Goal: Task Accomplishment & Management: Complete application form

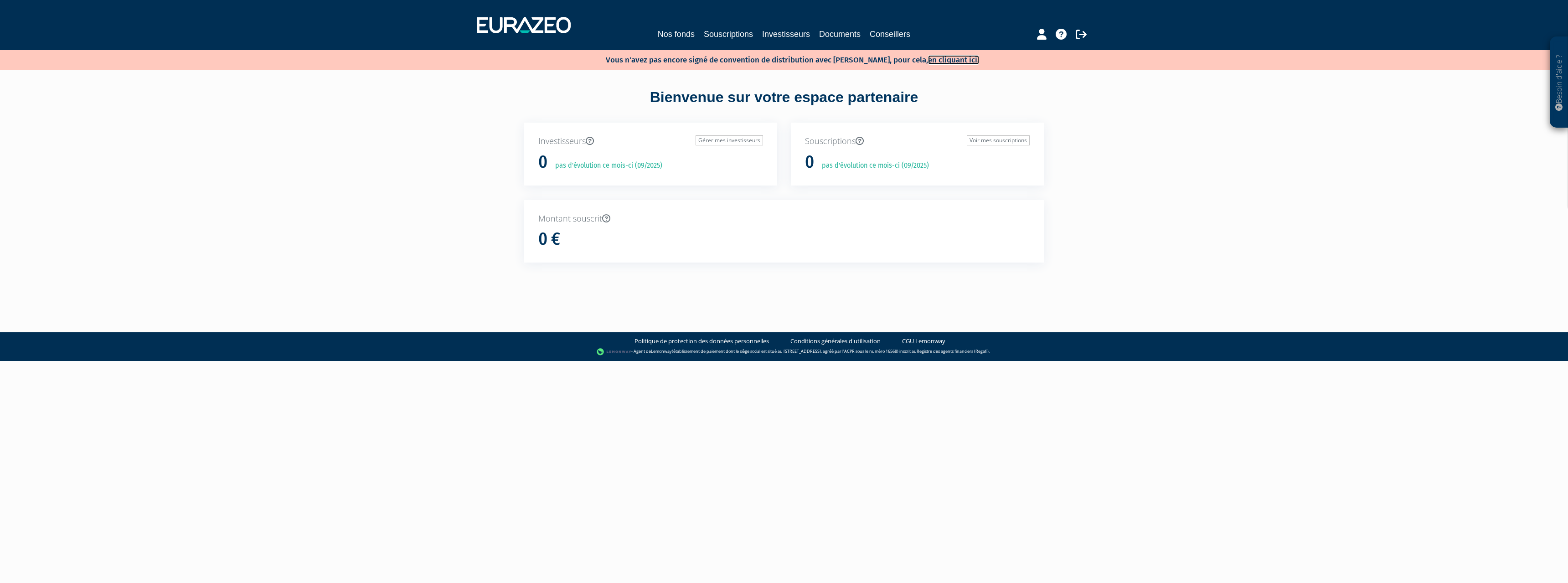
click at [945, 57] on link "en cliquant ici." at bounding box center [954, 60] width 51 height 10
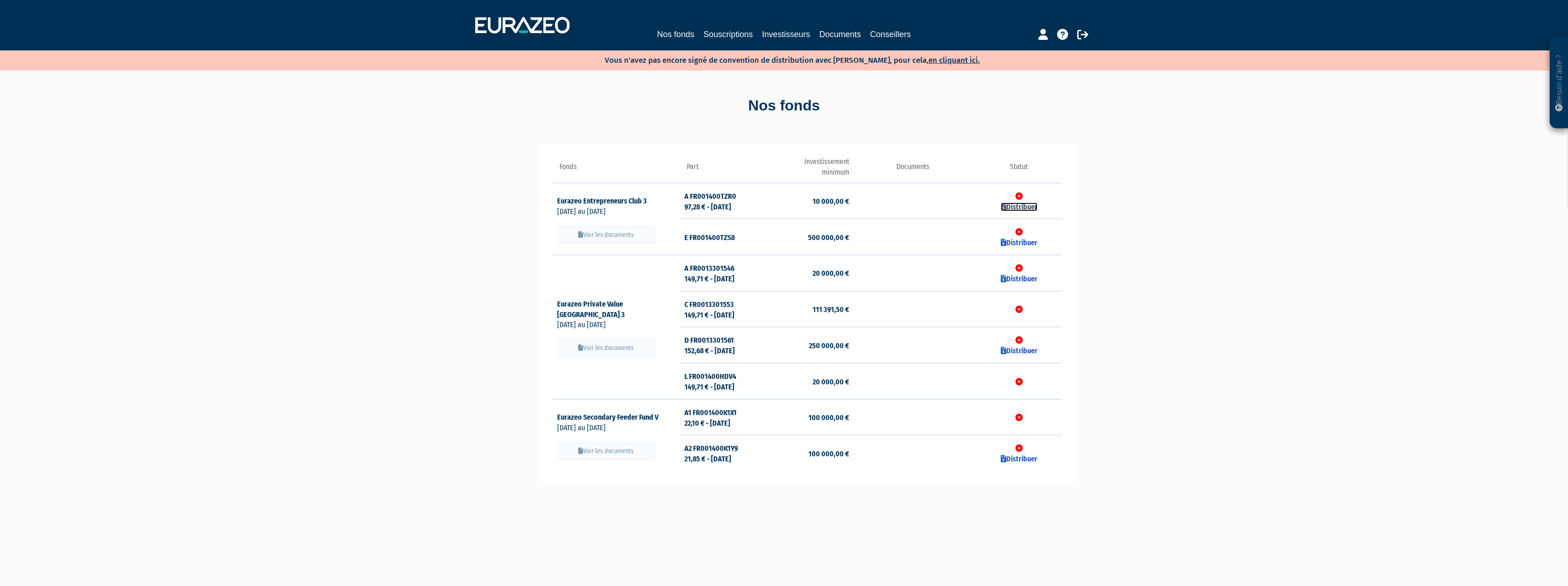
click at [1021, 208] on link "Distribuer" at bounding box center [1019, 207] width 37 height 9
checkbox input "true"
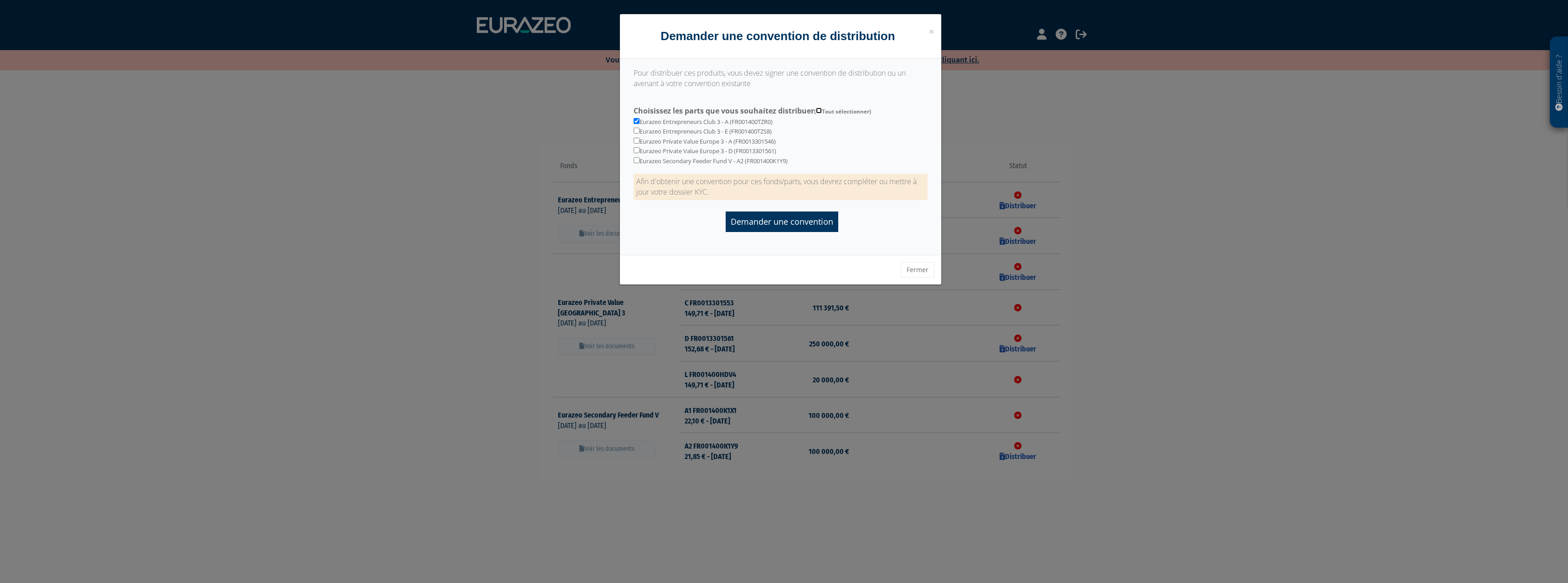
click at [819, 111] on input "Choisissez les parts que vous souhaitez distribuer ( Tout sélectionner)" at bounding box center [819, 111] width 6 height 6
checkbox input "true"
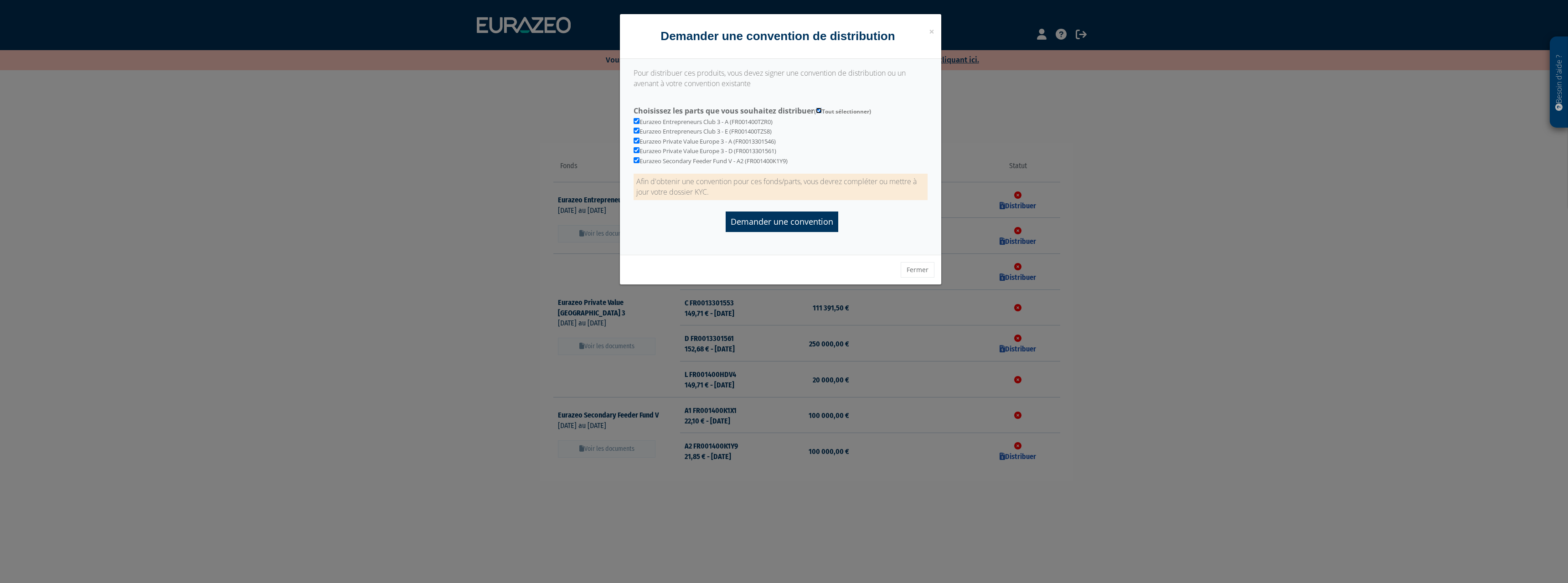
checkbox input "true"
click at [803, 218] on input "Demander une convention" at bounding box center [782, 222] width 113 height 21
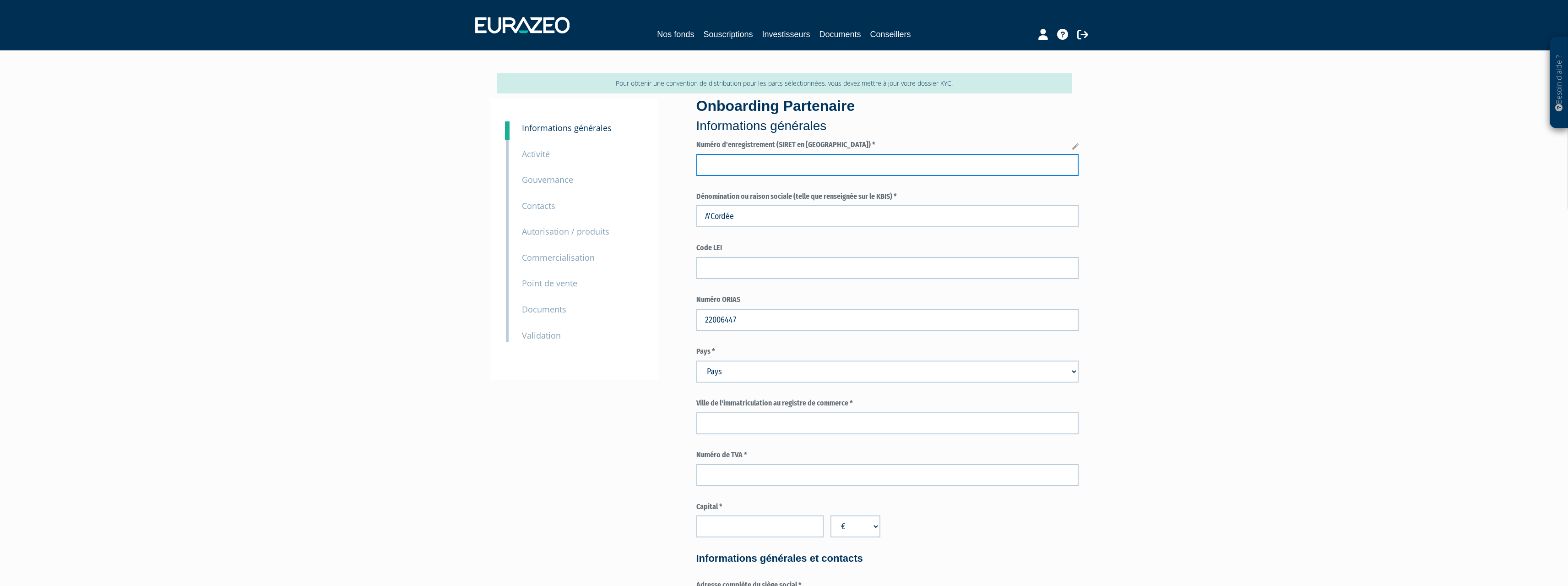
click at [801, 160] on input "text" at bounding box center [887, 165] width 382 height 22
type input "915001721"
click at [826, 273] on input "text" at bounding box center [887, 268] width 382 height 22
click at [817, 368] on select "Pays Afghanistan Afrique du Sud Albanie Algérie Allemagne Andorre" at bounding box center [887, 371] width 382 height 22
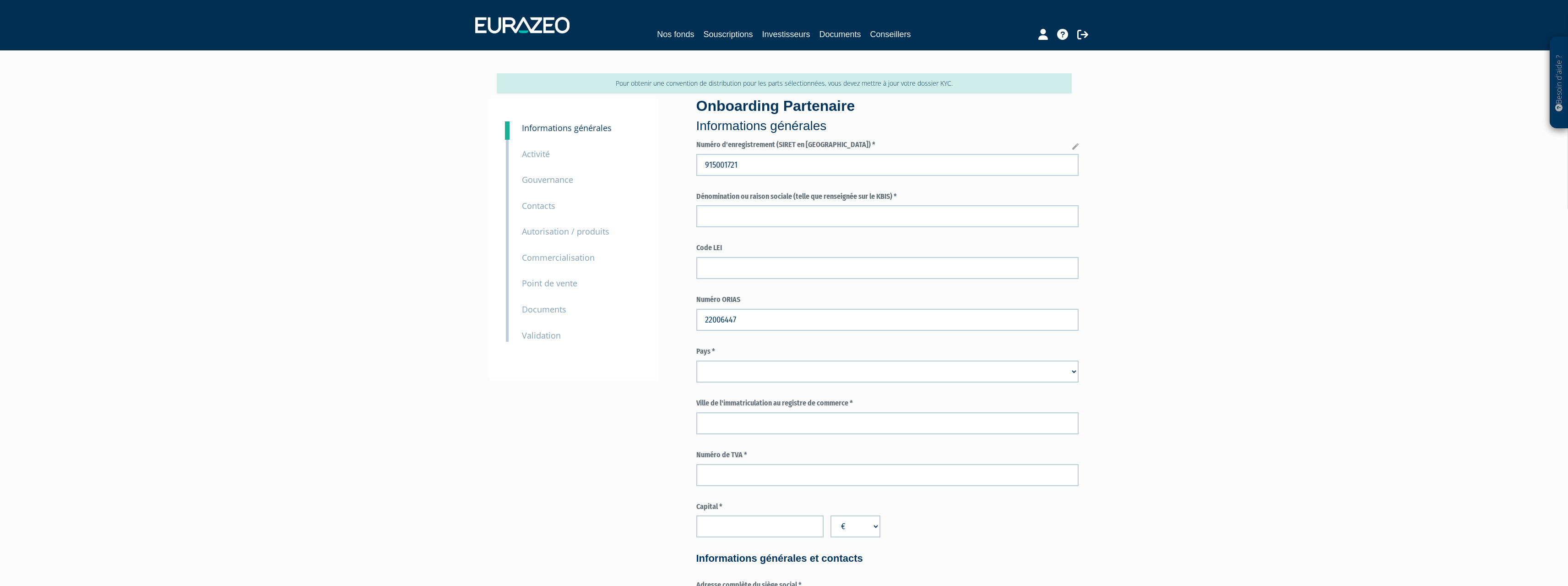
select select "75"
click at [696, 360] on select "Pays Afghanistan Afrique du Sud Albanie Algérie Allemagne Andorre" at bounding box center [887, 371] width 382 height 22
click at [874, 422] on input "text" at bounding box center [887, 423] width 382 height 22
type input "Mont De Marsan"
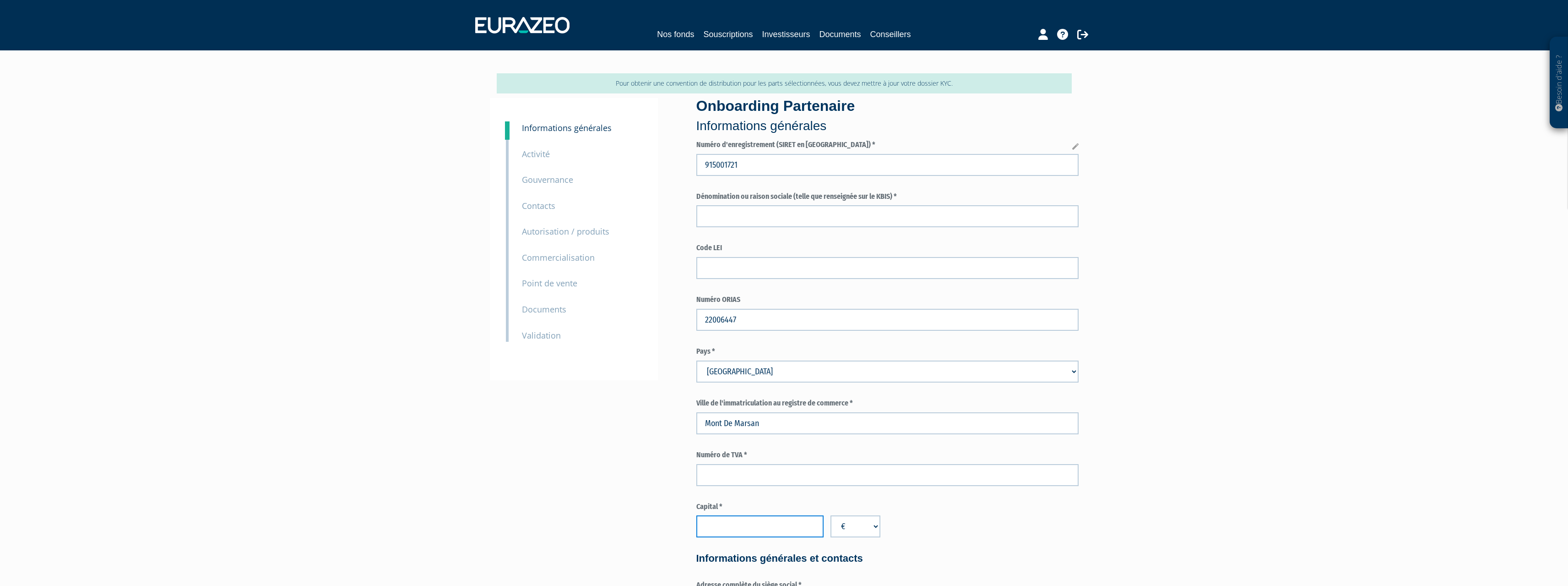
click at [759, 529] on input "number" at bounding box center [760, 526] width 127 height 22
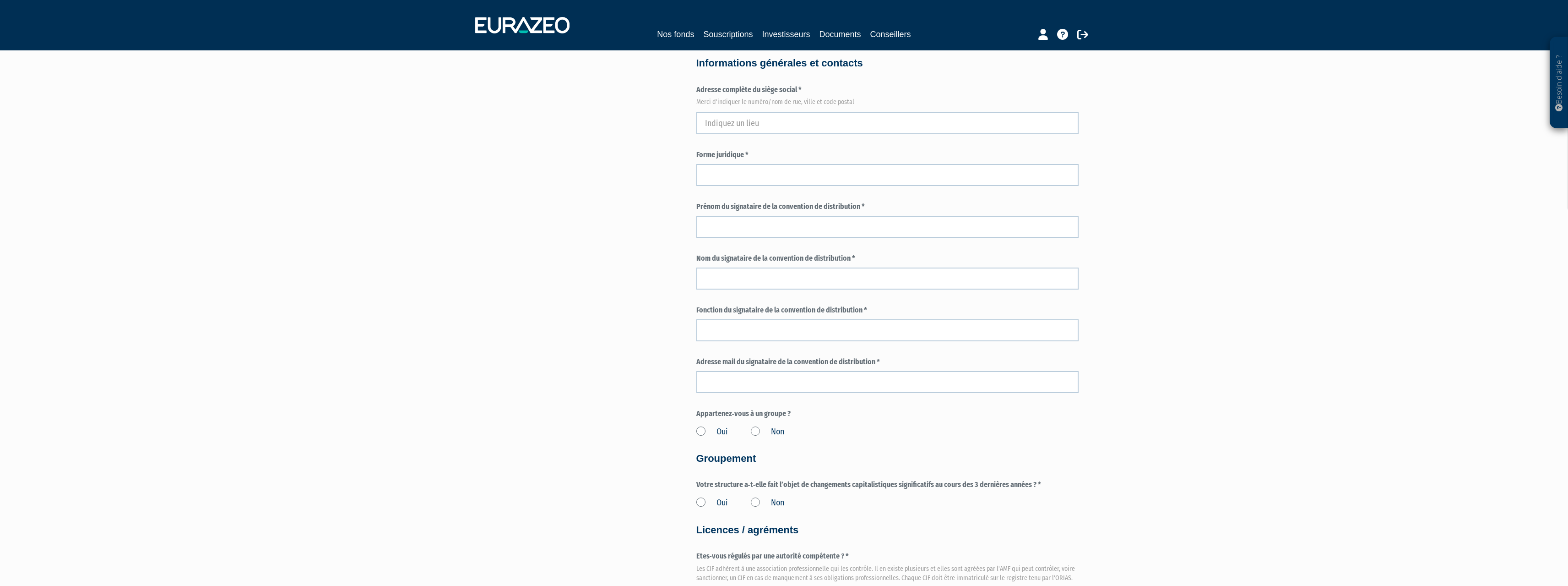
scroll to position [641, 0]
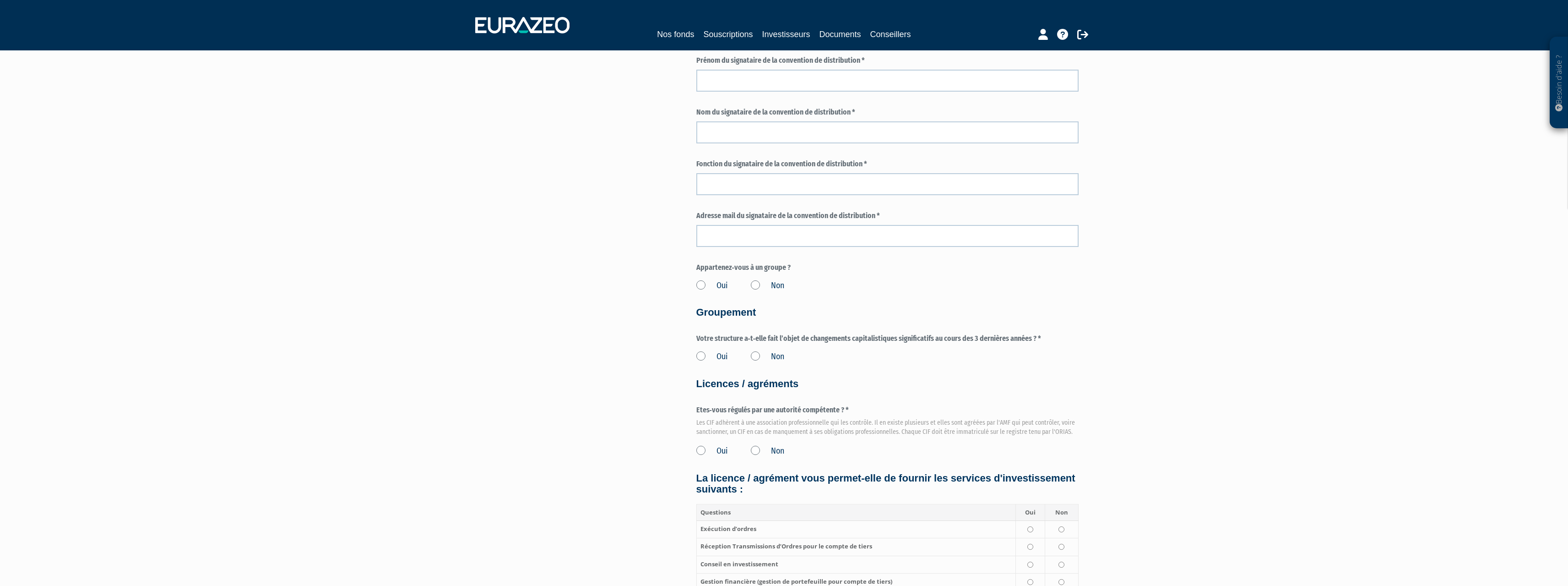
click at [754, 282] on label "Non" at bounding box center [767, 286] width 34 height 12
click at [0, 0] on input "Non" at bounding box center [0, 0] width 0 height 0
click at [753, 355] on label "Non" at bounding box center [767, 357] width 34 height 12
click at [0, 0] on input "Non" at bounding box center [0, 0] width 0 height 0
click at [825, 234] on input "text" at bounding box center [887, 236] width 382 height 22
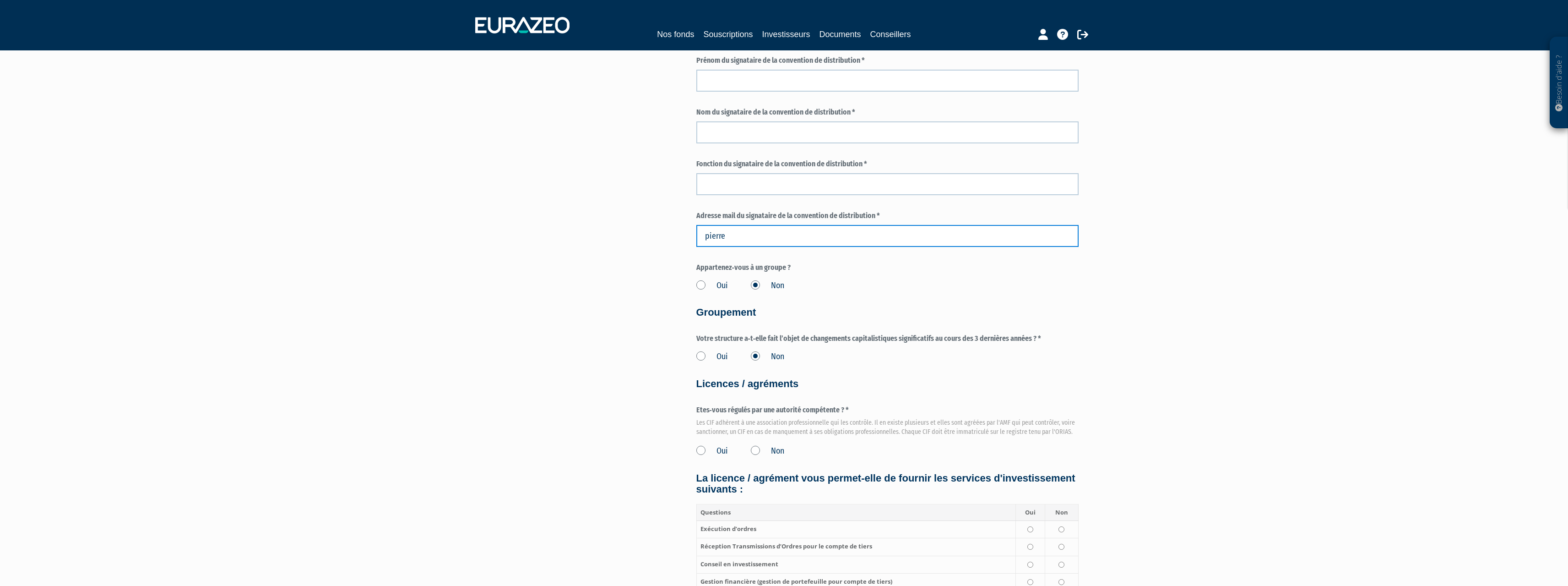
type input "[EMAIL_ADDRESS][DOMAIN_NAME]"
type input "493 rue du docteur morisson"
type input "Pierre"
click at [770, 182] on input "text" at bounding box center [887, 184] width 382 height 22
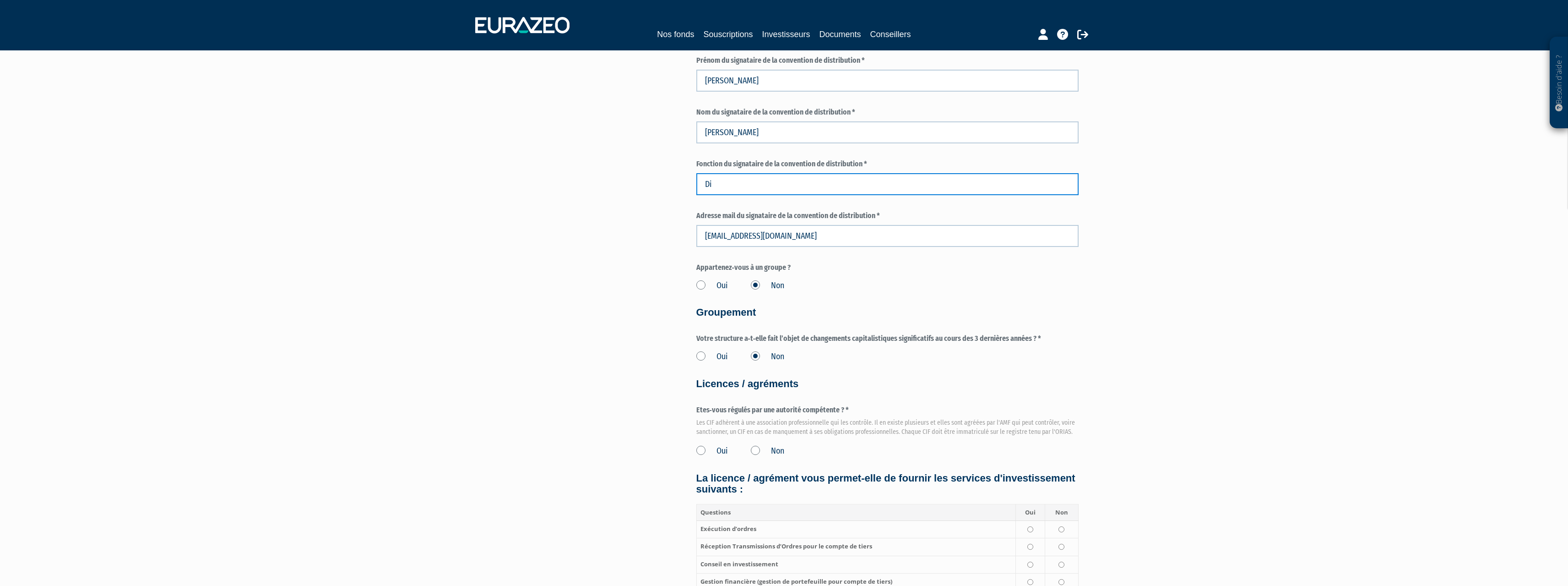
type input "D"
type input "Gérant"
click at [1111, 214] on div "Besoin d'aide ? × J'ai besoin d'aide Si vous avez une question à propos du fonc…" at bounding box center [784, 152] width 1568 height 1586
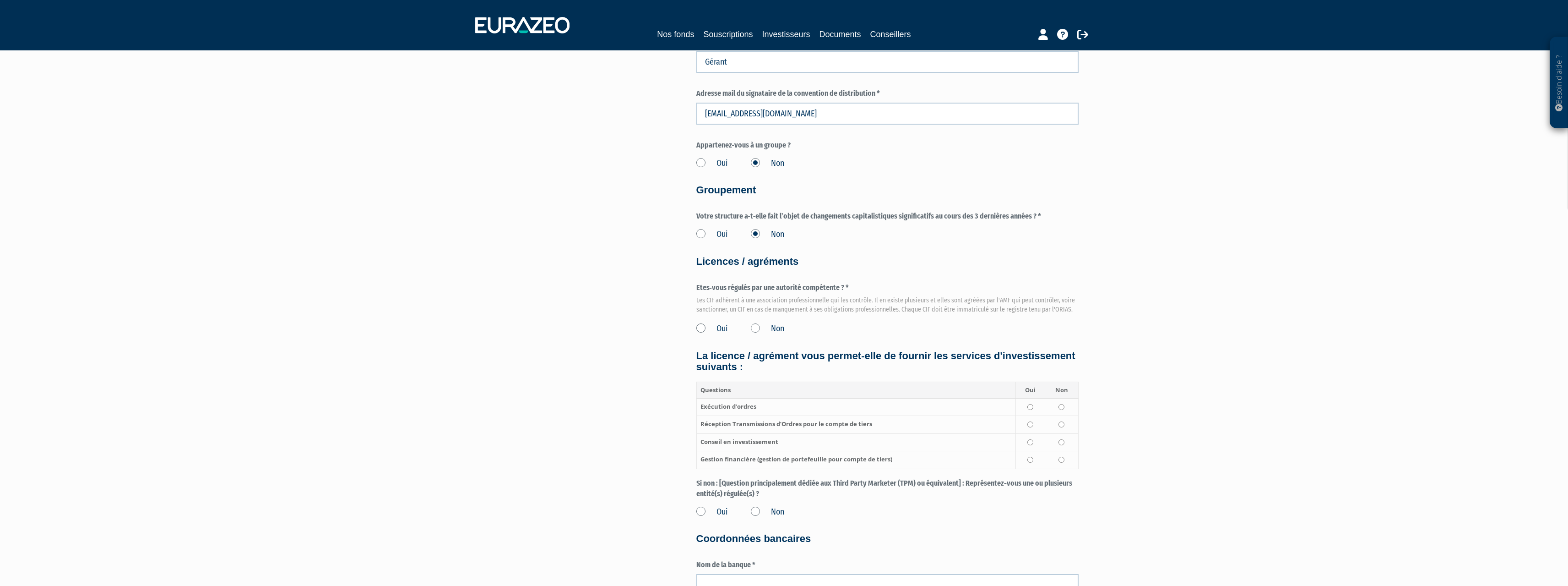
scroll to position [779, 0]
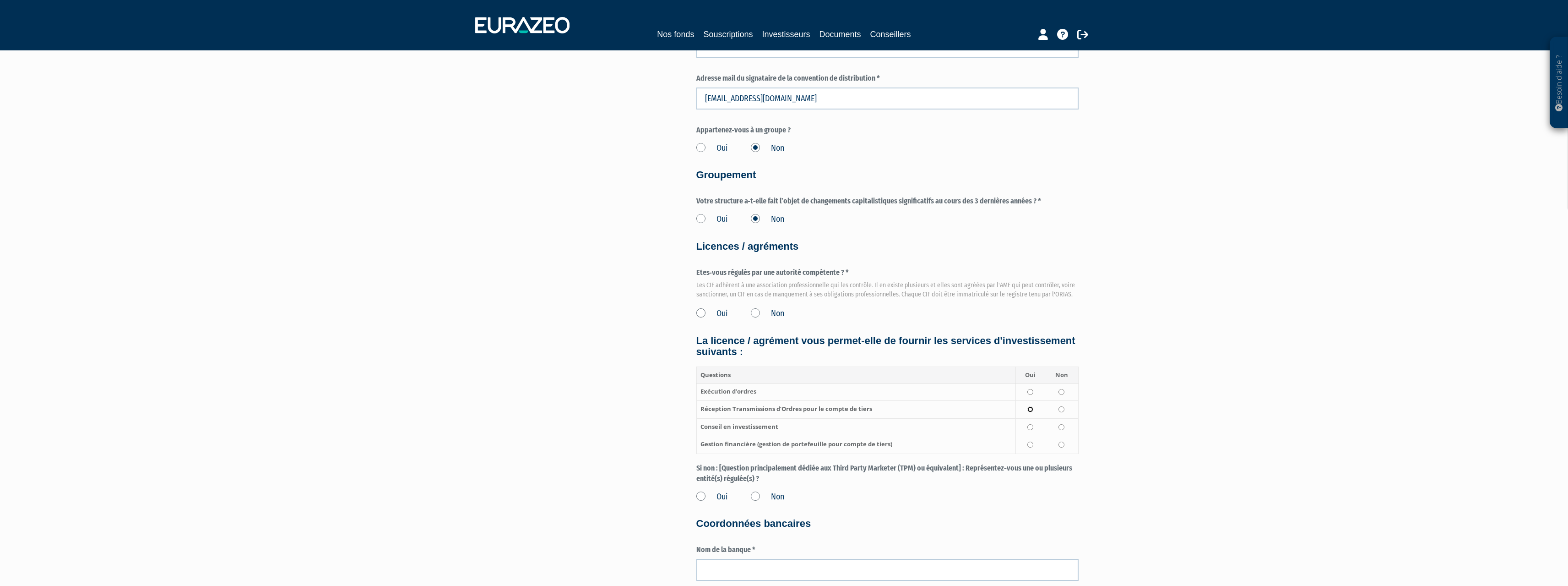
click at [1031, 407] on input "radio" at bounding box center [1030, 409] width 6 height 6
radio input "true"
click at [1029, 428] on input "radio" at bounding box center [1030, 427] width 6 height 6
radio input "true"
click at [1063, 390] on input "radio" at bounding box center [1061, 392] width 6 height 6
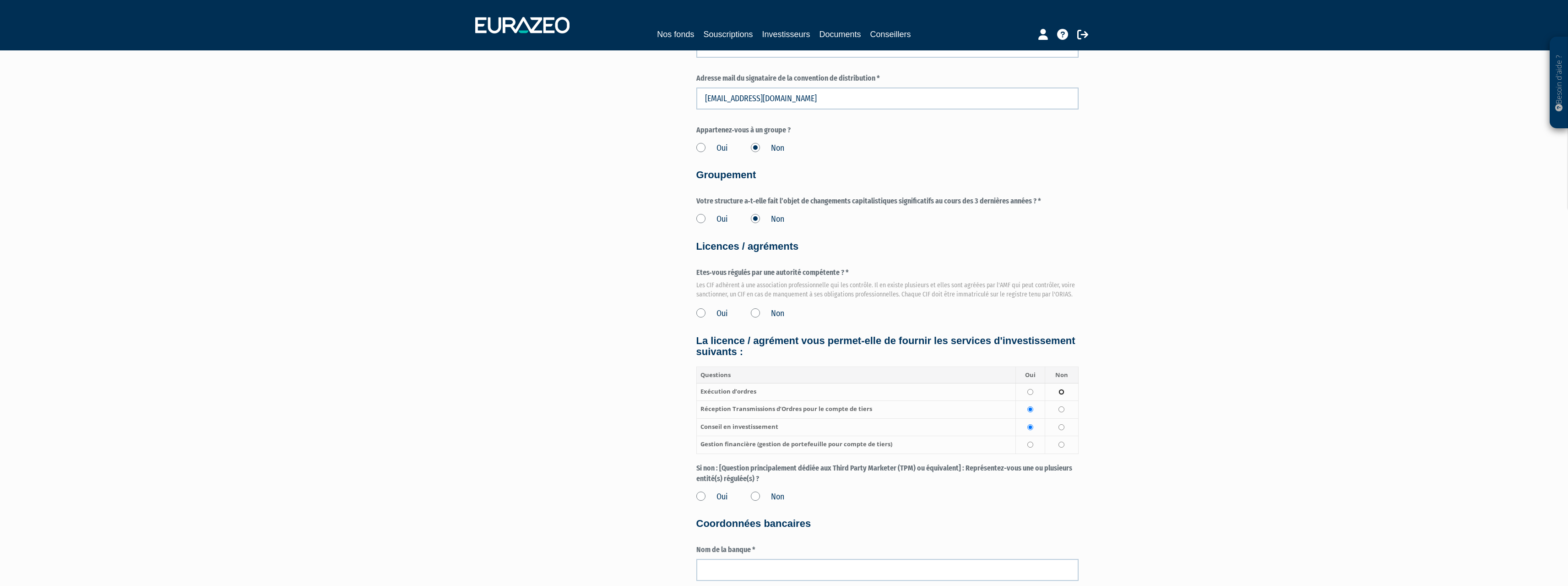
radio input "true"
click at [1060, 443] on input "radio" at bounding box center [1061, 445] width 6 height 6
radio input "true"
click at [1126, 391] on div "Besoin d'aide ? × J'ai besoin d'aide Si vous avez une question à propos du fonc…" at bounding box center [784, 14] width 1568 height 1586
click at [756, 498] on label "Non" at bounding box center [767, 497] width 34 height 12
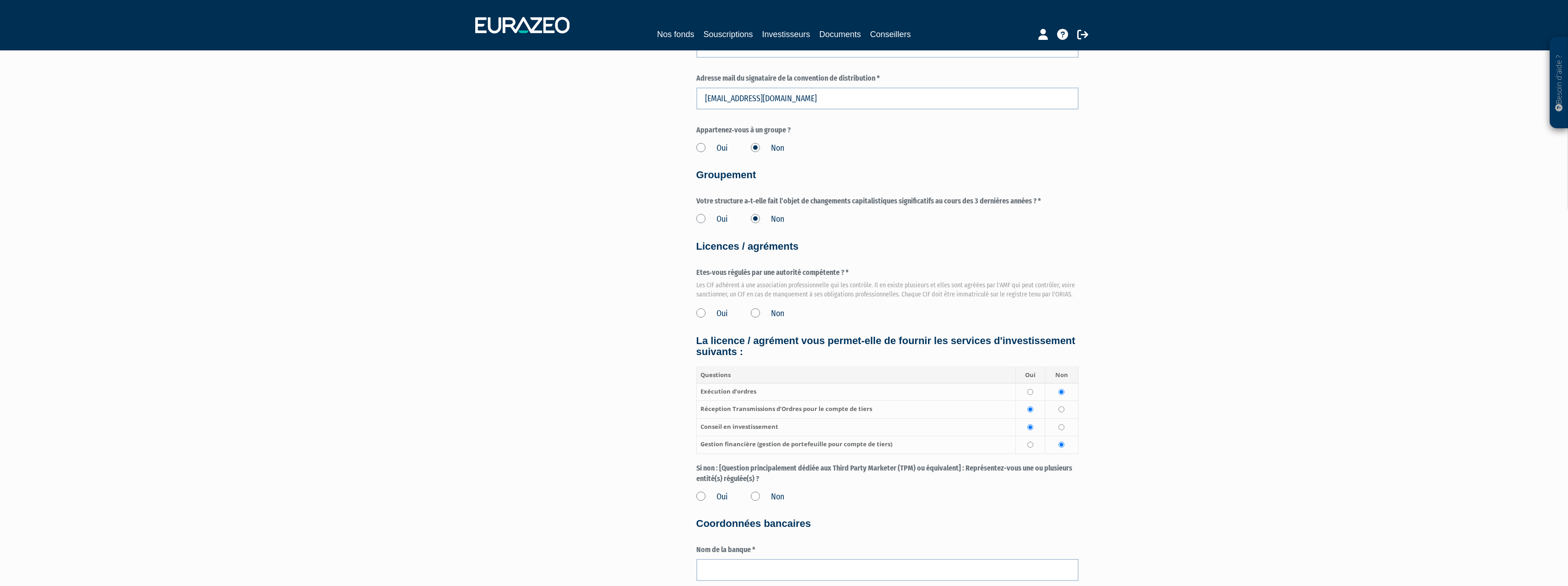
click at [0, 0] on input "Non" at bounding box center [0, 0] width 0 height 0
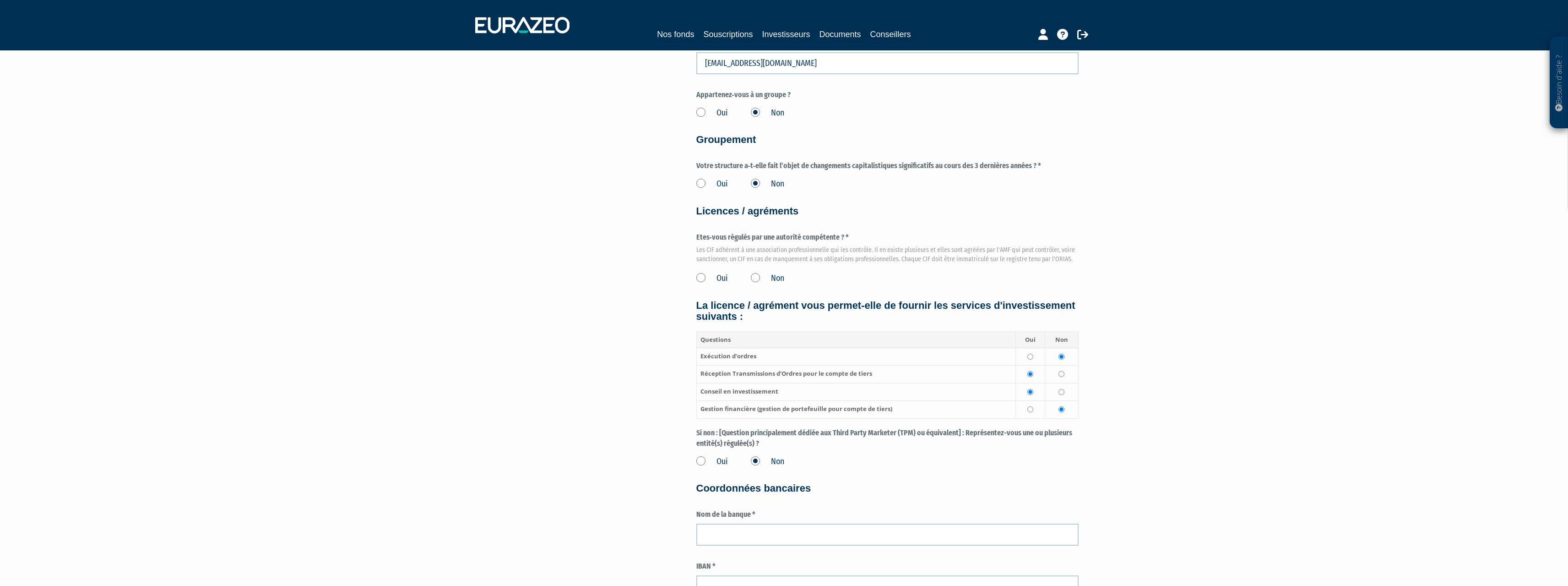
scroll to position [1007, 0]
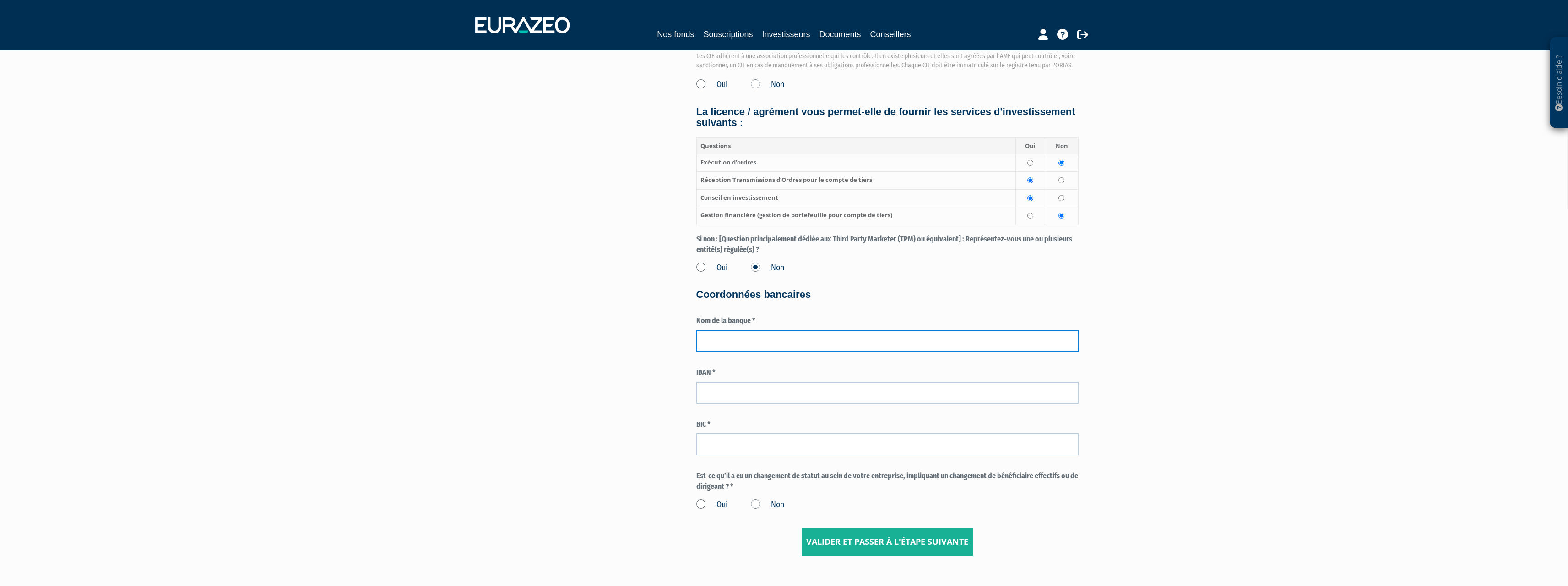
click at [792, 338] on input "text" at bounding box center [887, 341] width 382 height 22
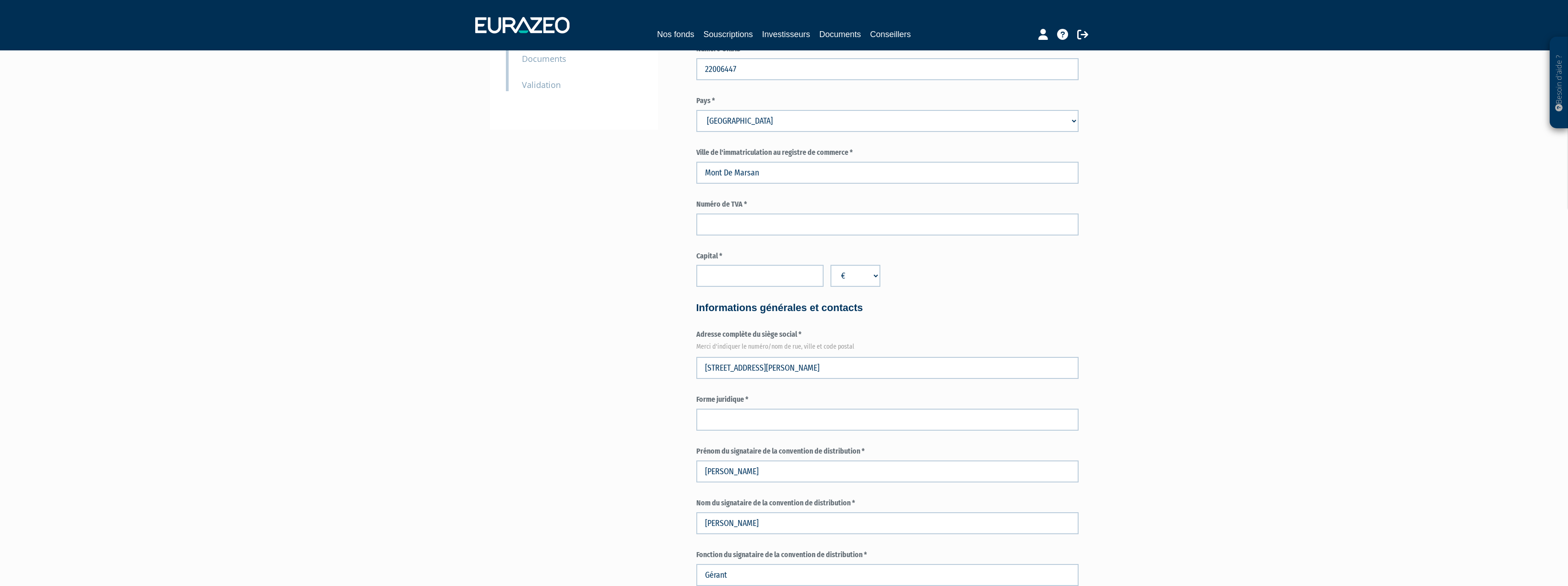
scroll to position [229, 0]
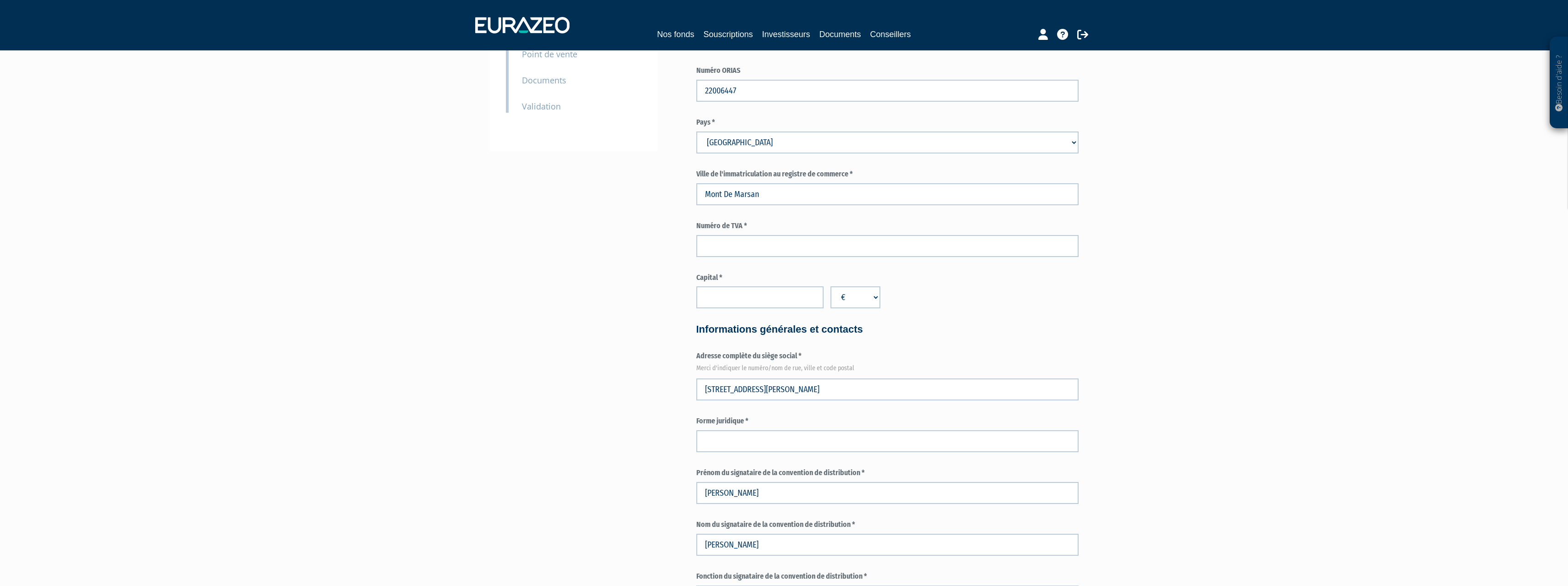
type input "Boursorama"
click at [757, 247] on input "text" at bounding box center [887, 246] width 382 height 22
type input "N"
type input "Micro-Entrepreneur"
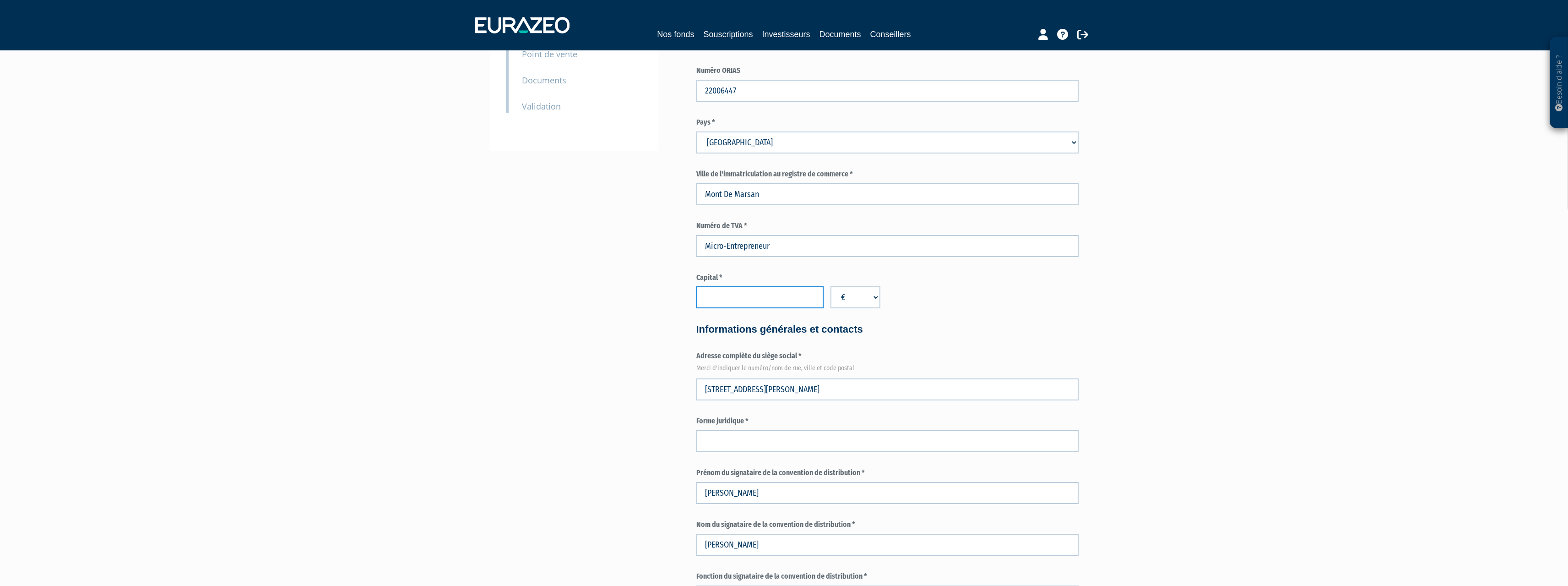
click at [797, 300] on input "number" at bounding box center [760, 297] width 127 height 22
type input "0"
click at [974, 300] on div "Capital * 0 € $ £" at bounding box center [887, 291] width 382 height 36
click at [1162, 292] on div "Besoin d'aide ? × J'ai besoin d'aide Si vous avez une question à propos du fonc…" at bounding box center [784, 564] width 1568 height 1586
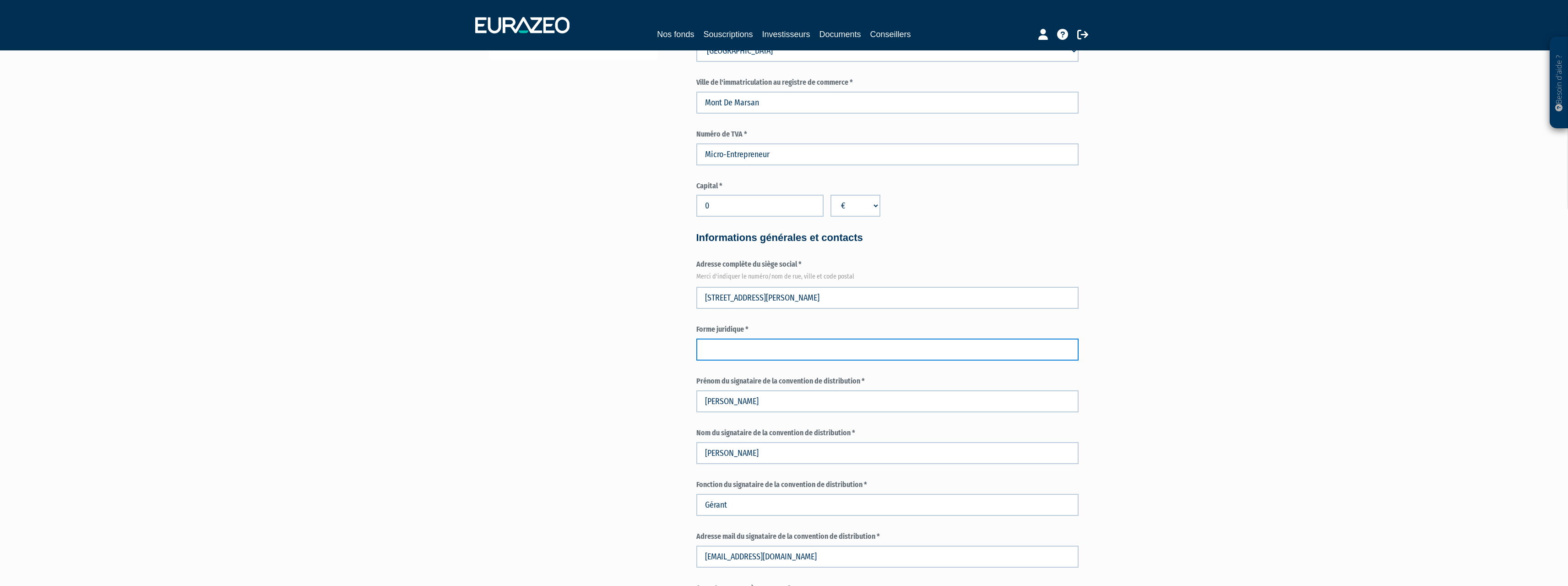
click at [793, 345] on input "text" at bounding box center [887, 349] width 382 height 22
type input "Micro-entreprise"
click at [1192, 303] on div "Besoin d'aide ? × J'ai besoin d'aide Si vous avez une question à propos du fonc…" at bounding box center [784, 472] width 1568 height 1586
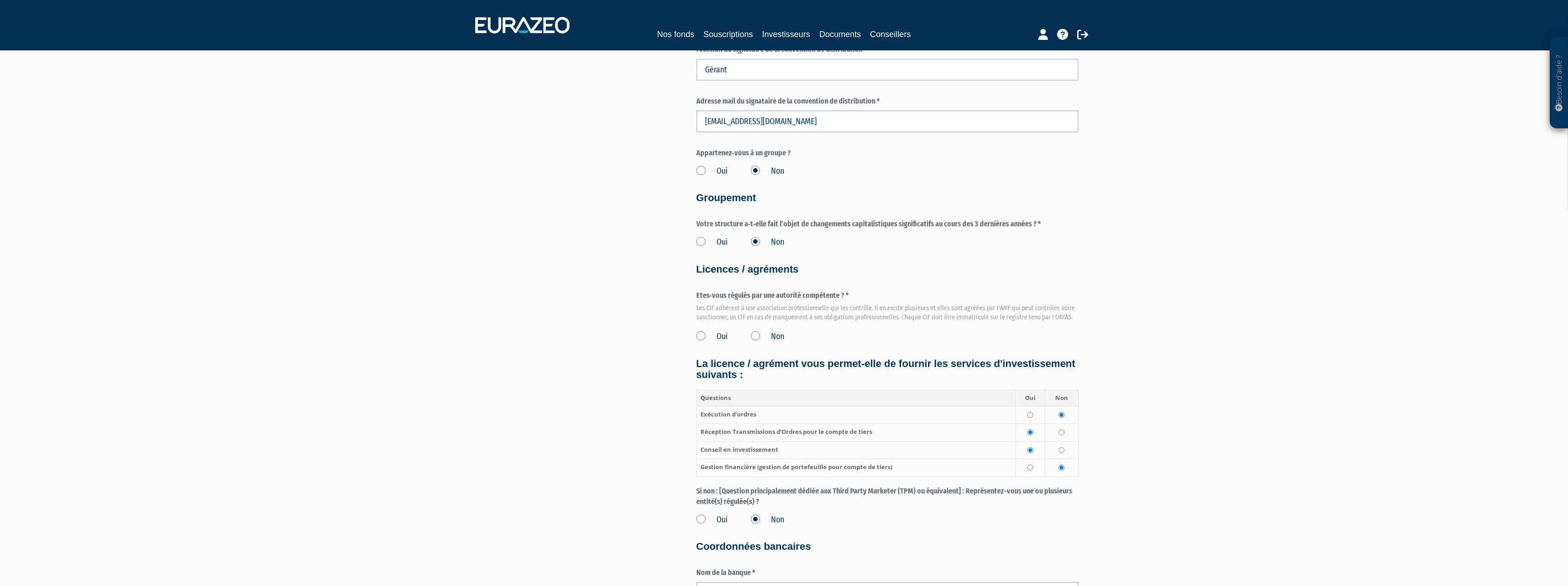
scroll to position [1007, 0]
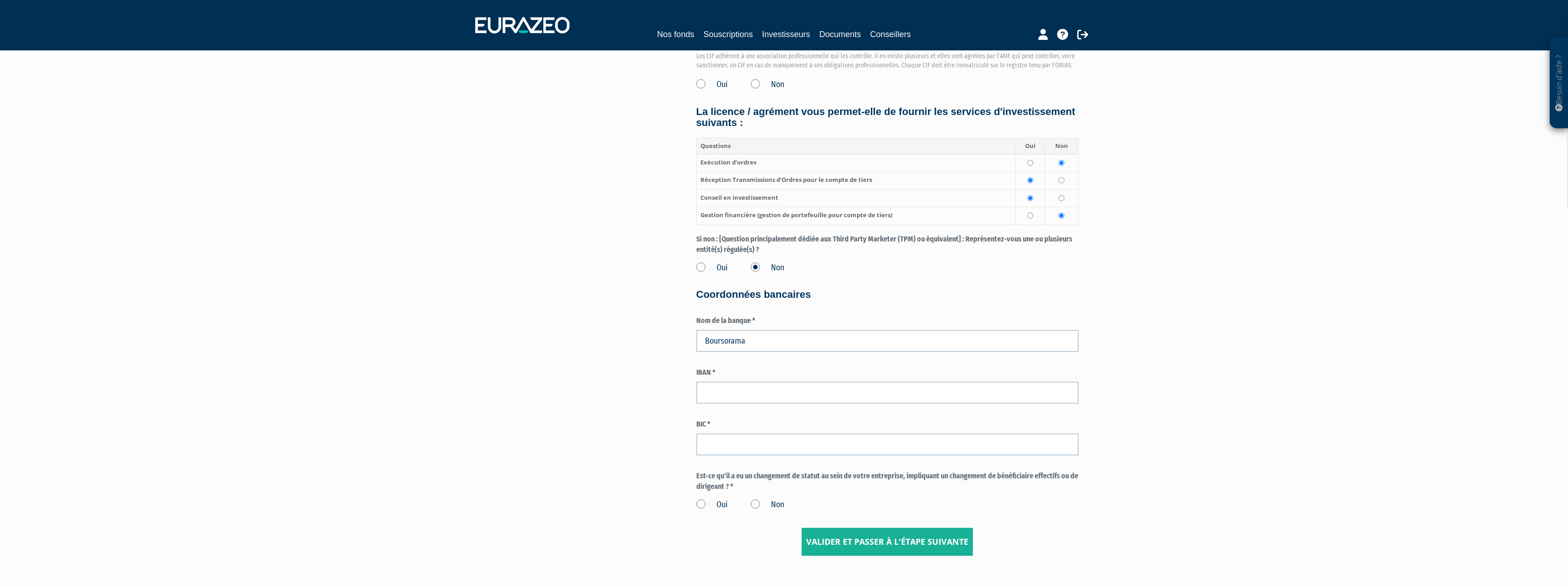
click at [753, 506] on label "Non" at bounding box center [767, 504] width 34 height 12
click at [0, 0] on input "Non" at bounding box center [0, 0] width 0 height 0
click at [726, 389] on input "text" at bounding box center [887, 393] width 382 height 22
paste input "FR76 4061 8803 9400 0406 0140 725"
type input "FR76 4061 8803 9400 0406 0140 725"
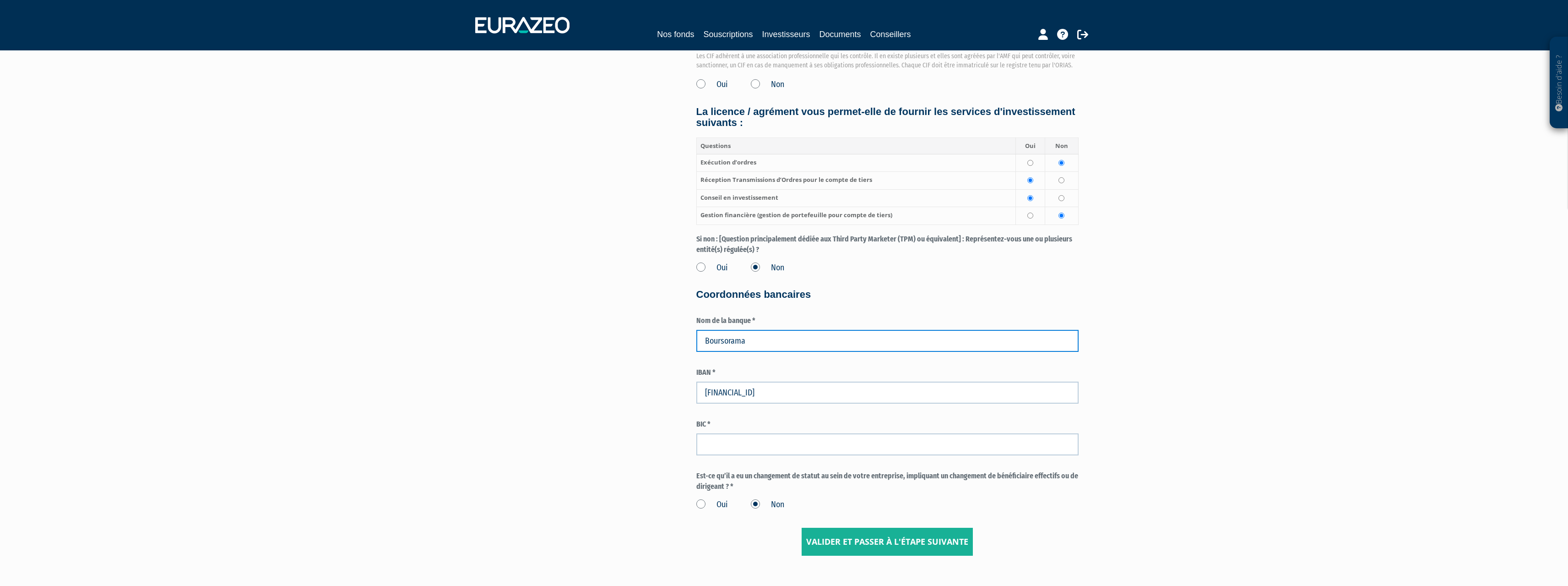
click at [772, 340] on input "Boursorama" at bounding box center [887, 341] width 382 height 22
type input "Boursobank"
click at [748, 438] on input "text" at bounding box center [887, 444] width 382 height 22
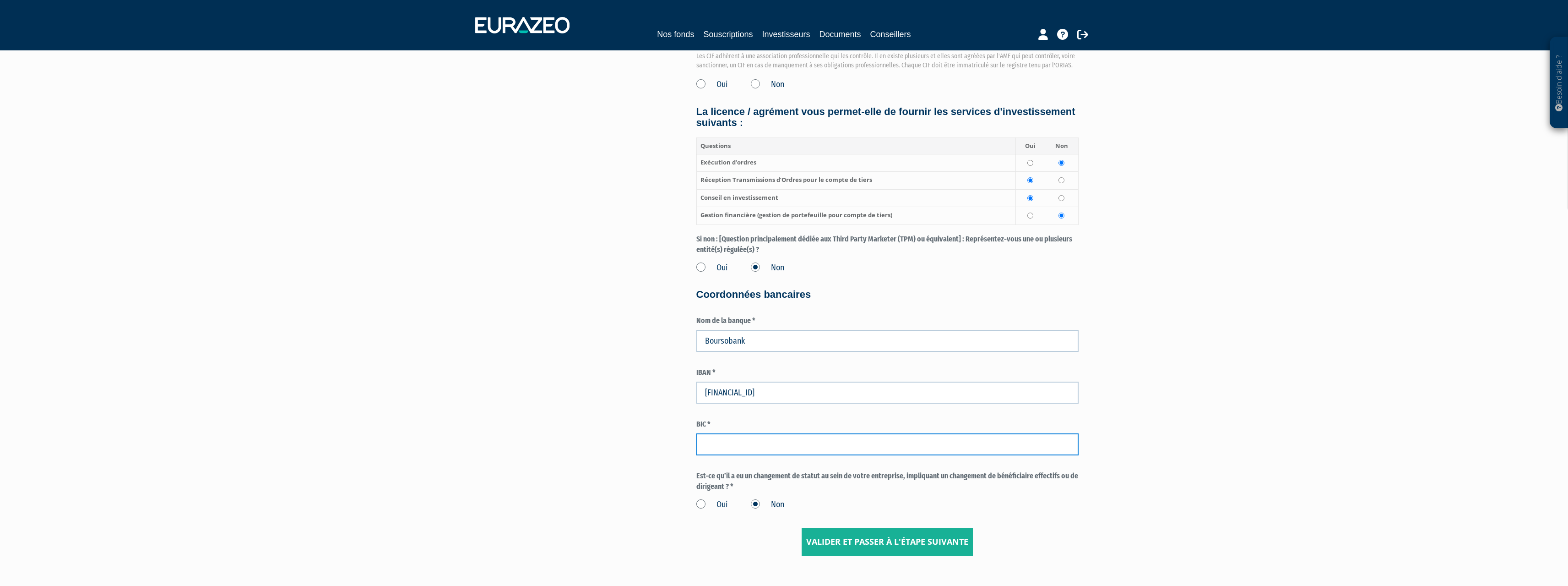
paste input "BOUS FRPP XXX"
type input "BOUS FRPP XXX"
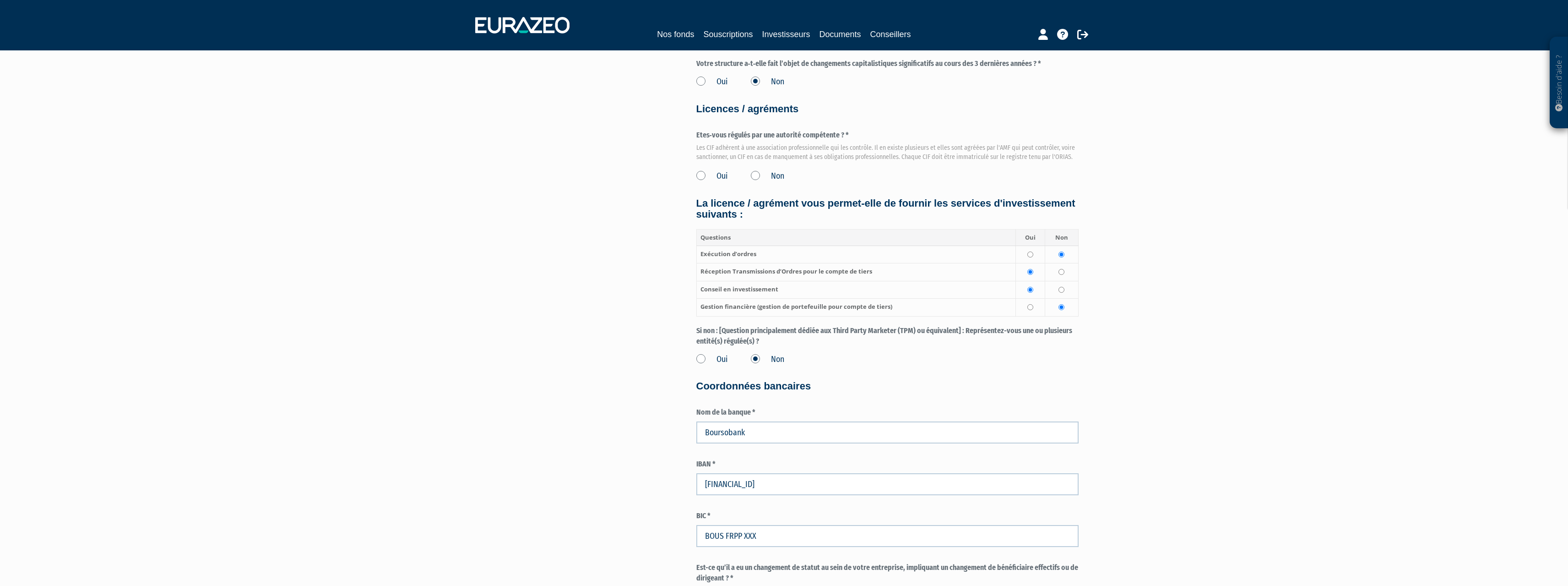
click at [700, 174] on label "Oui" at bounding box center [712, 176] width 32 height 12
click at [0, 0] on input "Oui" at bounding box center [0, 0] width 0 height 0
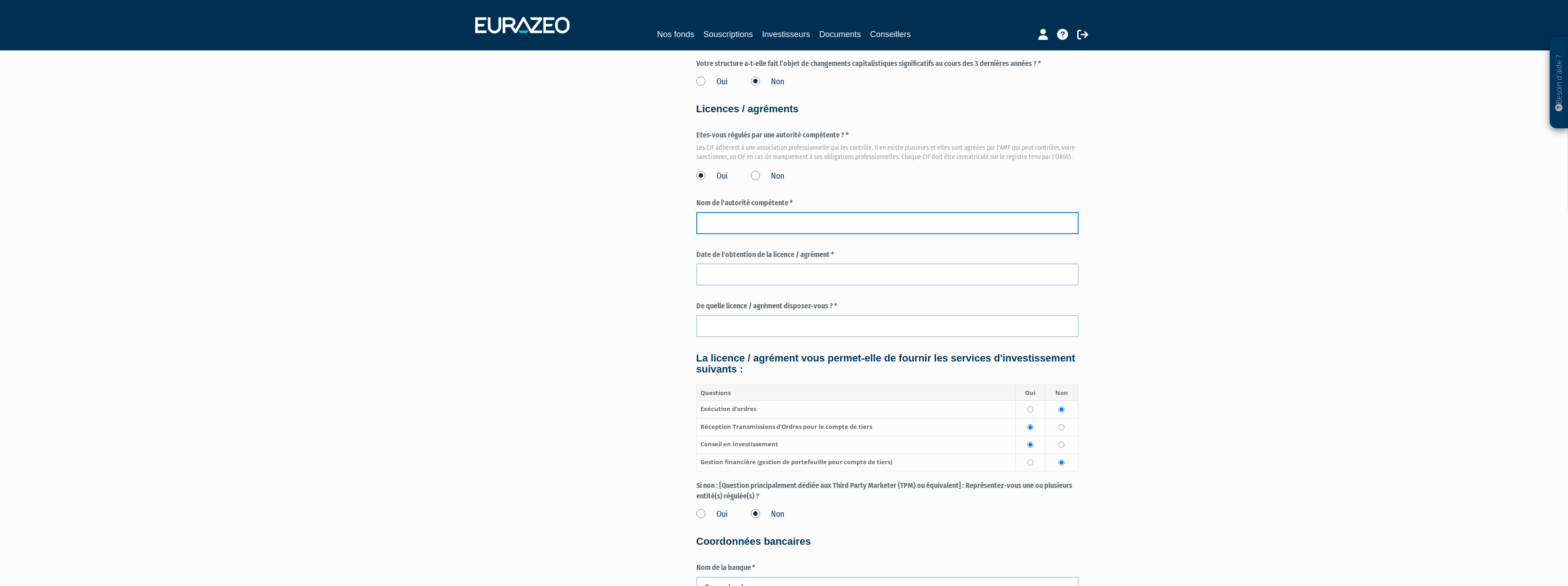
drag, startPoint x: 768, startPoint y: 218, endPoint x: 795, endPoint y: 212, distance: 27.7
click at [768, 218] on input "text" at bounding box center [887, 223] width 382 height 22
type input "A"
type input "O"
type input "AMF"
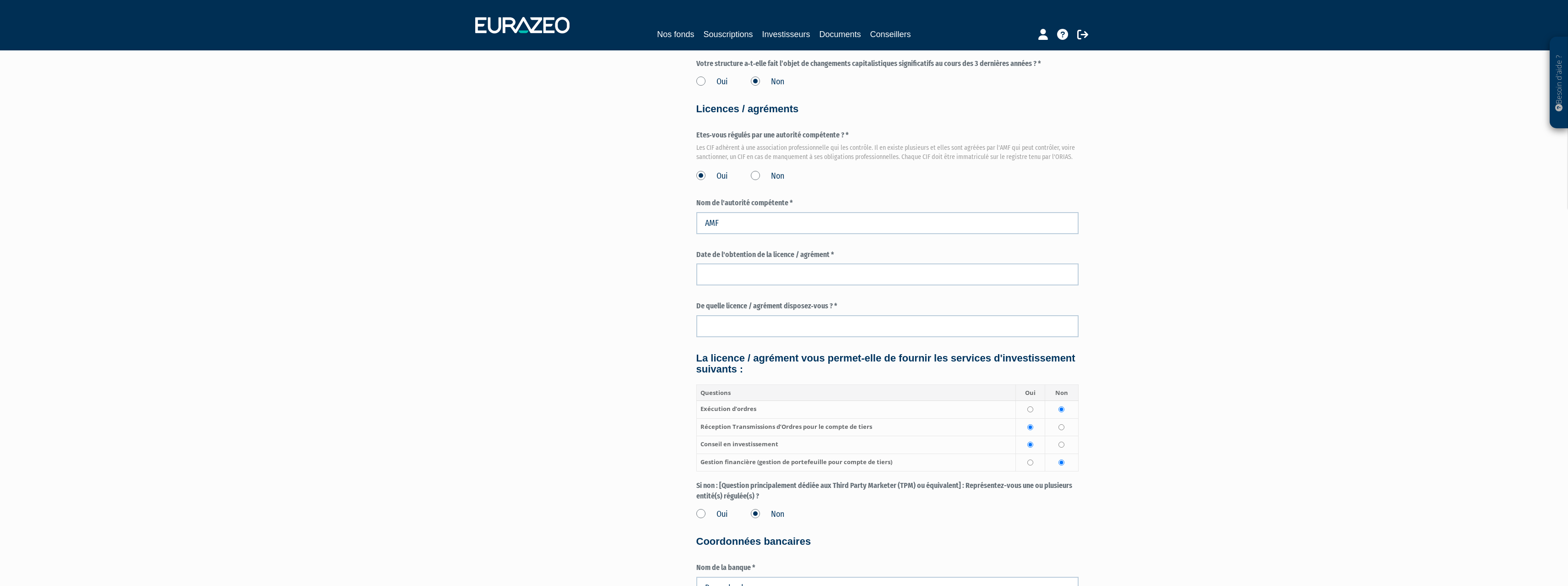
click at [789, 201] on label "Nom de l'autorité compétente *" at bounding box center [887, 202] width 382 height 10
click at [804, 331] on input "text" at bounding box center [887, 326] width 382 height 22
type input "CIF, COA, COBSP"
click at [840, 270] on input at bounding box center [887, 275] width 382 height 22
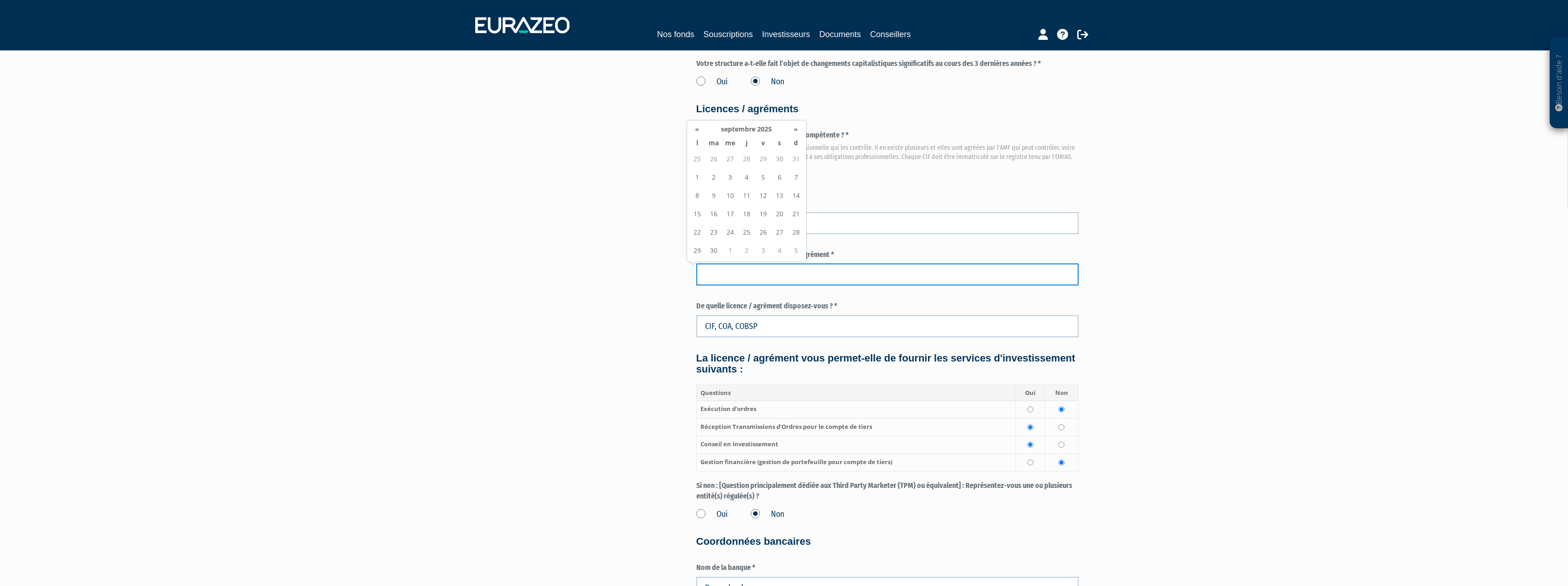
paste input "25/11/2022"
type input "25/11/2022"
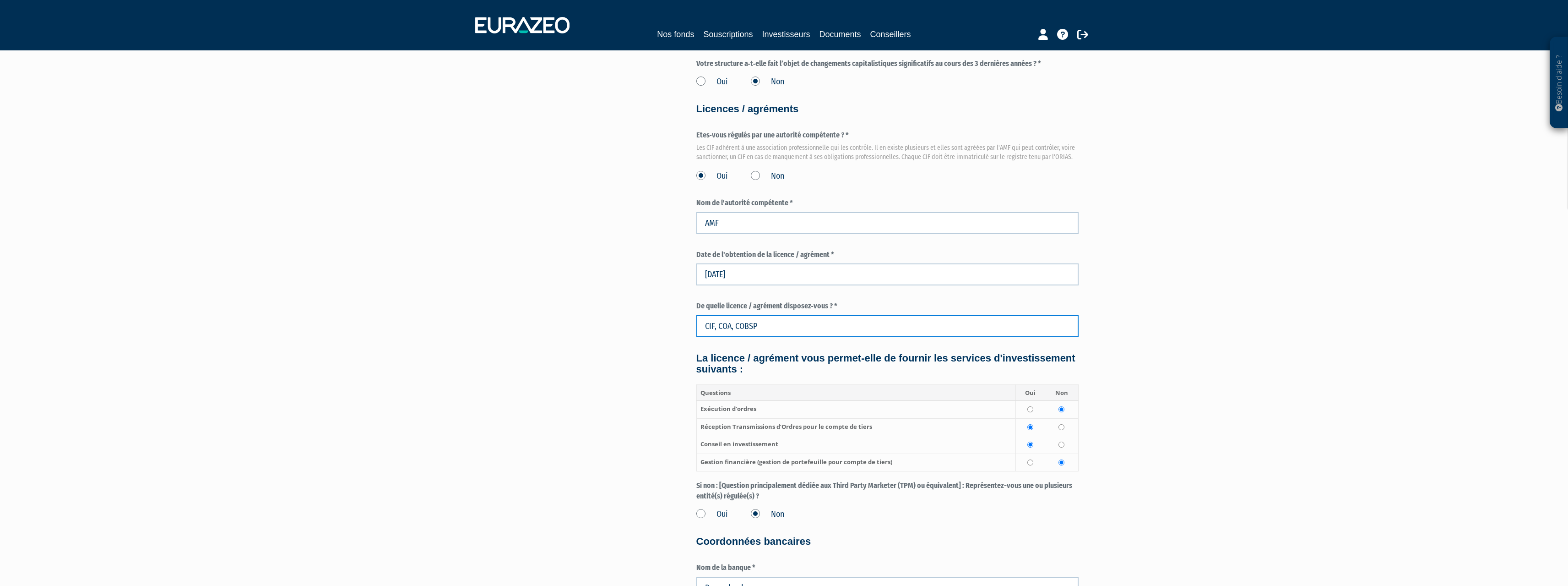
drag, startPoint x: 790, startPoint y: 324, endPoint x: 716, endPoint y: 329, distance: 74.2
click at [716, 329] on input "CIF, COA, COBSP" at bounding box center [887, 326] width 382 height 22
type input "CIF"
click at [754, 231] on input "AMF" at bounding box center [887, 223] width 382 height 22
click at [753, 228] on input "AMF" at bounding box center [887, 223] width 382 height 22
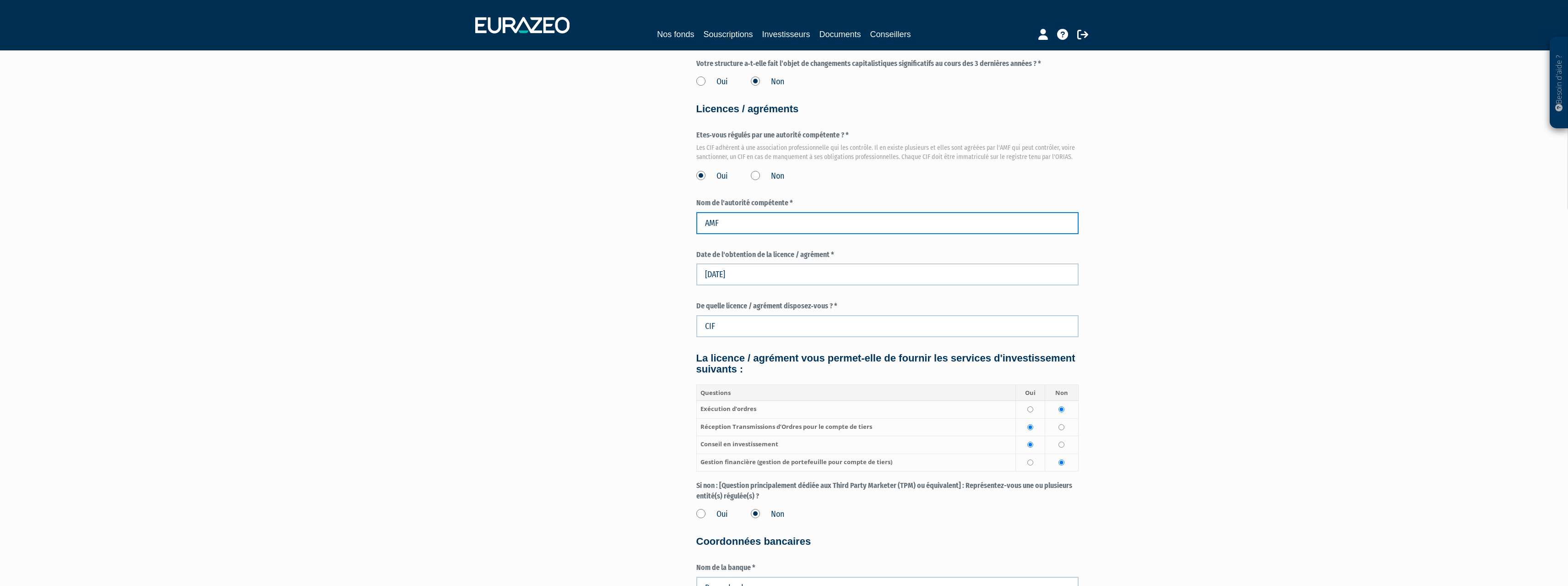
click at [753, 228] on input "AMF" at bounding box center [887, 223] width 382 height 22
type input "ORIAS"
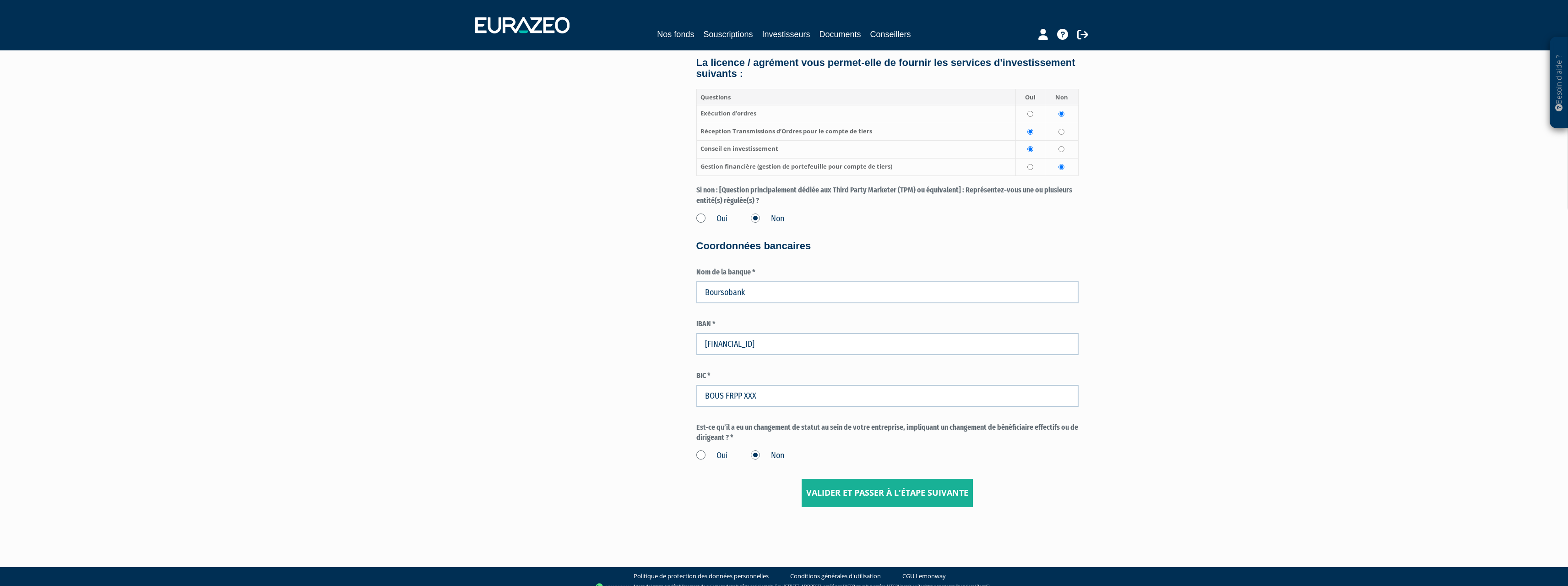
scroll to position [1222, 0]
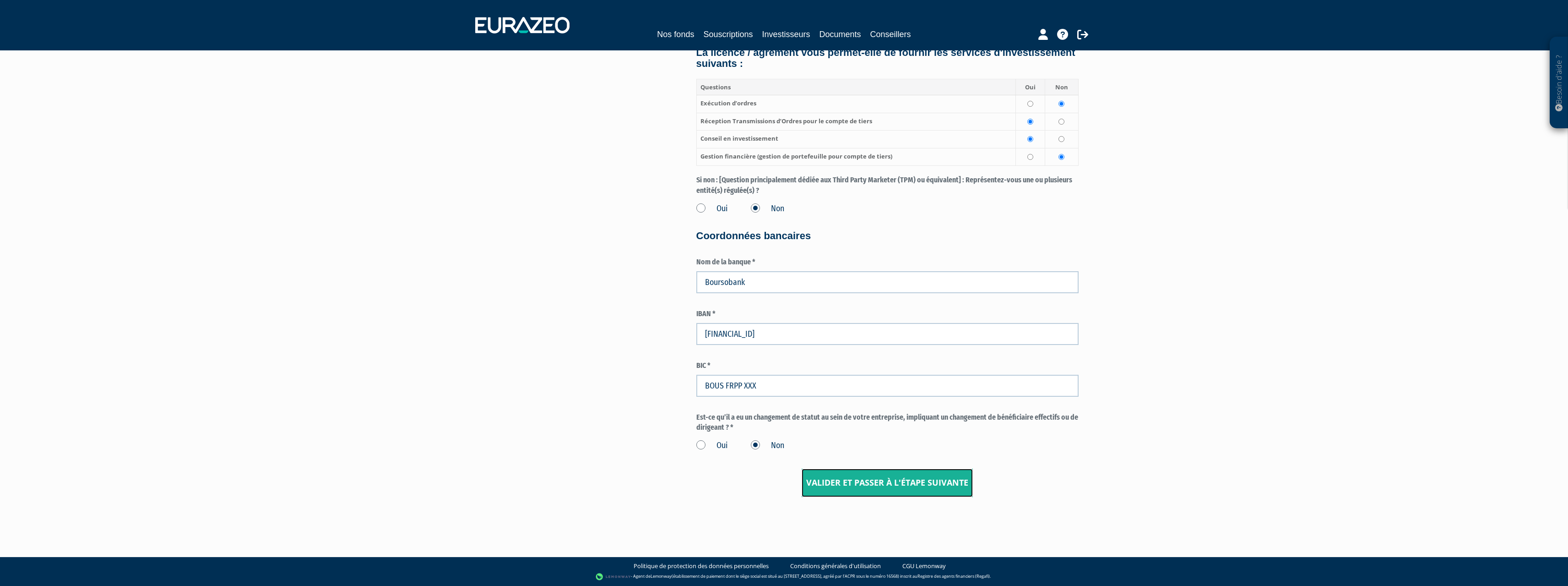
click at [889, 484] on input "Valider et passer à l'étape suivante" at bounding box center [887, 483] width 171 height 28
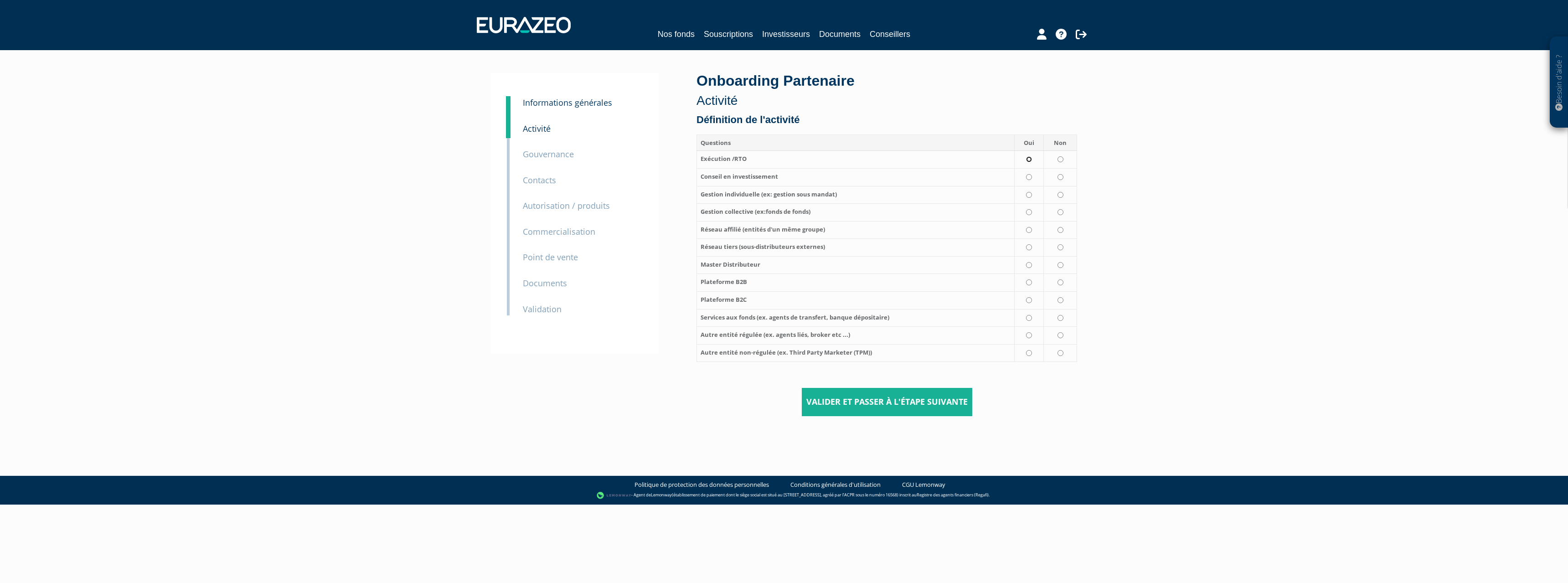
click at [1030, 161] on input "radio" at bounding box center [1029, 159] width 6 height 6
radio input "true"
click at [1030, 176] on input "radio" at bounding box center [1029, 177] width 6 height 6
radio input "true"
click at [1057, 195] on td at bounding box center [1060, 195] width 33 height 18
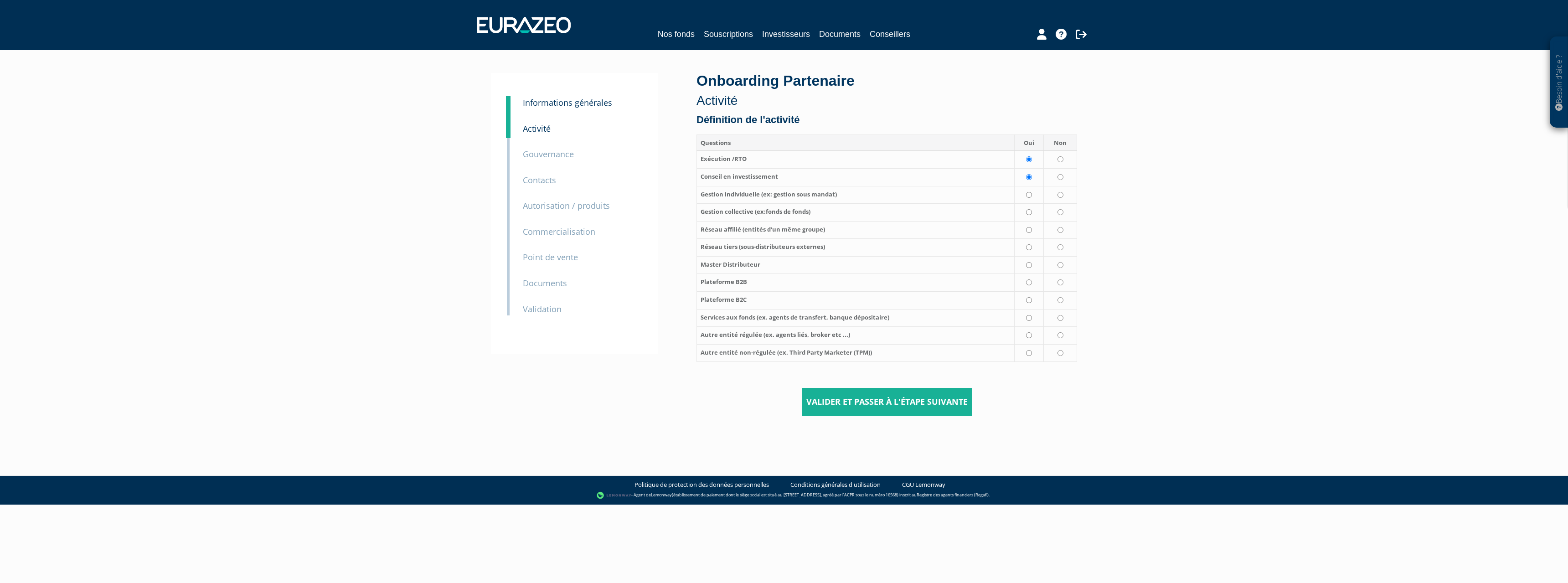
radio input "true"
click at [1060, 212] on input "radio" at bounding box center [1060, 212] width 6 height 6
radio input "true"
click at [1052, 234] on td at bounding box center [1060, 229] width 33 height 18
radio input "true"
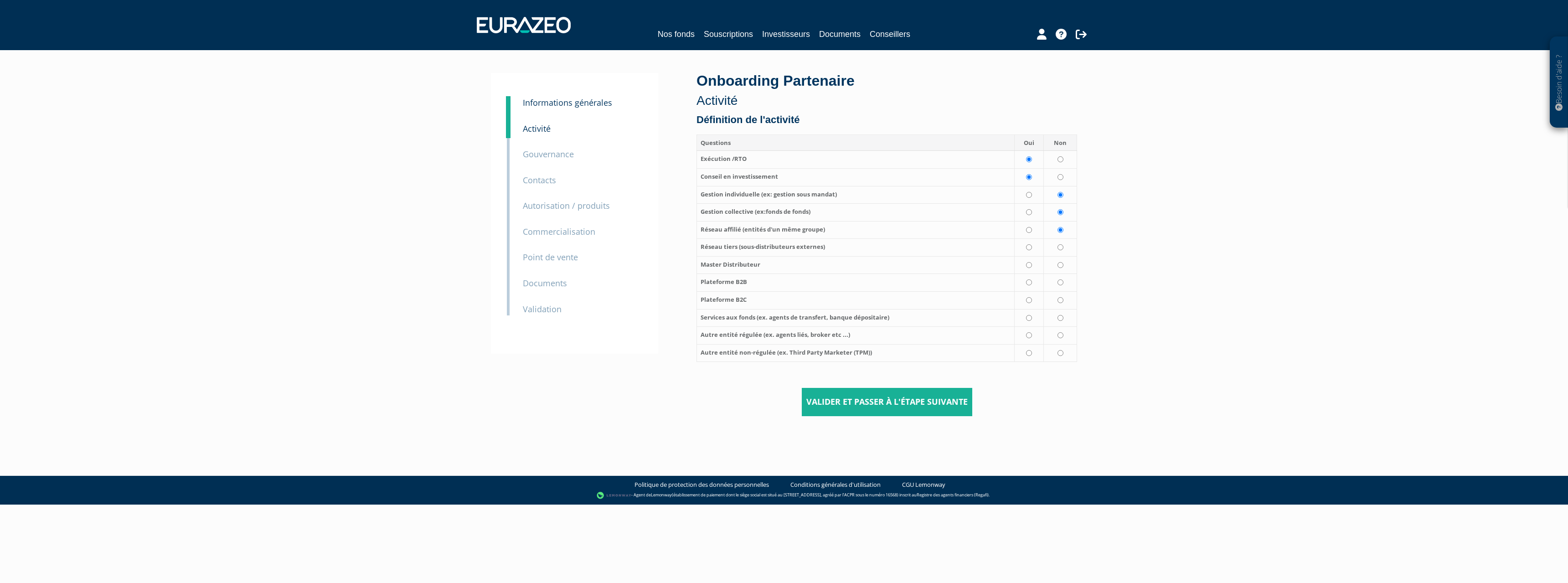
click at [1064, 247] on td at bounding box center [1060, 247] width 33 height 18
radio input "true"
click at [1062, 264] on input "radio" at bounding box center [1060, 265] width 6 height 6
radio input "true"
click at [1060, 281] on input "radio" at bounding box center [1060, 282] width 6 height 6
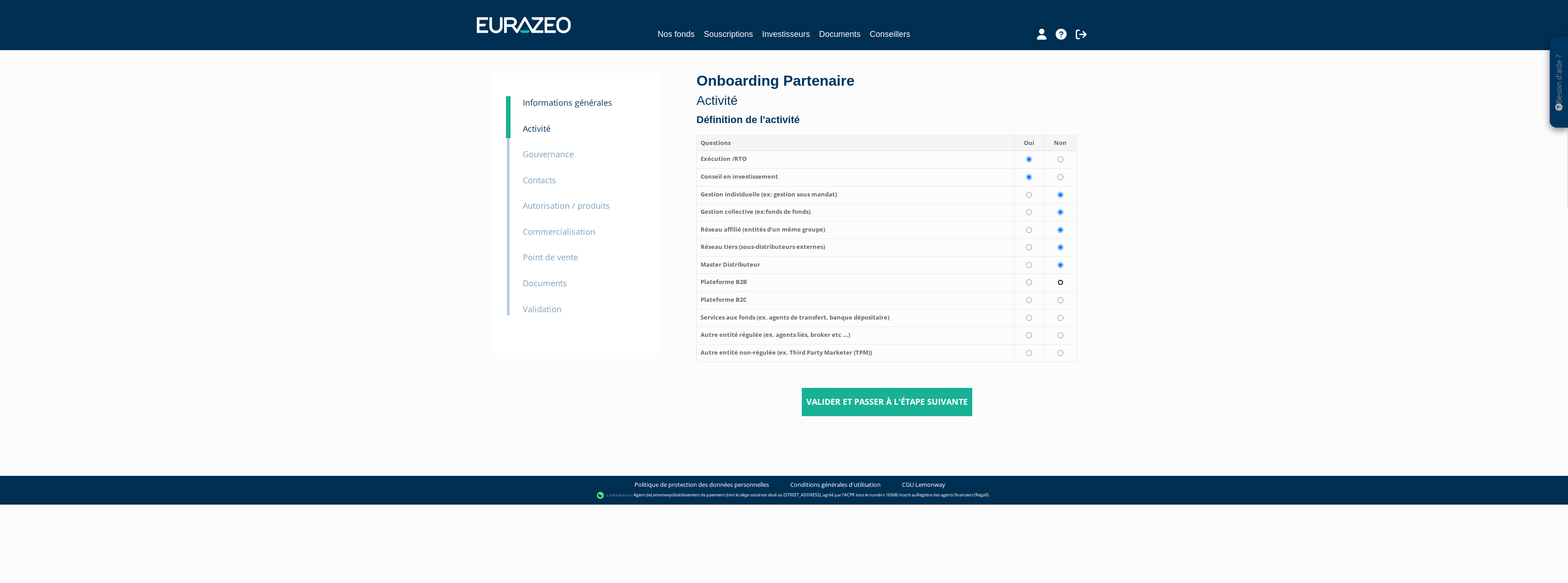
radio input "true"
click at [1061, 302] on input "radio" at bounding box center [1060, 300] width 6 height 6
radio input "true"
click at [1063, 317] on input "radio" at bounding box center [1060, 318] width 6 height 6
radio input "true"
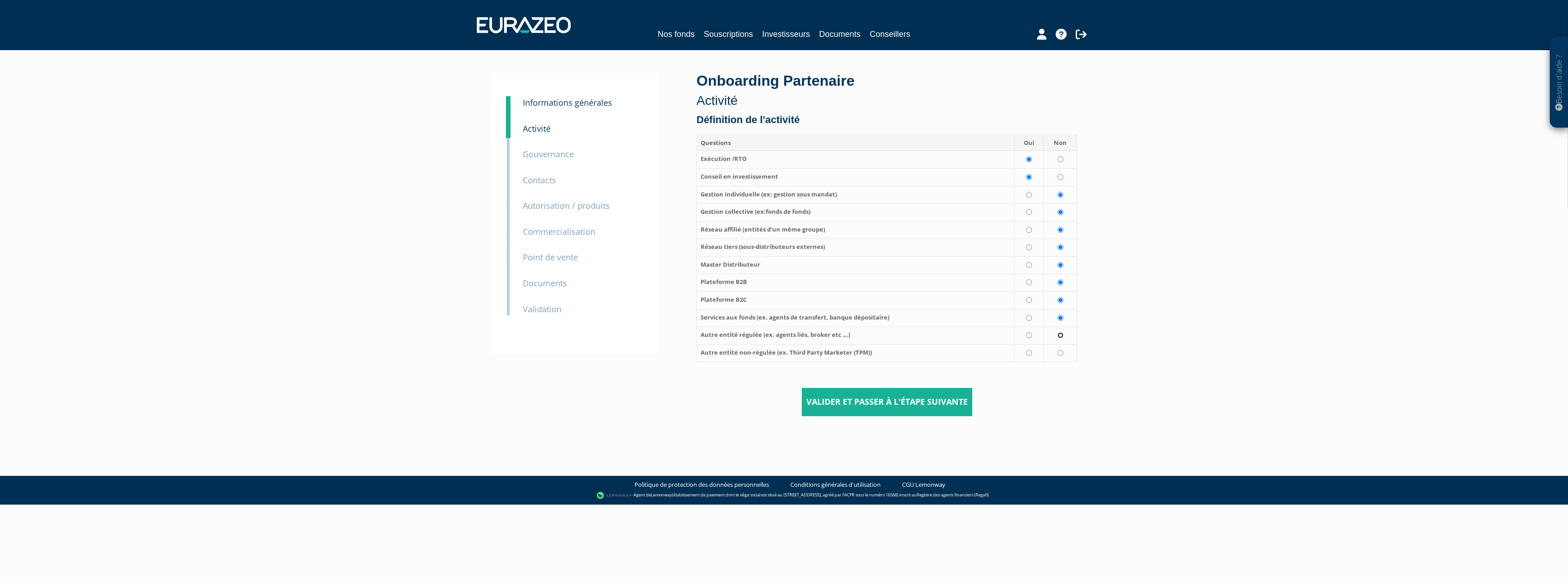
click at [1061, 337] on input "radio" at bounding box center [1060, 335] width 6 height 6
radio input "true"
click at [1059, 350] on input "radio" at bounding box center [1060, 353] width 6 height 6
radio input "true"
click at [936, 405] on input "Valider et passer à l'étape suivante" at bounding box center [887, 402] width 170 height 28
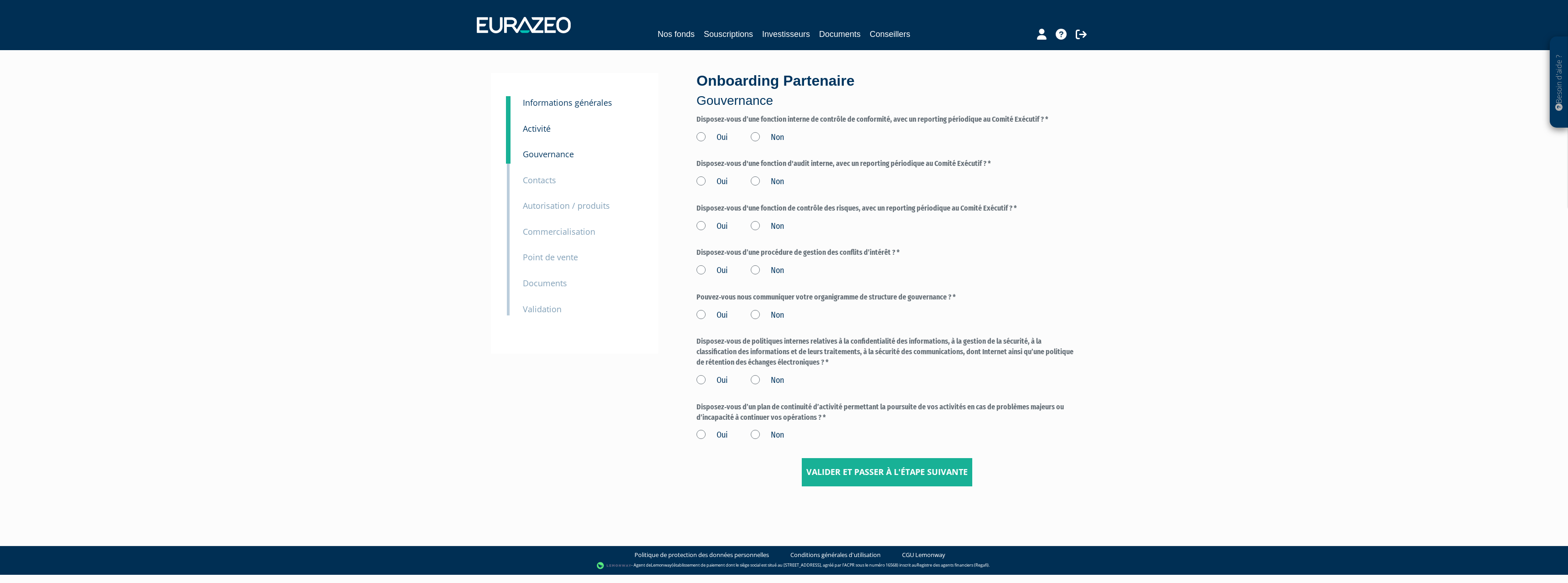
click at [754, 135] on label "Non" at bounding box center [767, 137] width 33 height 12
click at [0, 0] on input "Non" at bounding box center [0, 0] width 0 height 0
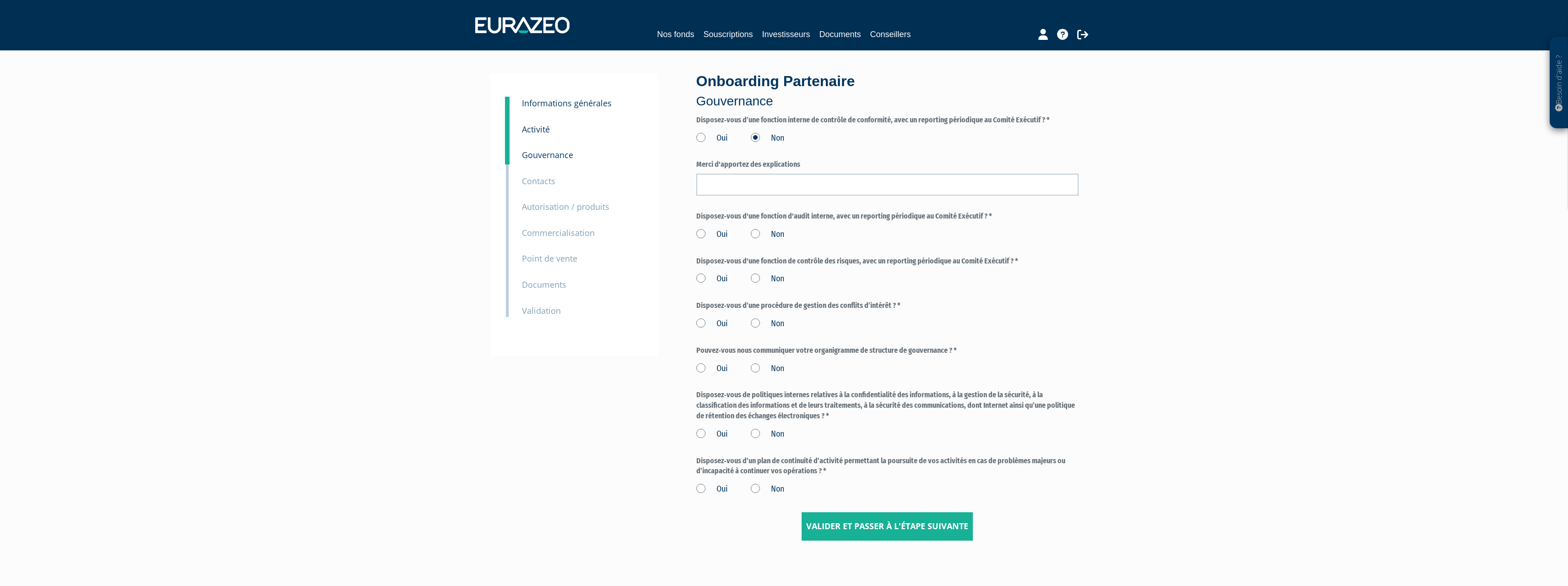
click at [697, 132] on label "Oui" at bounding box center [712, 138] width 32 height 12
click at [0, 0] on input "Oui" at bounding box center [0, 0] width 0 height 0
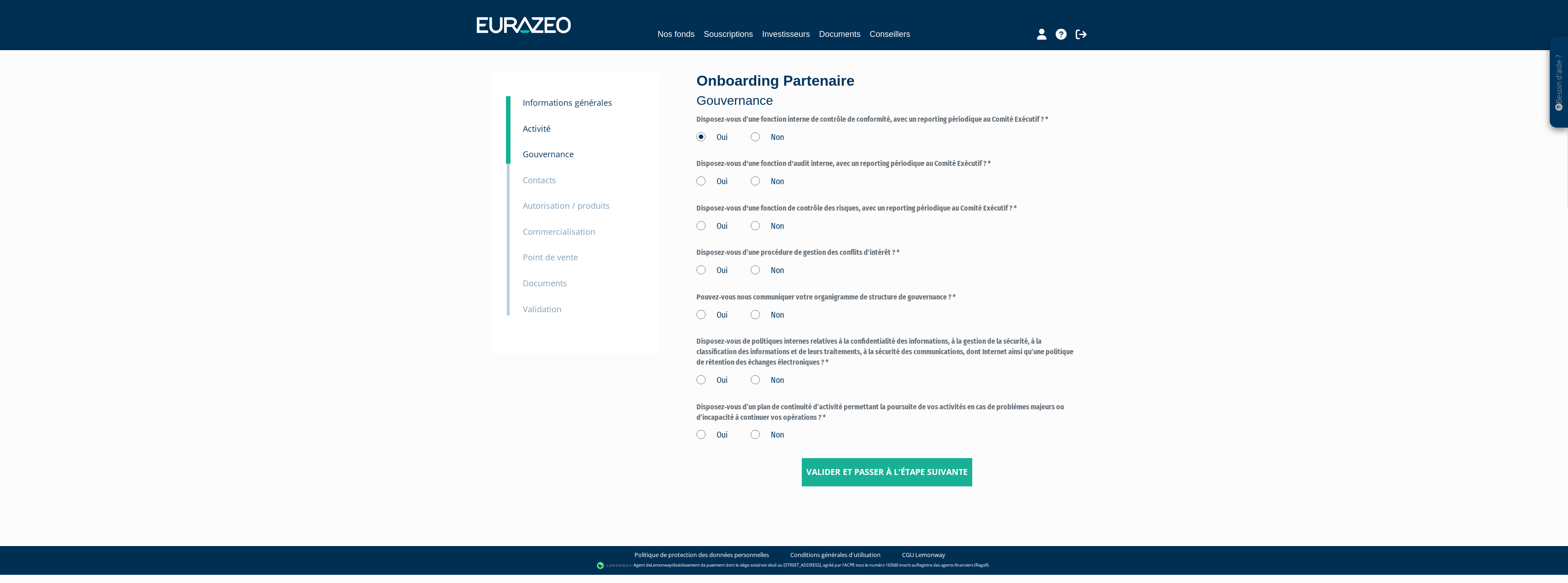
click at [754, 134] on label "Non" at bounding box center [767, 137] width 33 height 12
click at [0, 0] on input "Non" at bounding box center [0, 0] width 0 height 0
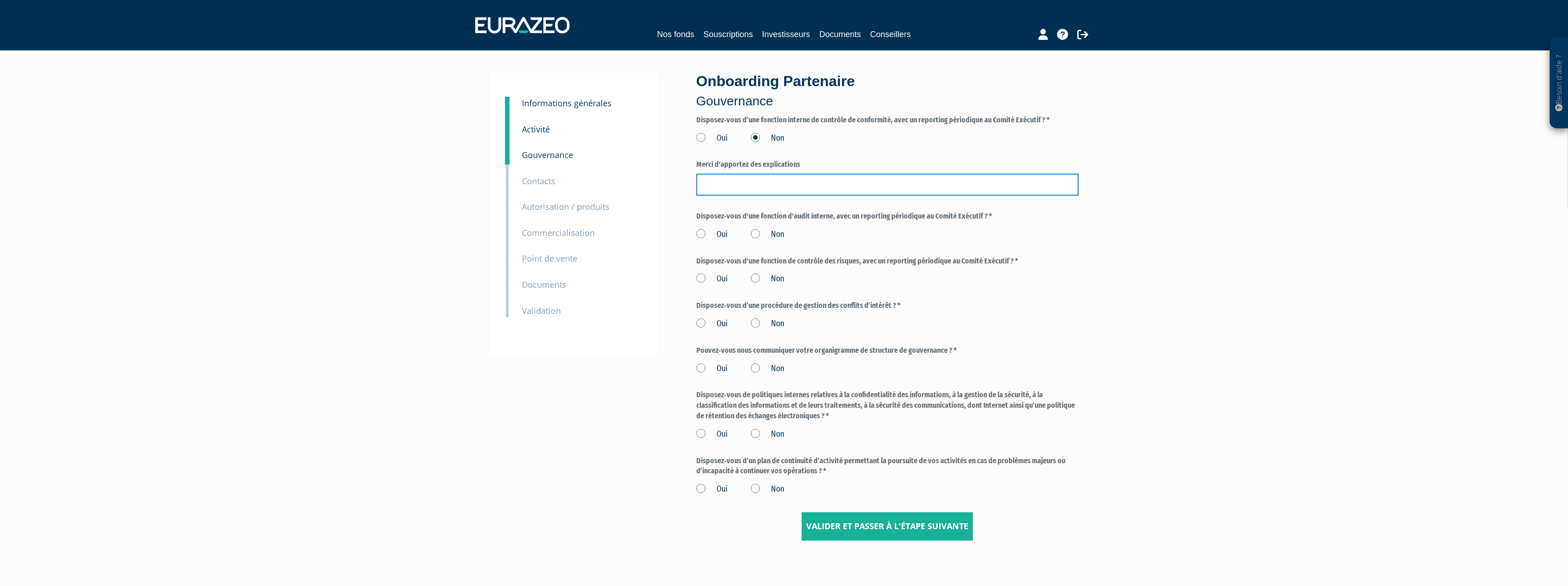
click at [746, 179] on input "text" at bounding box center [887, 185] width 382 height 22
type input "Non-Applicable : Micro Entrepris"
click at [699, 136] on label "Oui" at bounding box center [712, 138] width 32 height 12
click at [0, 0] on input "Oui" at bounding box center [0, 0] width 0 height 0
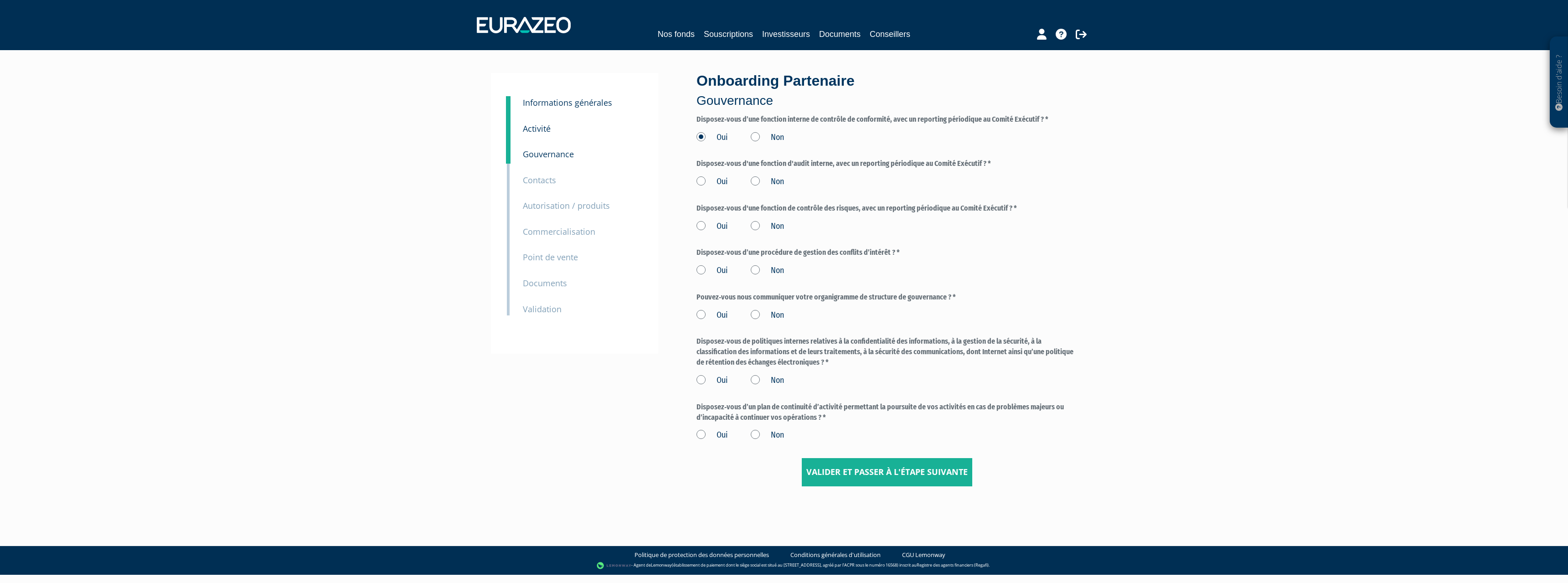
click at [708, 182] on label "Oui" at bounding box center [712, 181] width 32 height 12
click at [0, 0] on input "Oui" at bounding box center [0, 0] width 0 height 0
click at [756, 180] on label "Non" at bounding box center [767, 181] width 33 height 12
click at [0, 0] on input "Non" at bounding box center [0, 0] width 0 height 0
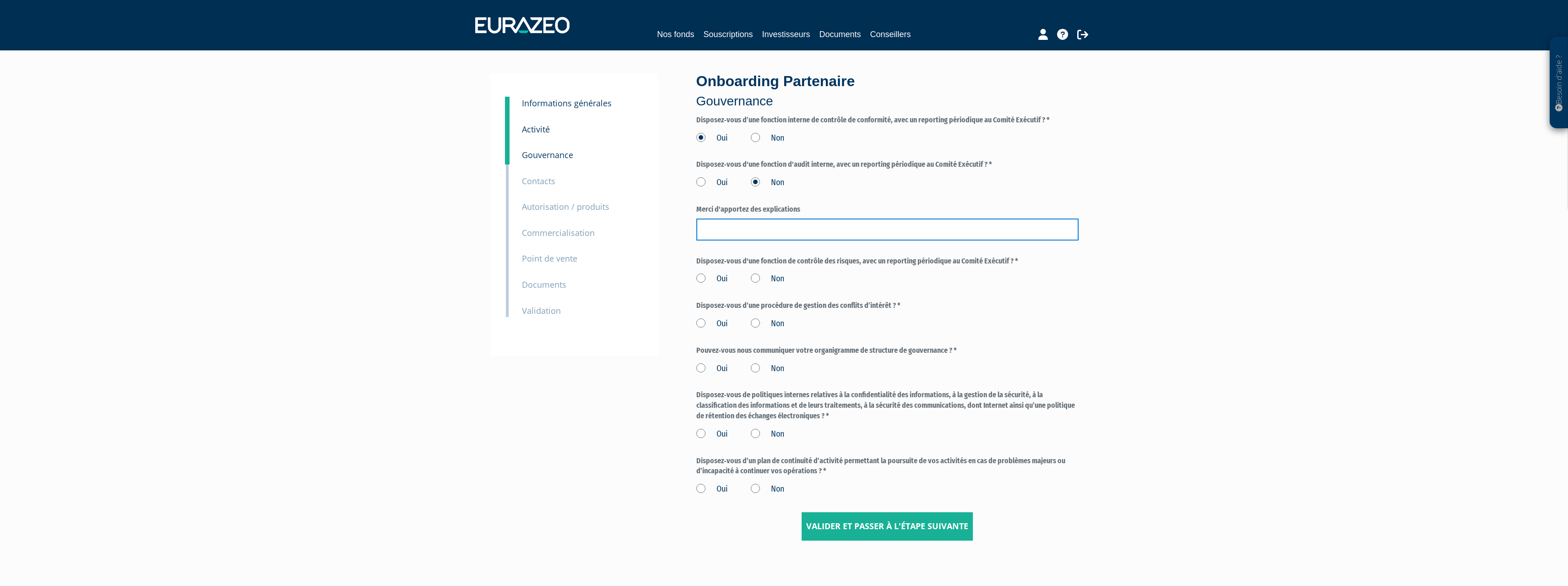
click at [737, 231] on input "text" at bounding box center [887, 229] width 382 height 22
click at [758, 138] on label "Non" at bounding box center [767, 138] width 34 height 12
click at [0, 0] on input "Non" at bounding box center [0, 0] width 0 height 0
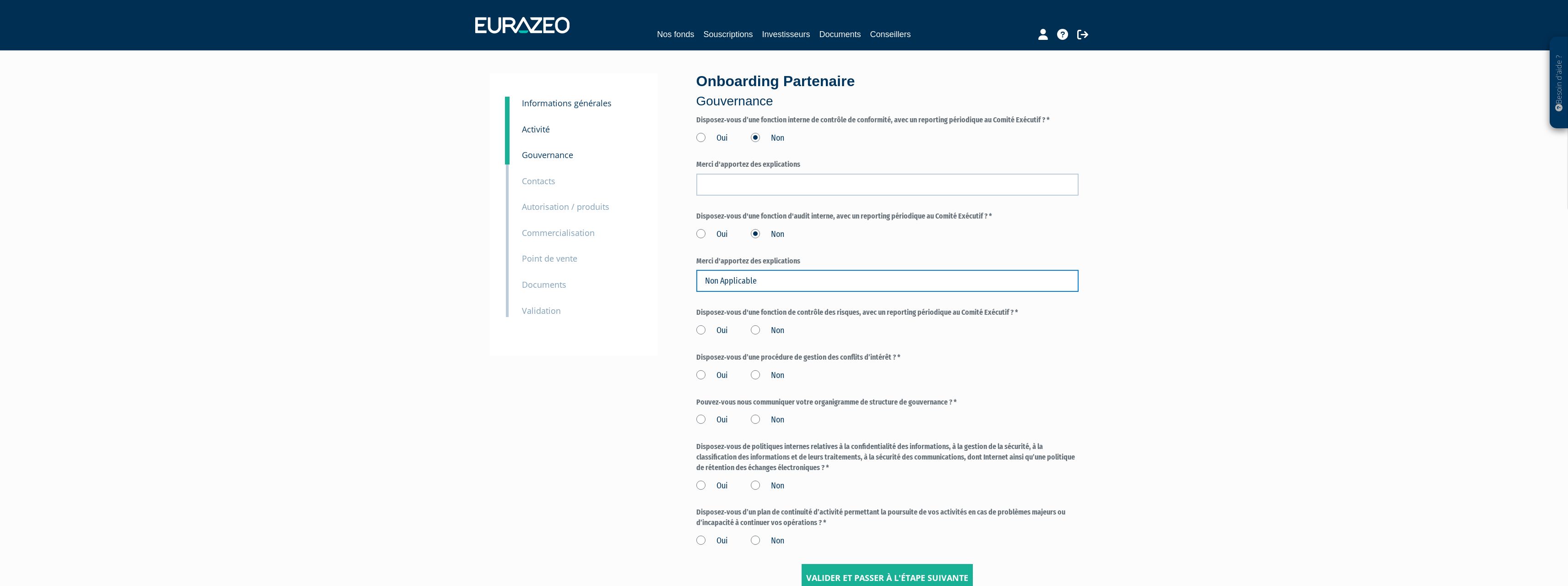
click at [796, 284] on input "Non Applicable" at bounding box center [887, 281] width 382 height 22
click at [837, 278] on input "Non Applicable - pas de comité executif" at bounding box center [887, 281] width 382 height 22
type input "Non Applicable - pas de comité executif"
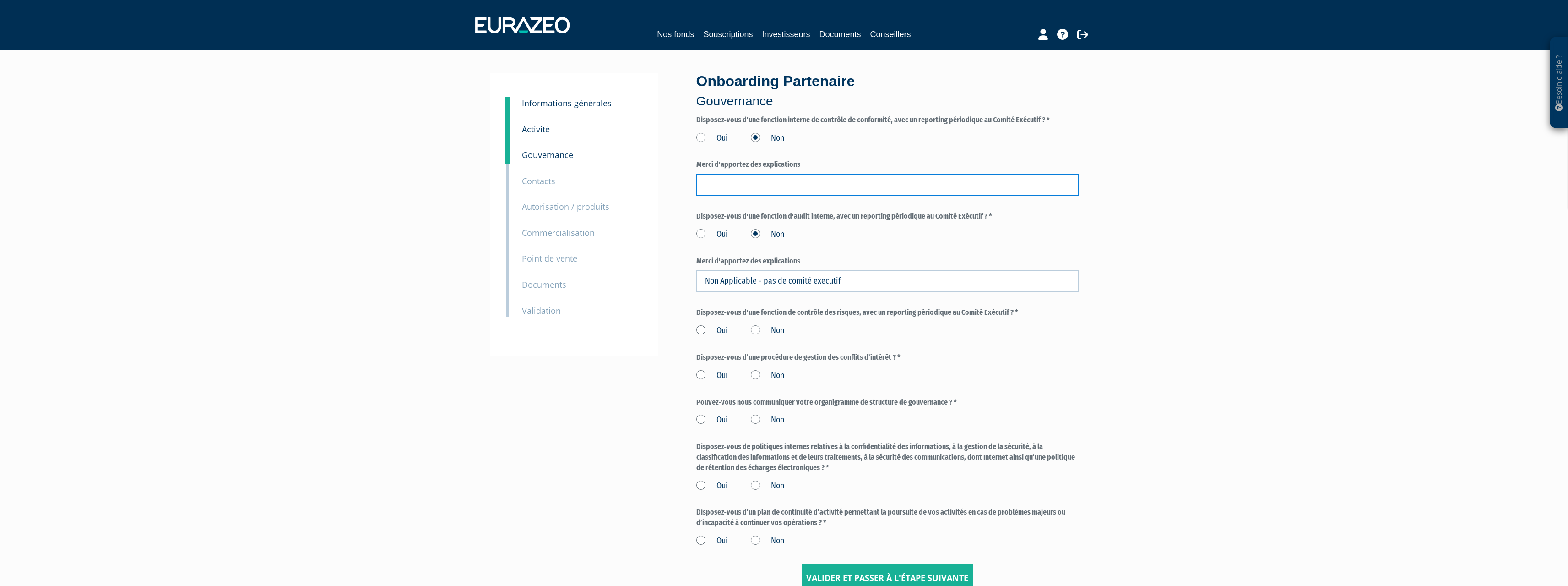
click at [814, 187] on input "text" at bounding box center [887, 185] width 382 height 22
paste input "Non Applicable - pas de comité executif"
type input "Non Applicable - pas de comité executif"
click at [751, 328] on label "Non" at bounding box center [767, 330] width 34 height 12
click at [0, 0] on input "Non" at bounding box center [0, 0] width 0 height 0
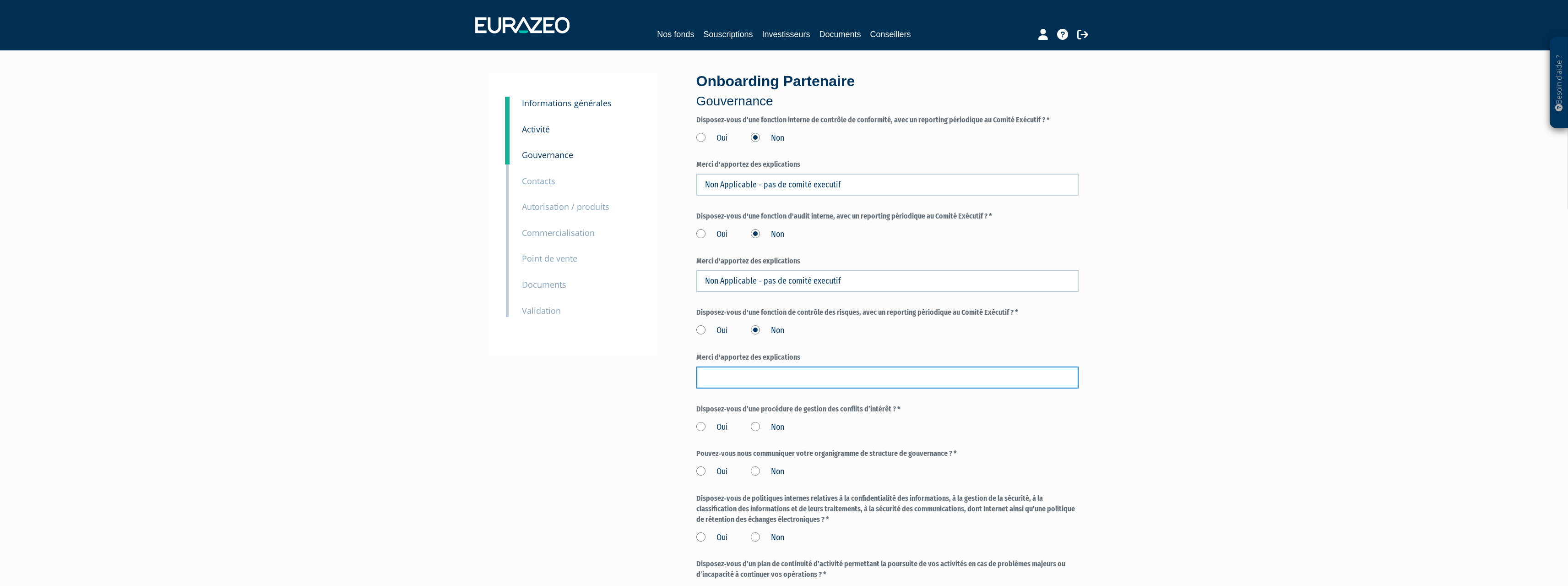
click at [744, 380] on input "text" at bounding box center [887, 377] width 382 height 22
paste input "Non Applicable - pas de comité executif"
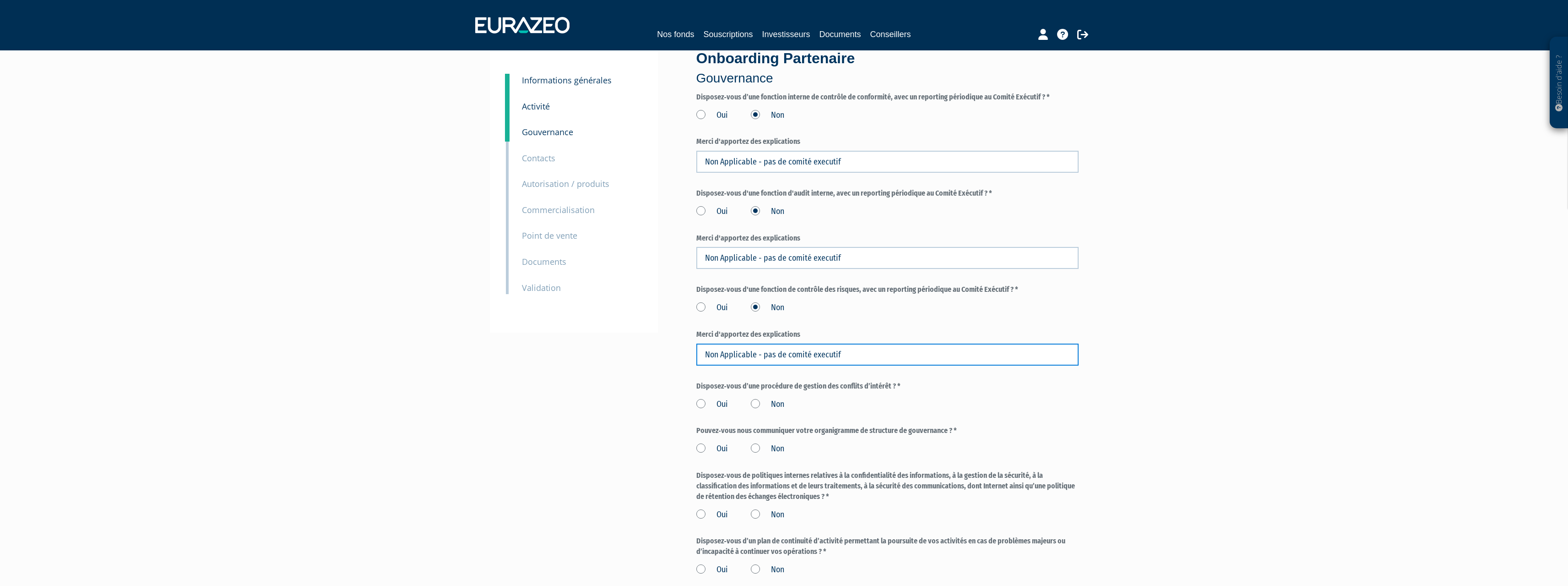
scroll to position [46, 0]
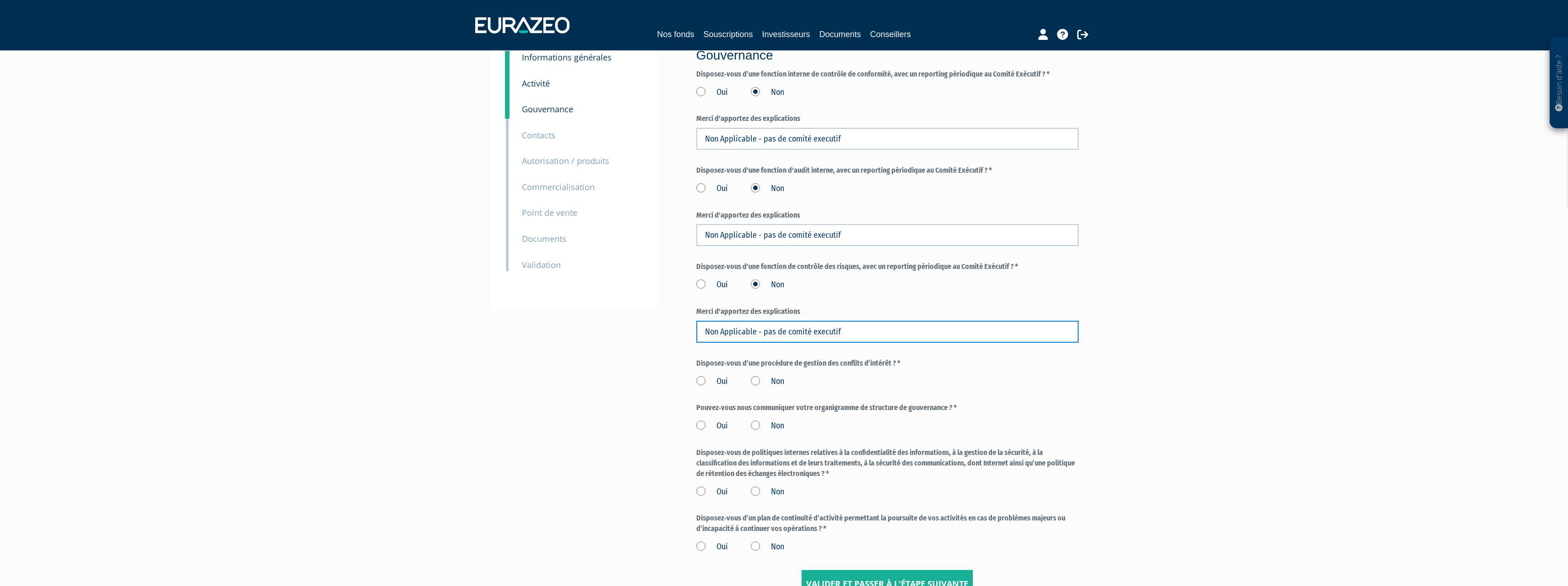
type input "Non Applicable - pas de comité executif"
click at [706, 380] on label "Oui" at bounding box center [712, 381] width 32 height 12
click at [0, 0] on input "Oui" at bounding box center [0, 0] width 0 height 0
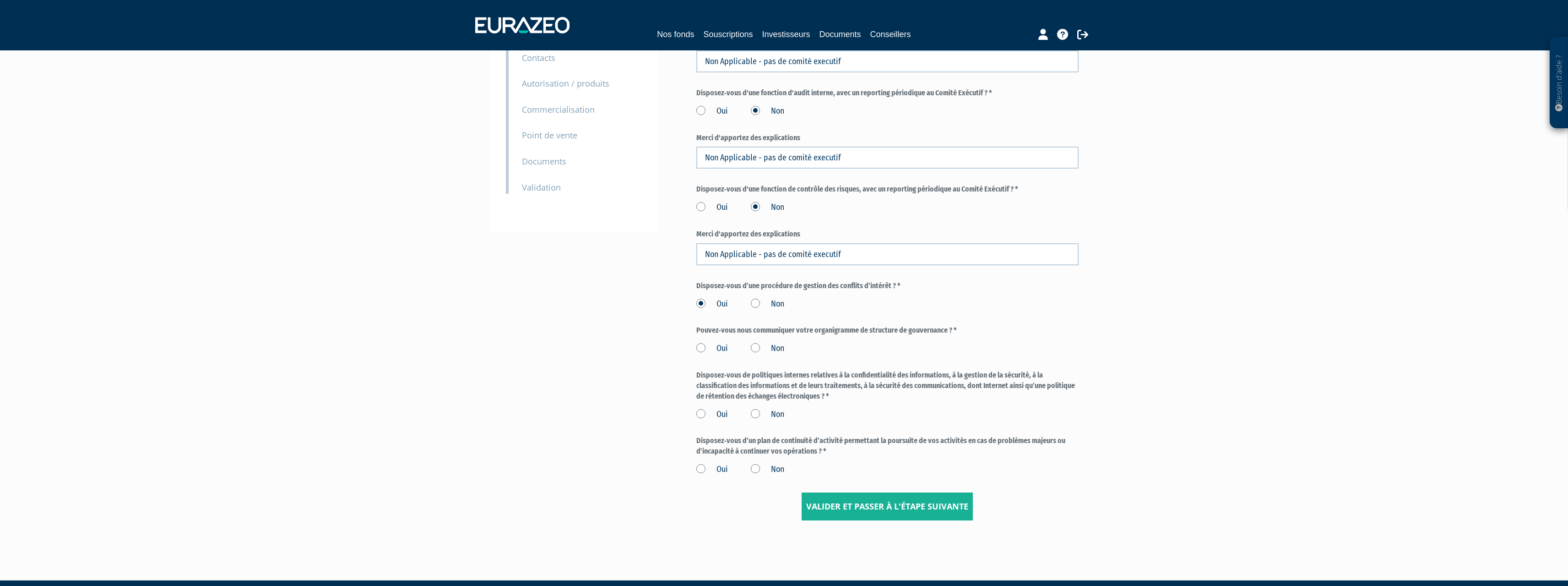
scroll to position [138, 0]
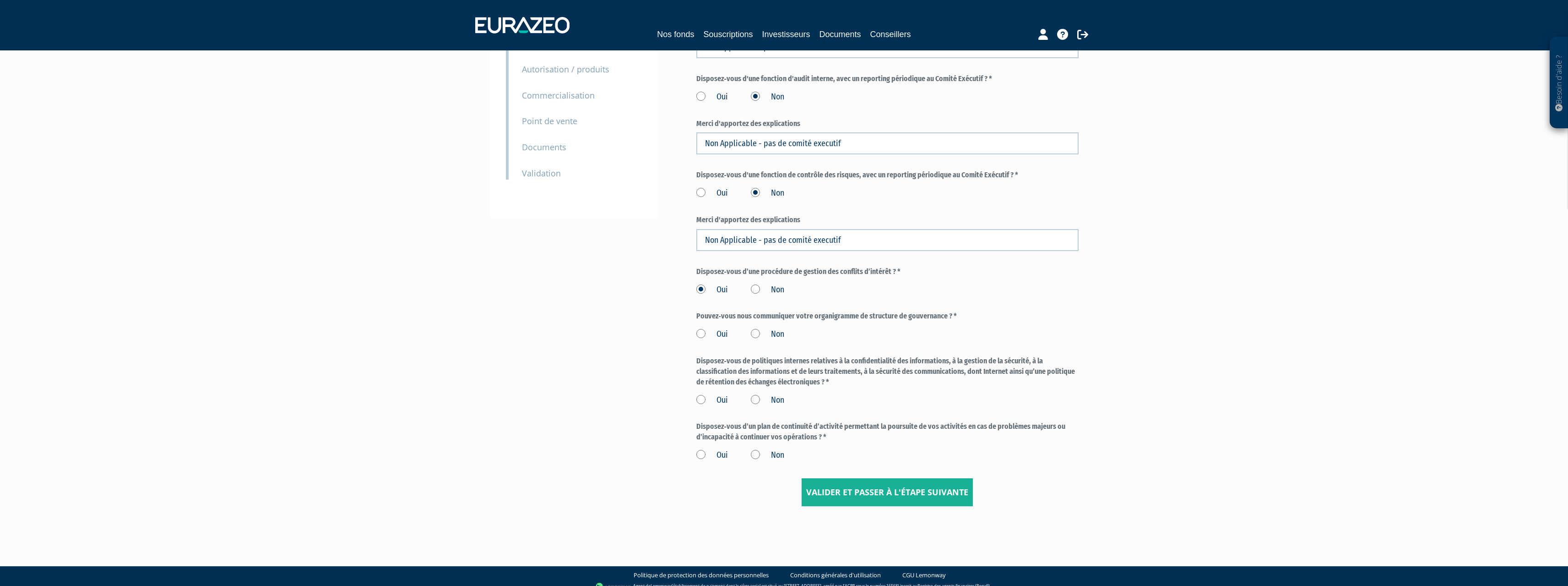
click at [704, 335] on label "Oui" at bounding box center [712, 334] width 32 height 12
click at [0, 0] on input "Oui" at bounding box center [0, 0] width 0 height 0
click at [710, 399] on label "Oui" at bounding box center [712, 400] width 32 height 12
click at [0, 0] on input "Oui" at bounding box center [0, 0] width 0 height 0
click at [714, 453] on label "Oui" at bounding box center [712, 455] width 32 height 12
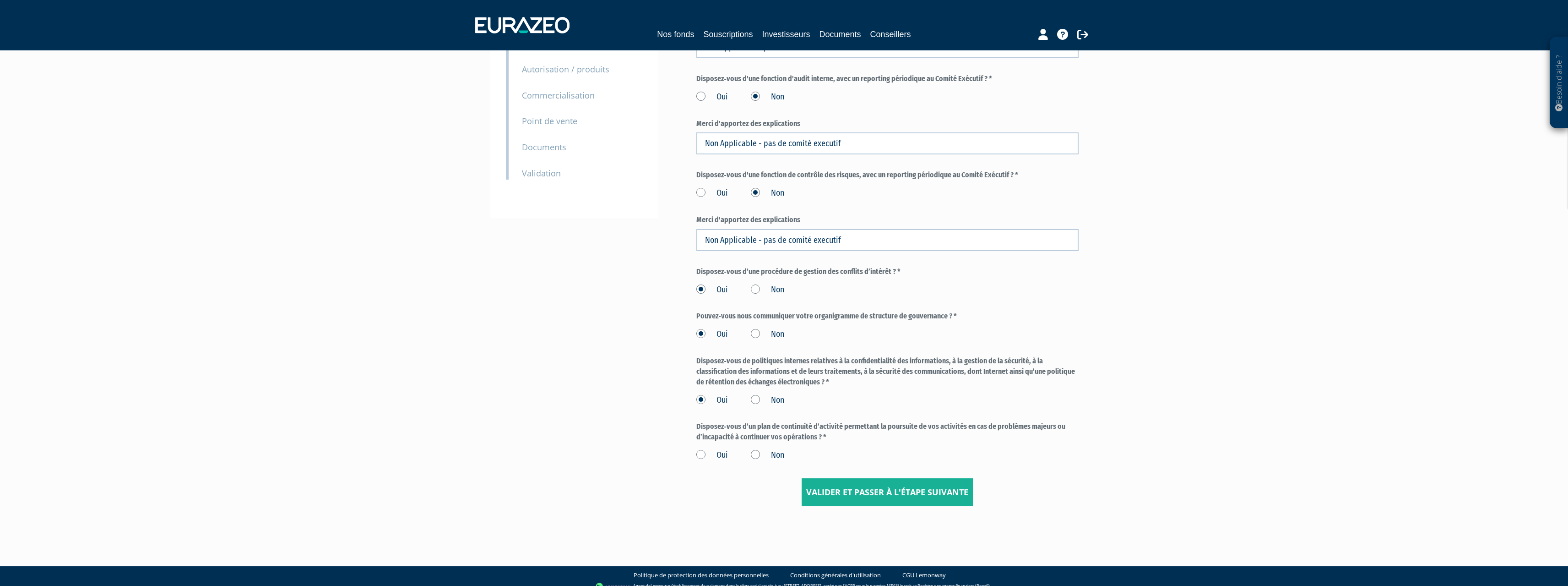
click at [0, 0] on input "Oui" at bounding box center [0, 0] width 0 height 0
click at [903, 490] on input "Valider et passer à l'étape suivante" at bounding box center [887, 492] width 171 height 28
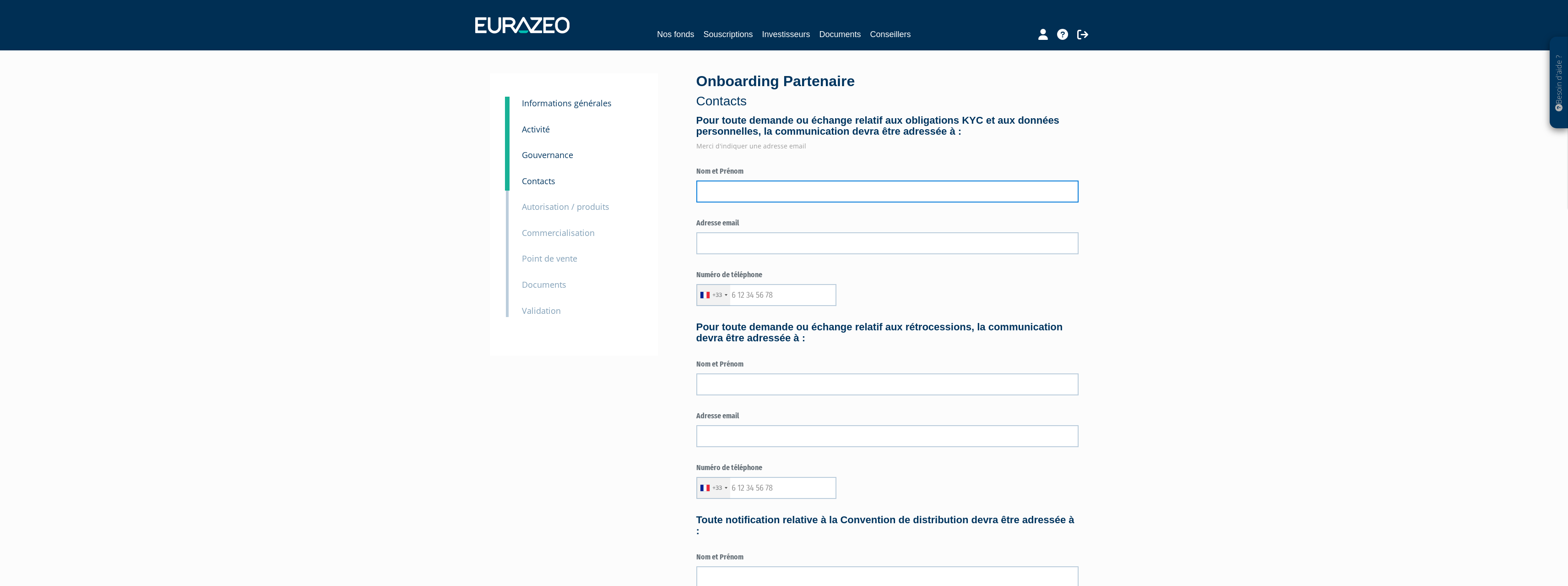
click at [790, 200] on input "text" at bounding box center [887, 191] width 382 height 22
type input "[PERSON_NAME]"
type input "[EMAIL_ADDRESS][DOMAIN_NAME]"
click at [735, 294] on input "0622703039" at bounding box center [766, 295] width 140 height 22
type input "622703039"
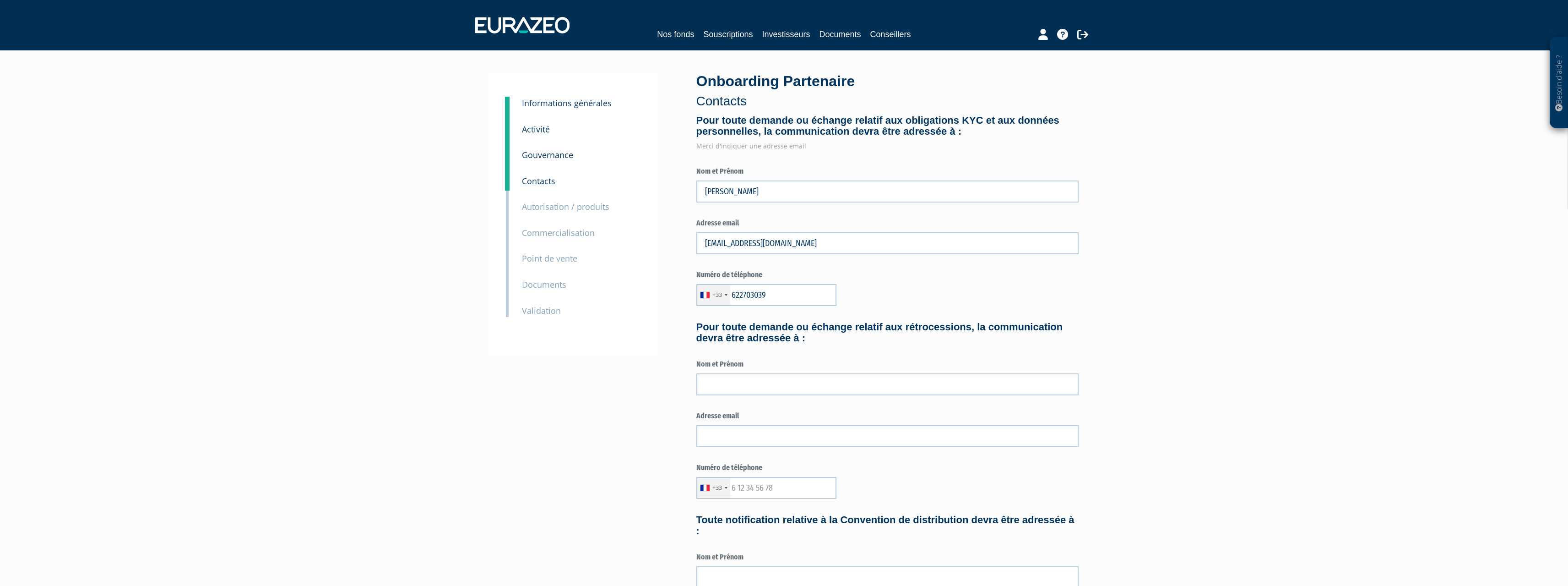
click at [1010, 264] on form "Pour toute demande ou échange relatif aux obligations KYC et aux données person…" at bounding box center [887, 426] width 382 height 622
click at [756, 384] on input "text" at bounding box center [887, 384] width 382 height 22
type input "[PERSON_NAME]"
type input "pierre.pelhate@acordee-conseil.com"
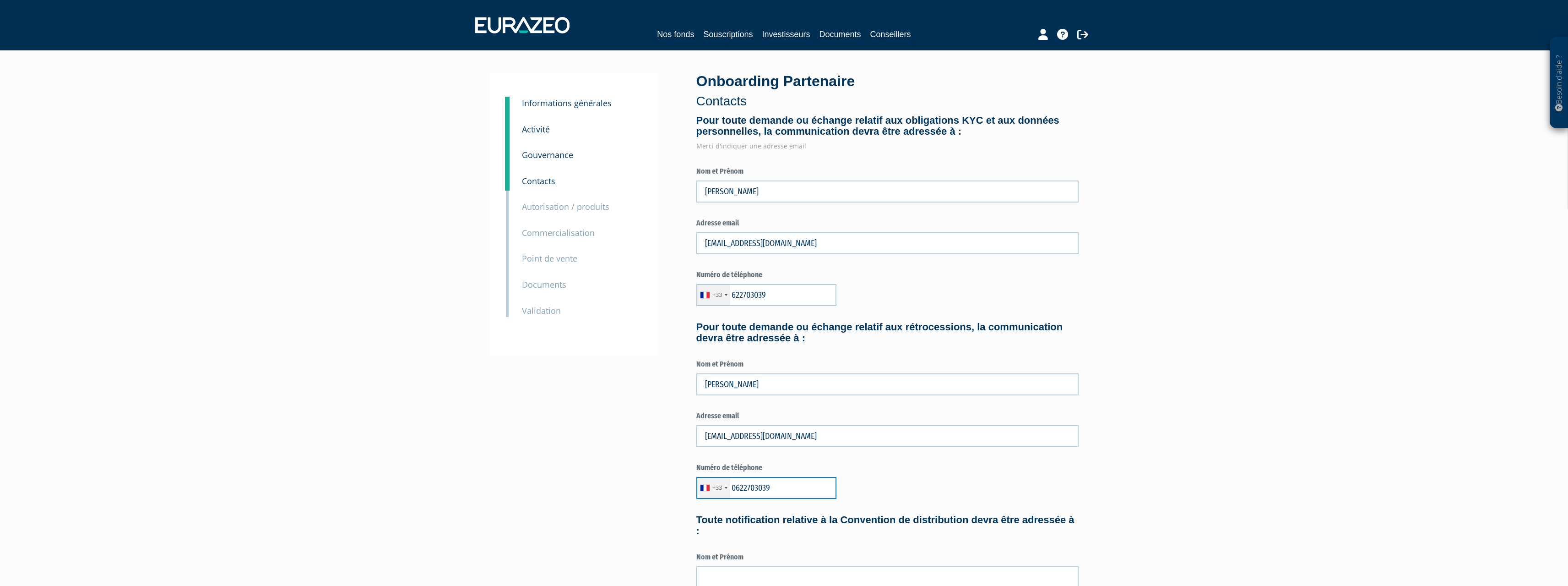
click at [732, 486] on input "0622703039" at bounding box center [766, 488] width 140 height 22
click at [737, 486] on input "0622703039" at bounding box center [766, 488] width 140 height 22
click at [735, 487] on input "0622703039" at bounding box center [766, 488] width 140 height 22
type input "622703039"
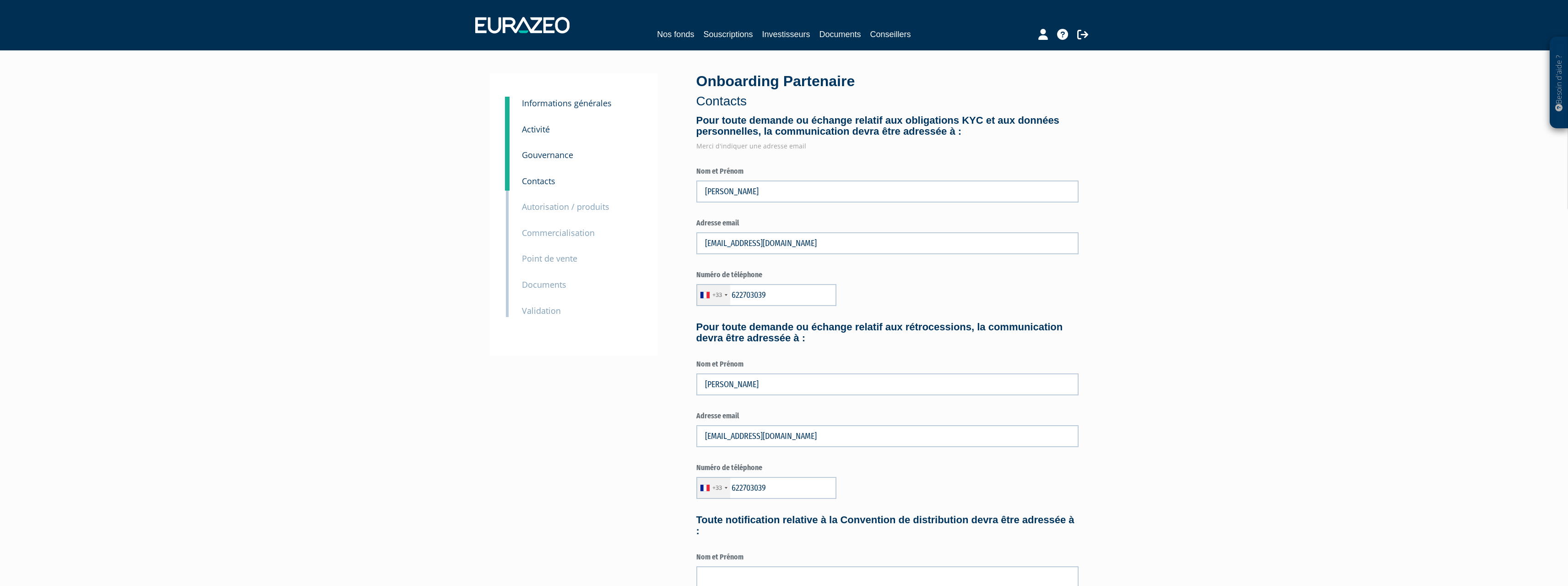
click at [1153, 379] on div "Besoin d'aide ? × J'ai besoin d'aide Si vous avez une question à propos du fonc…" at bounding box center [784, 380] width 1568 height 760
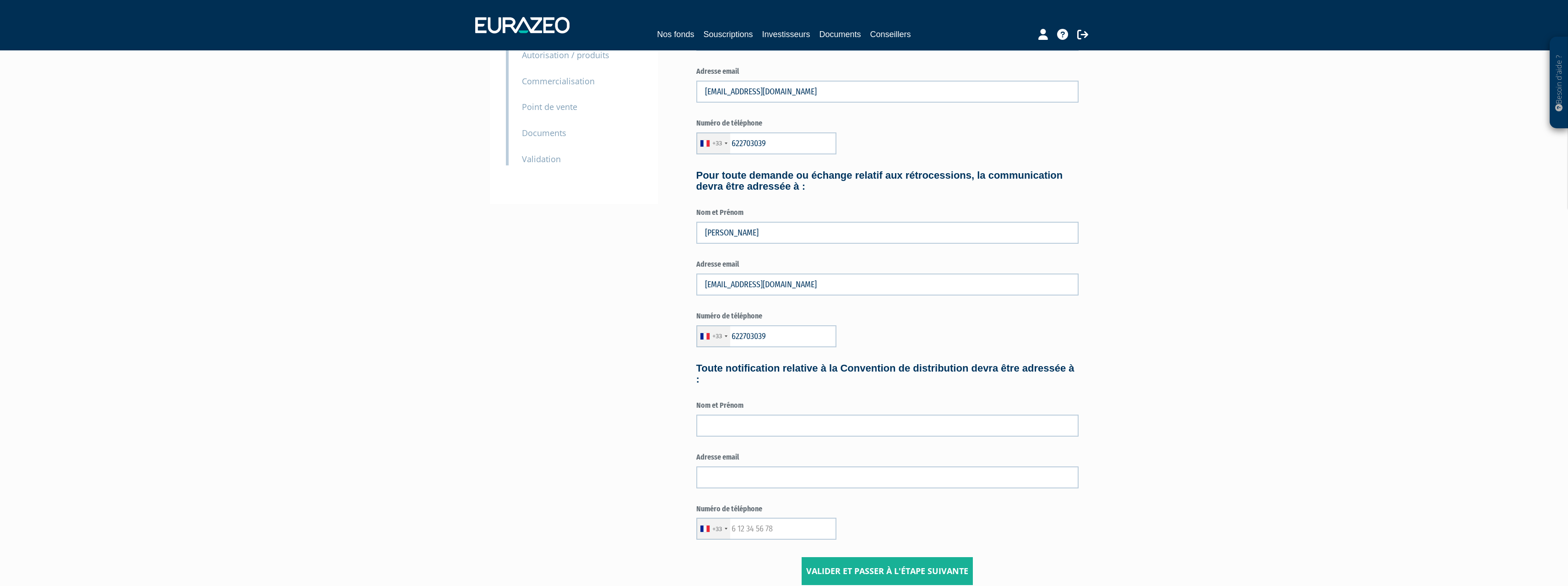
scroll to position [184, 0]
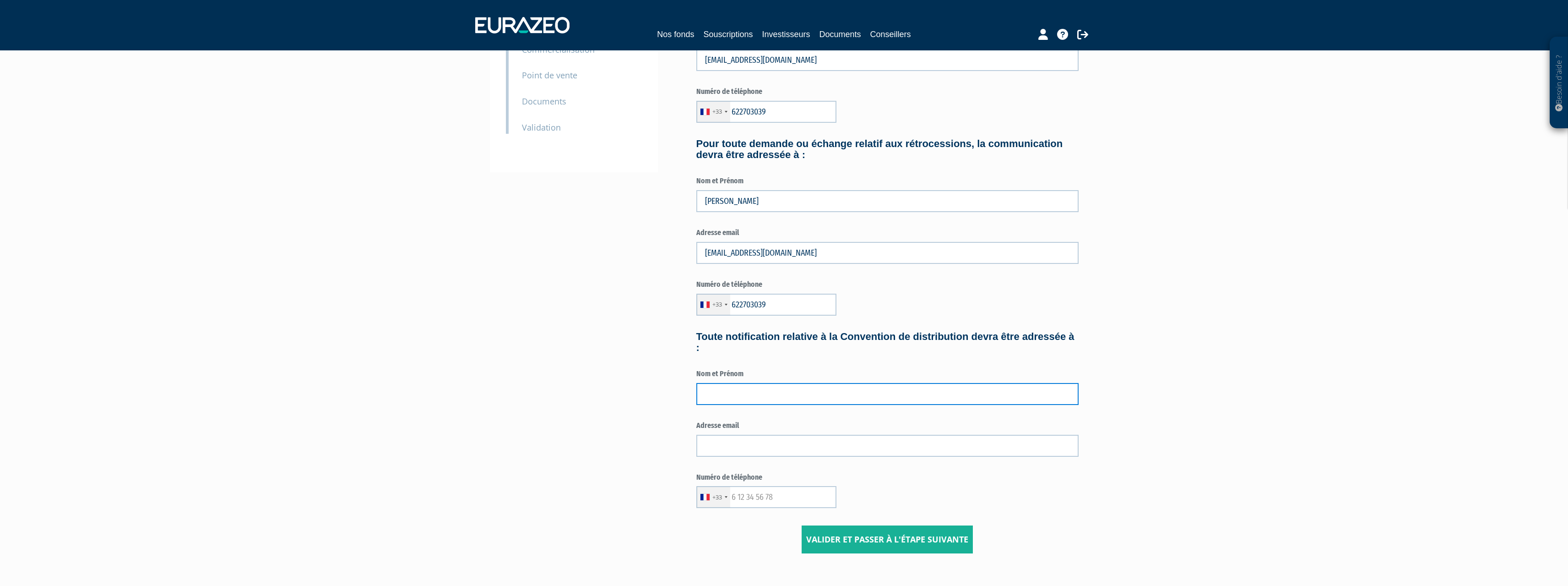
click at [705, 395] on input "text" at bounding box center [887, 394] width 382 height 22
type input "Pierre PELHATE"
type input "pierre.pelhate@acordee-conseil.com"
click at [737, 498] on input "0622703039" at bounding box center [766, 497] width 140 height 22
type input "622703039"
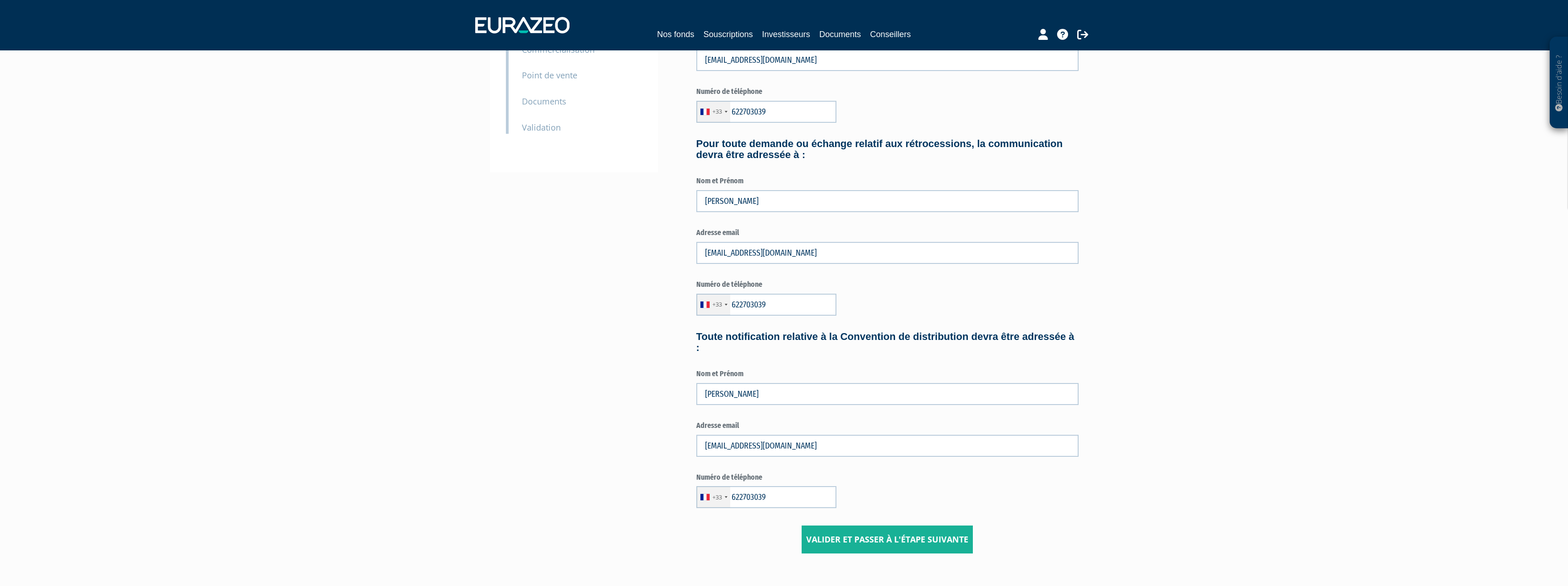
click at [967, 483] on div "Numéro de téléphone +33 France +33 Germany (Deutschland) +49 Switzerland (Schwe…" at bounding box center [887, 490] width 382 height 36
click at [908, 532] on input "Valider et passer à l'étape suivante" at bounding box center [887, 540] width 171 height 28
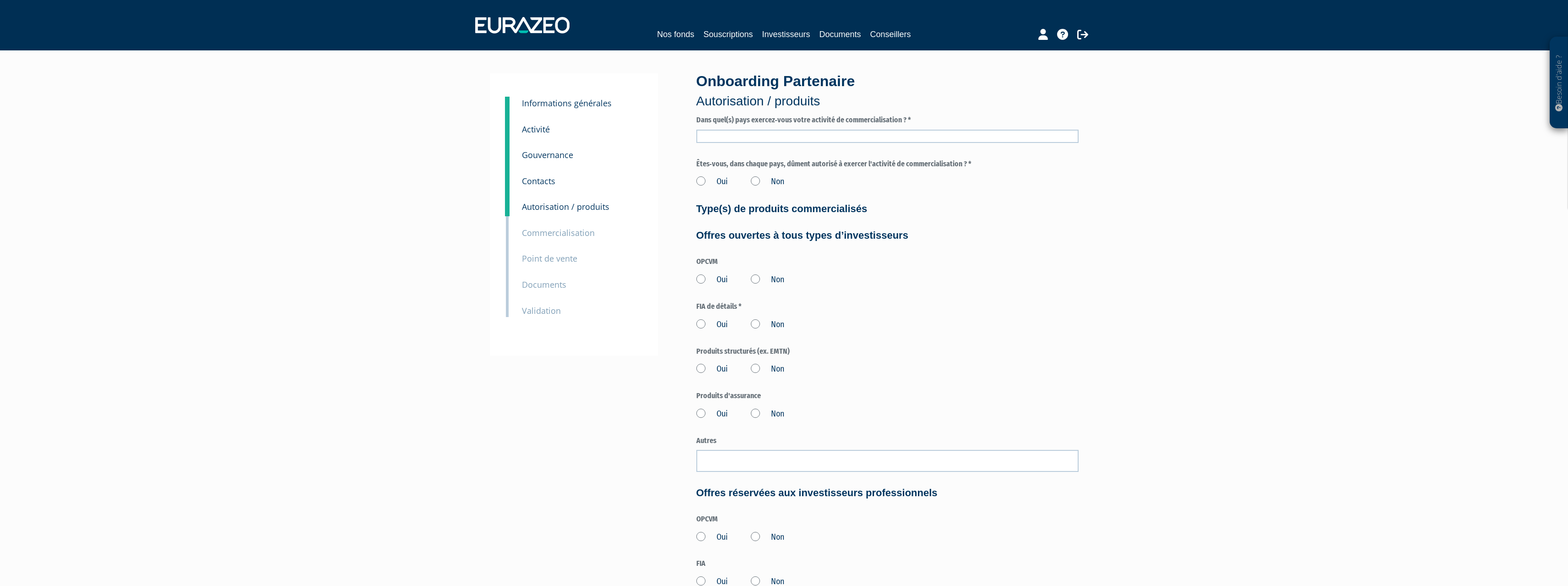
click at [790, 139] on input "text" at bounding box center [887, 136] width 382 height 13
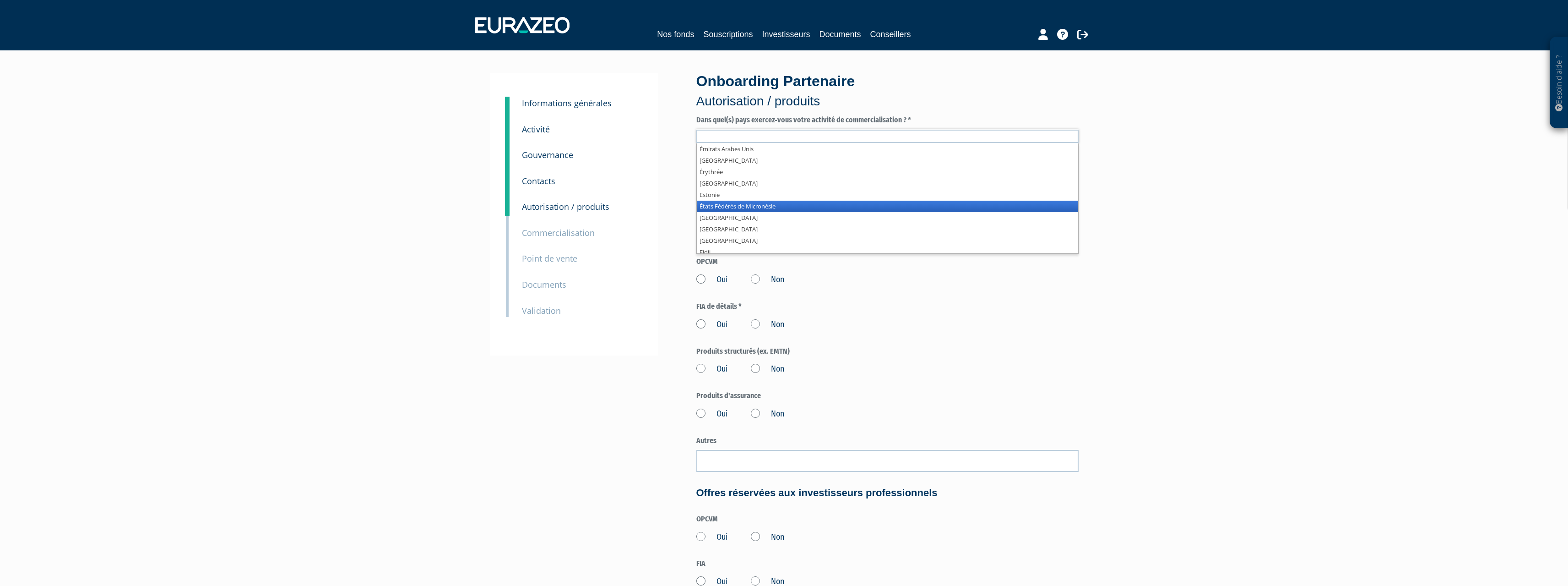
scroll to position [733, 0]
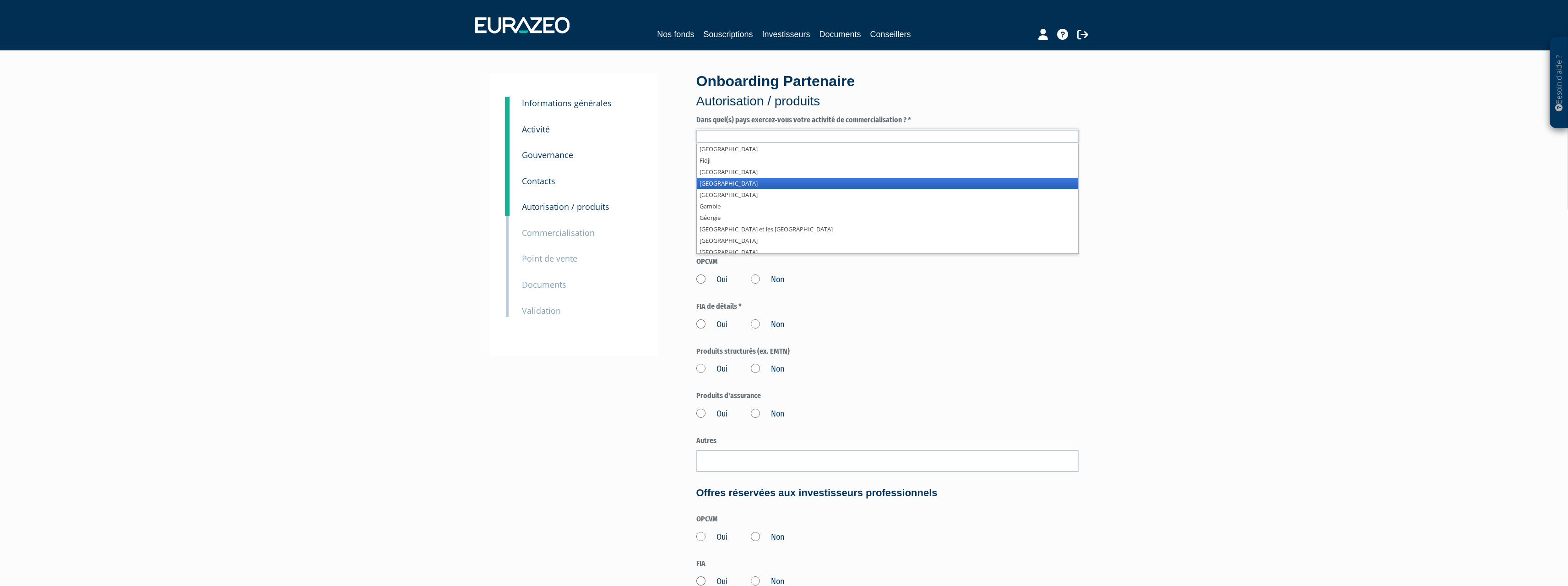
click at [750, 185] on li "[GEOGRAPHIC_DATA]" at bounding box center [888, 184] width 381 height 12
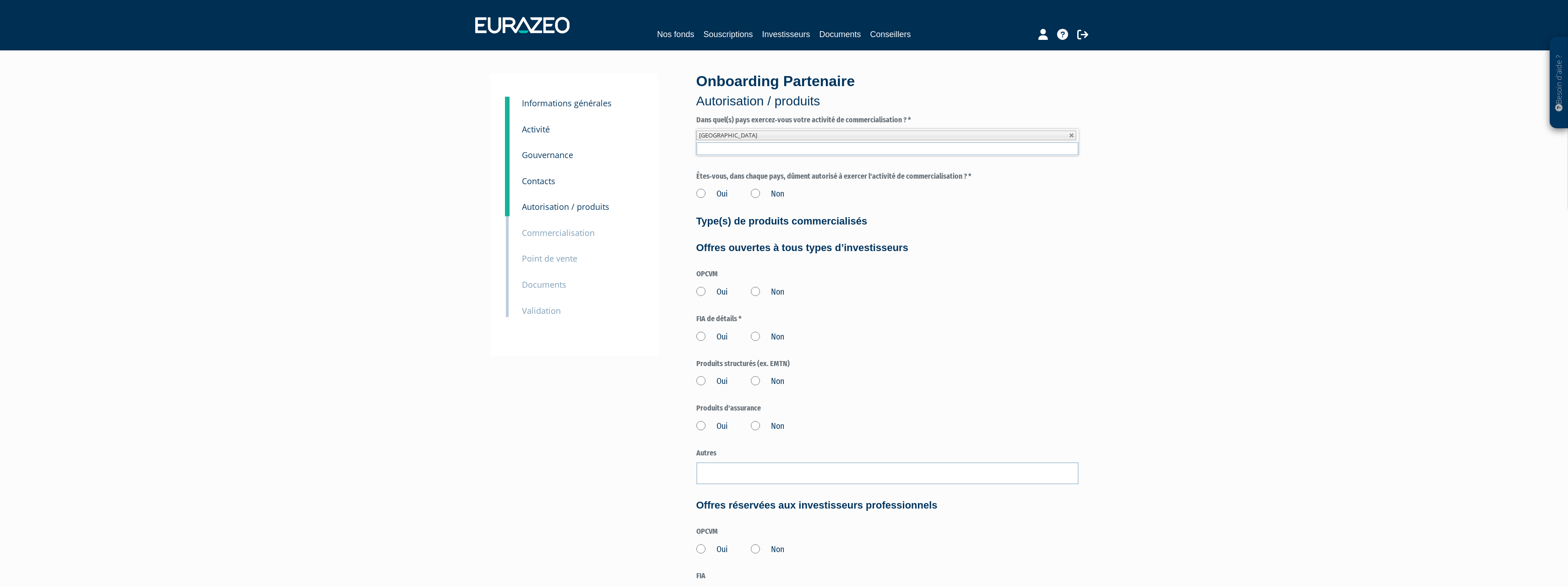
click at [705, 192] on label "Oui" at bounding box center [712, 194] width 32 height 12
click at [0, 0] on input "Oui" at bounding box center [0, 0] width 0 height 0
click at [700, 192] on label "Oui" at bounding box center [712, 194] width 32 height 12
click at [0, 0] on input "Oui" at bounding box center [0, 0] width 0 height 0
drag, startPoint x: 700, startPoint y: 293, endPoint x: 700, endPoint y: 299, distance: 6.0
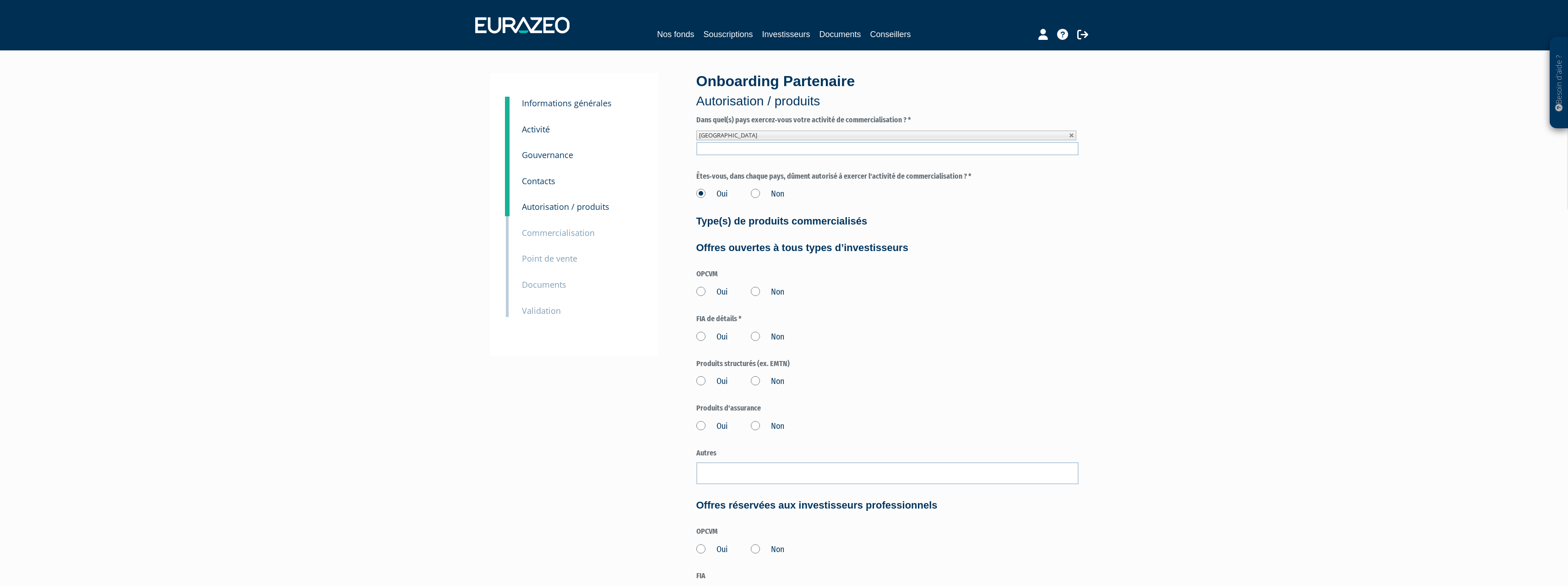
click at [700, 293] on label "Oui" at bounding box center [712, 292] width 32 height 12
click at [0, 0] on input "Oui" at bounding box center [0, 0] width 0 height 0
click at [702, 335] on label "Oui" at bounding box center [712, 336] width 32 height 12
click at [0, 0] on input "Oui" at bounding box center [0, 0] width 0 height 0
click at [704, 381] on label "Oui" at bounding box center [712, 381] width 32 height 12
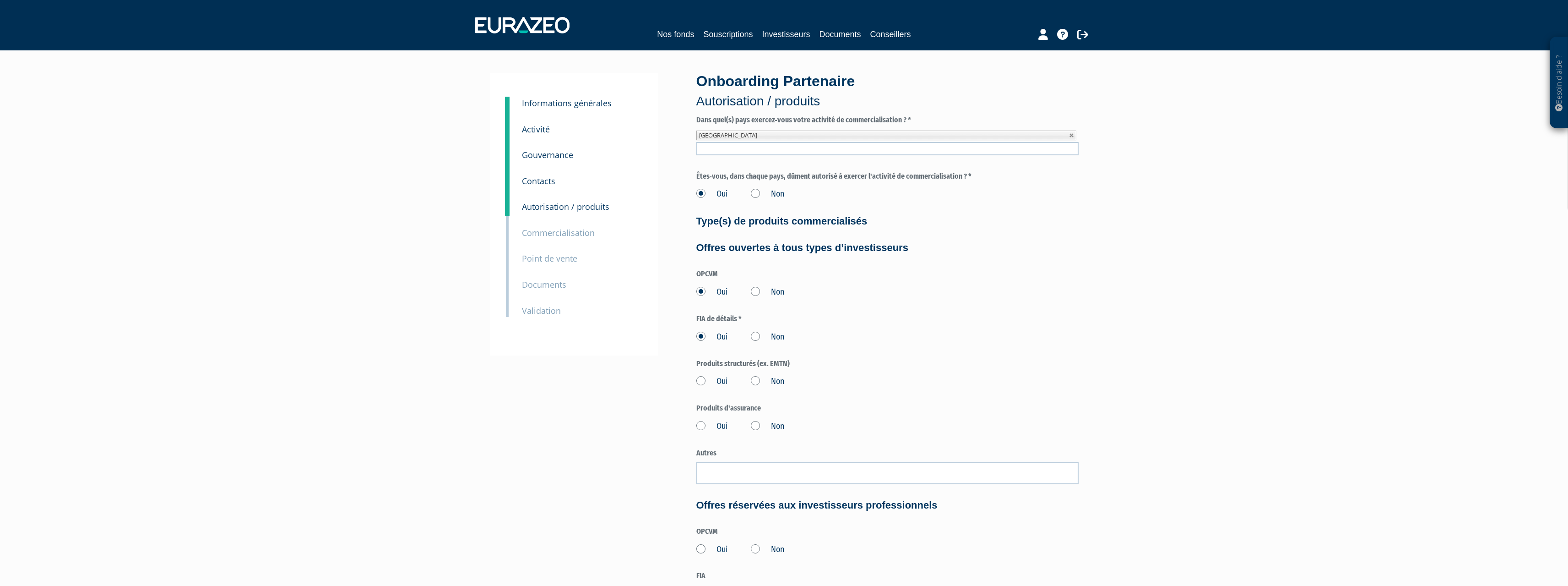
click at [0, 0] on input "Oui" at bounding box center [0, 0] width 0 height 0
click at [699, 428] on label "Oui" at bounding box center [712, 426] width 32 height 12
click at [0, 0] on input "Oui" at bounding box center [0, 0] width 0 height 0
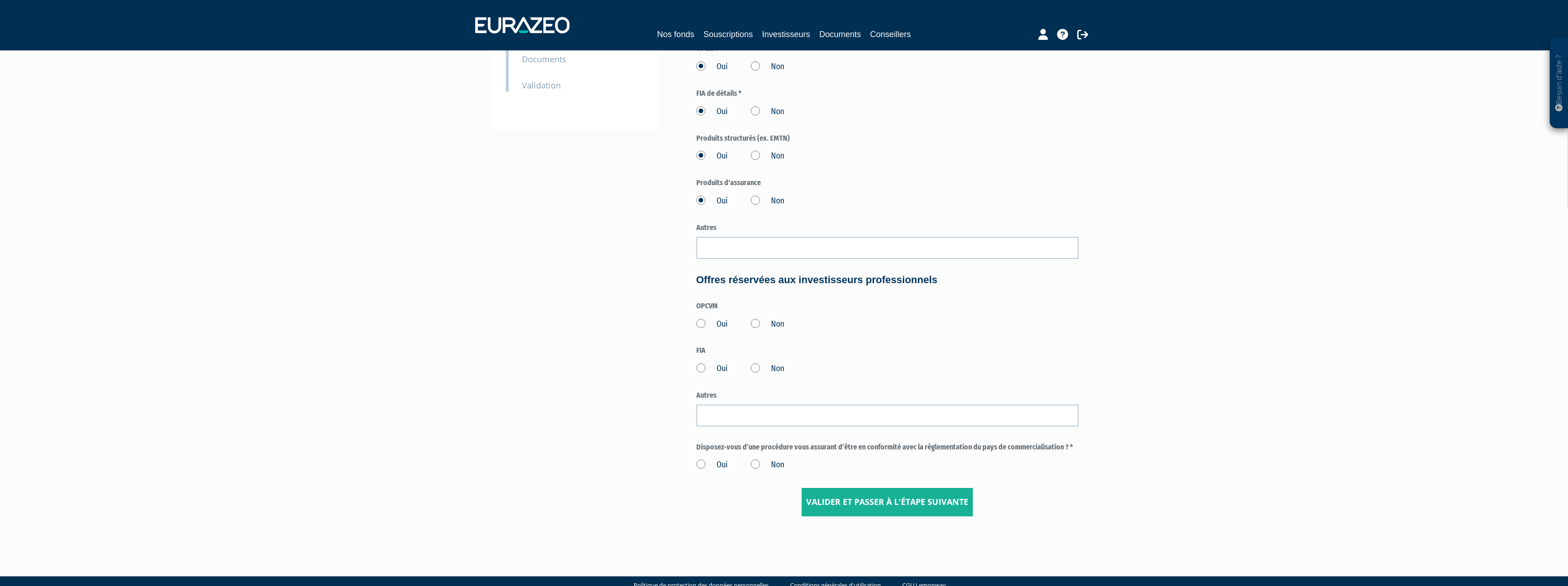
scroll to position [229, 0]
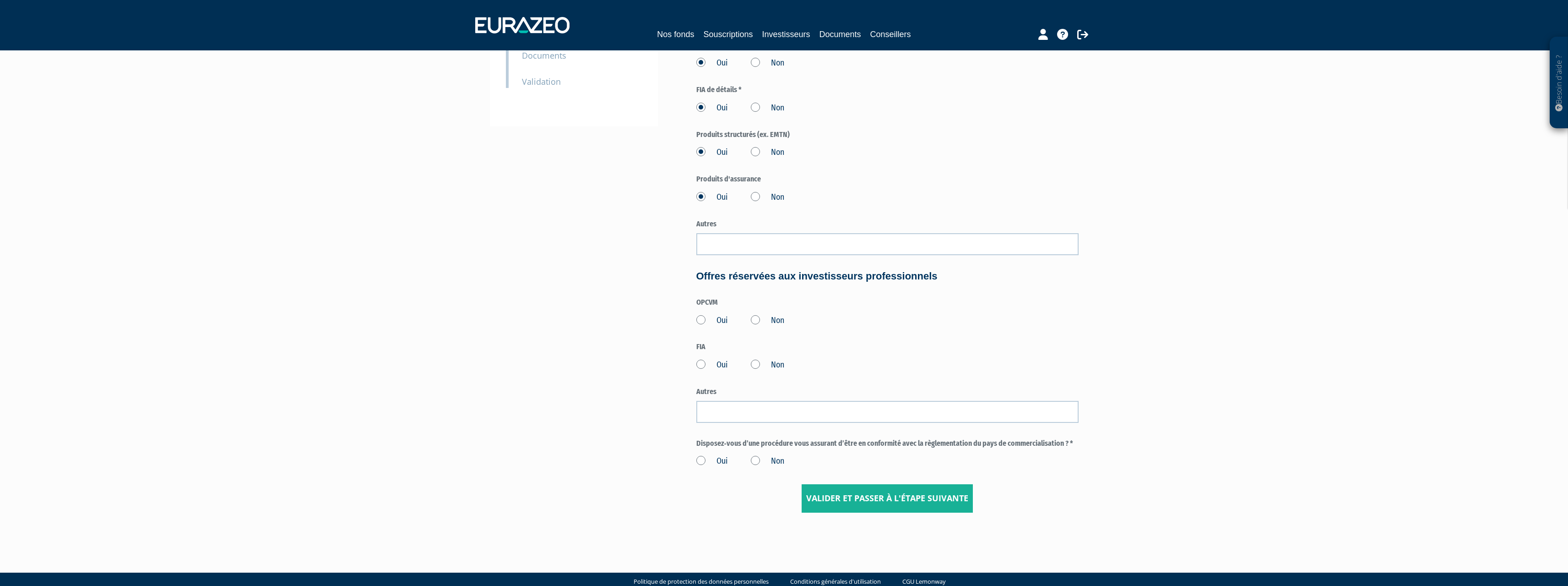
click at [750, 316] on div "Oui Non" at bounding box center [887, 319] width 382 height 15
click at [753, 320] on label "Non" at bounding box center [767, 320] width 34 height 12
click at [0, 0] on input "Non" at bounding box center [0, 0] width 0 height 0
click at [758, 365] on label "Non" at bounding box center [767, 365] width 34 height 12
click at [0, 0] on input "Non" at bounding box center [0, 0] width 0 height 0
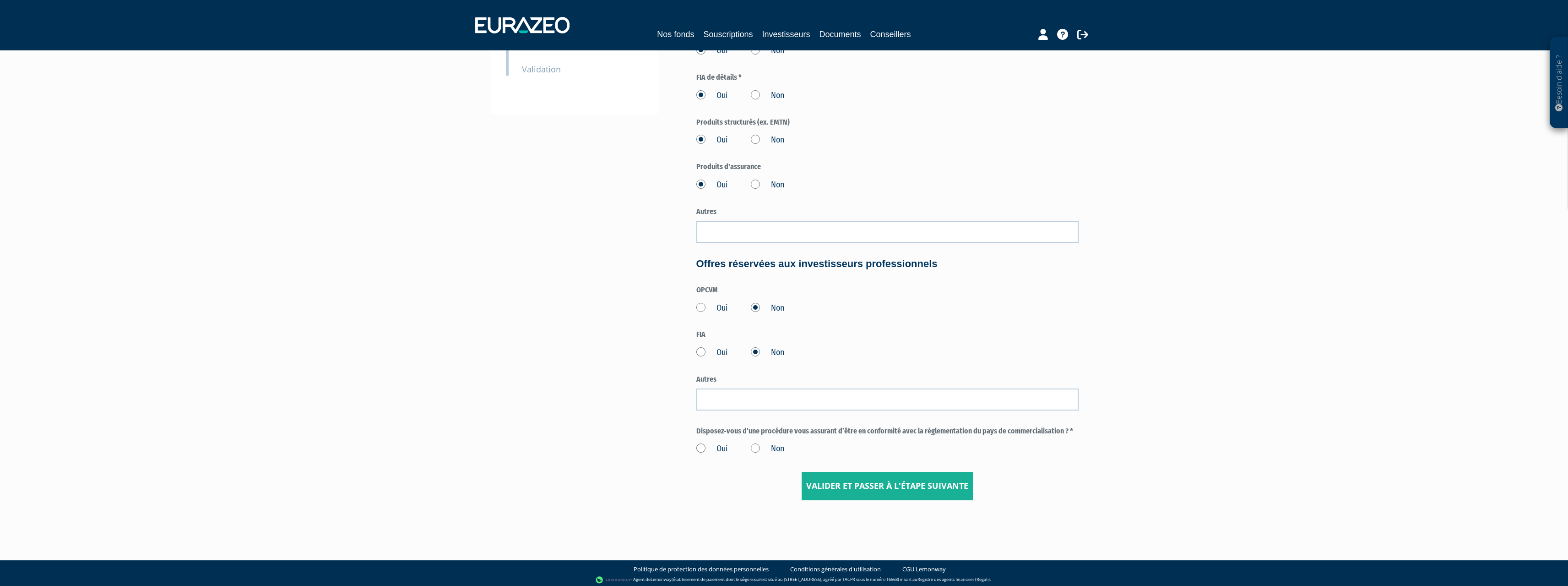
scroll to position [245, 0]
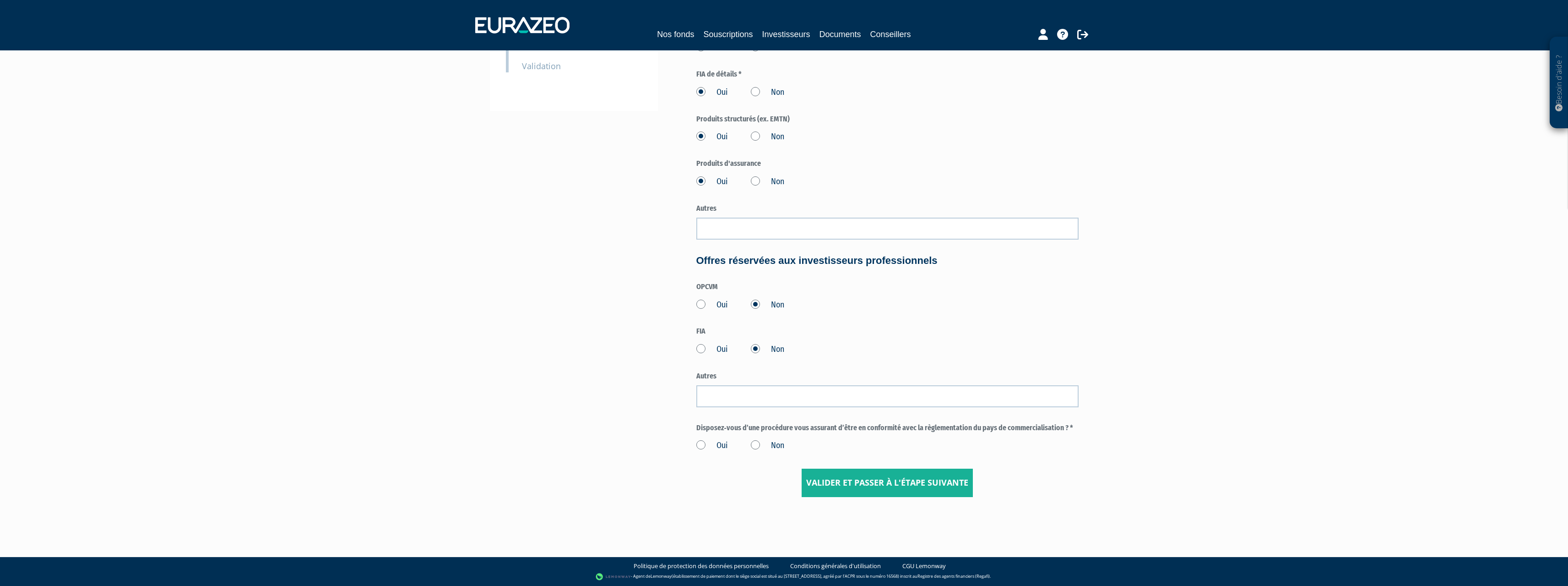
click at [702, 442] on label "Oui" at bounding box center [712, 445] width 32 height 12
click at [0, 0] on input "Oui" at bounding box center [0, 0] width 0 height 0
click at [909, 488] on input "Valider et passer à l'étape suivante" at bounding box center [887, 483] width 171 height 28
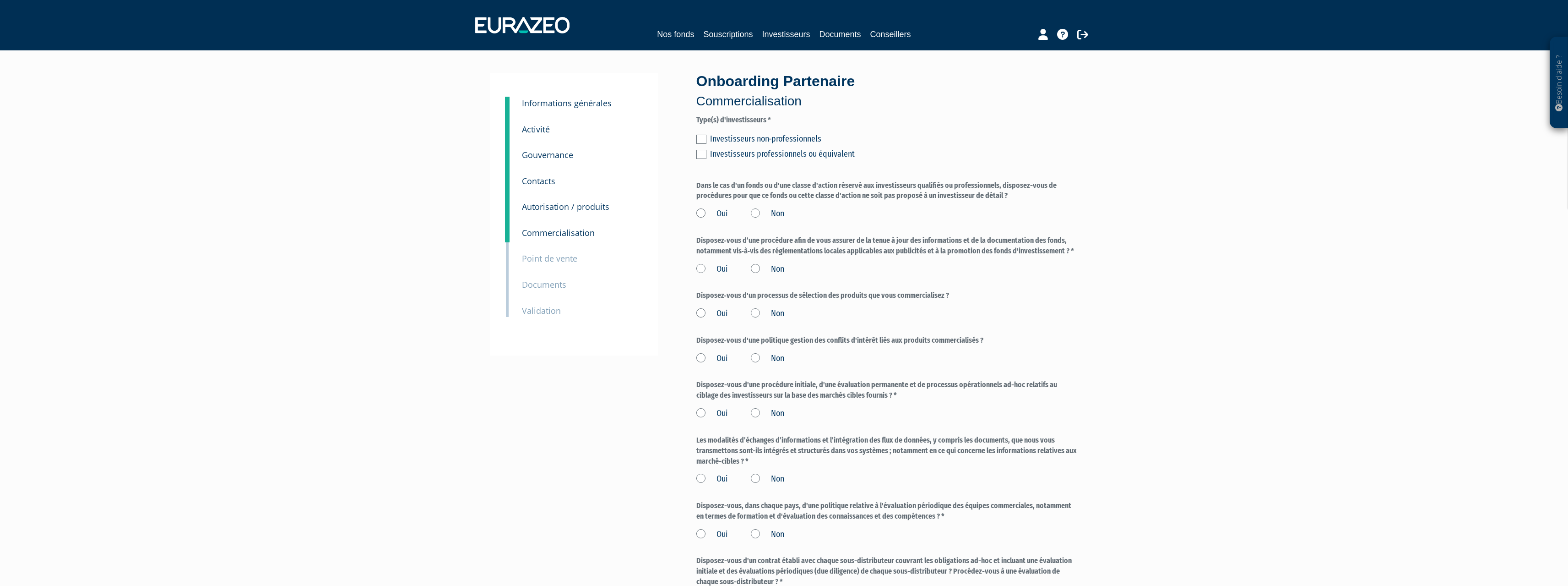
click at [697, 140] on label at bounding box center [701, 139] width 10 height 9
click at [0, 0] on input "checkbox" at bounding box center [0, 0] width 0 height 0
click at [756, 213] on label "Non" at bounding box center [767, 213] width 34 height 12
click at [0, 0] on input "Non" at bounding box center [0, 0] width 0 height 0
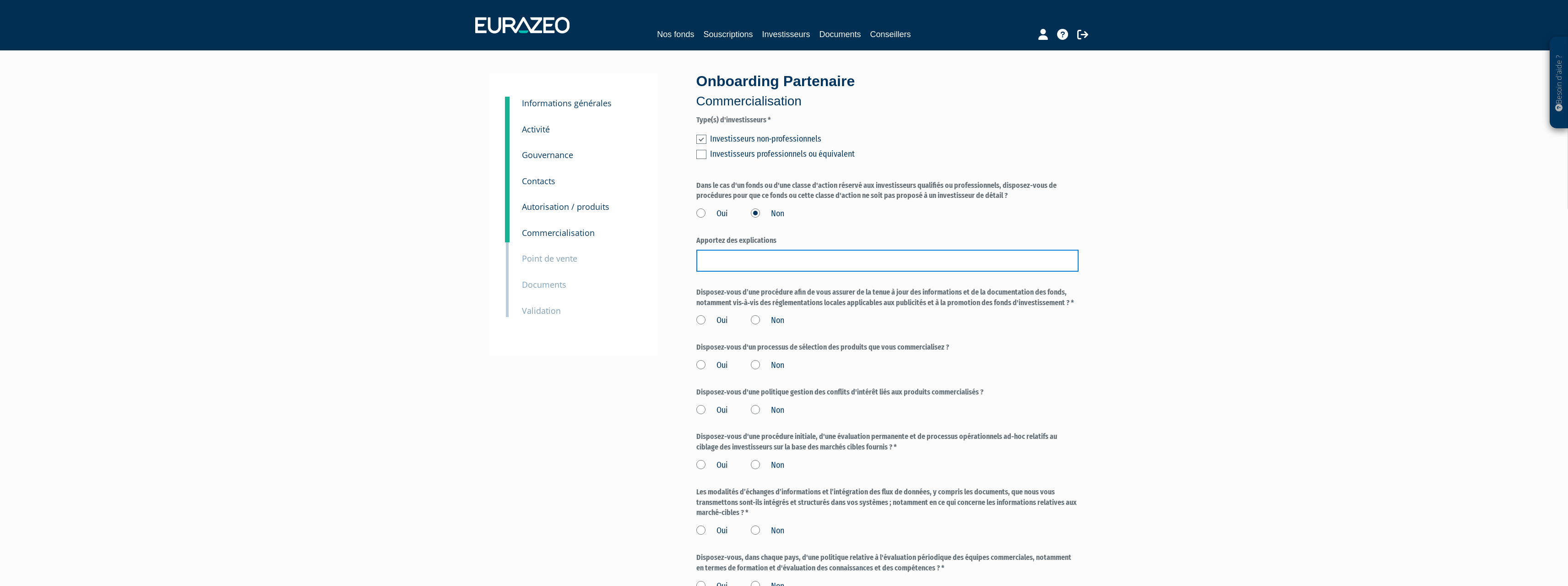
click at [734, 259] on input "text" at bounding box center [887, 261] width 382 height 22
click at [704, 214] on label "Oui" at bounding box center [712, 213] width 32 height 12
click at [0, 0] on input "Oui" at bounding box center [0, 0] width 0 height 0
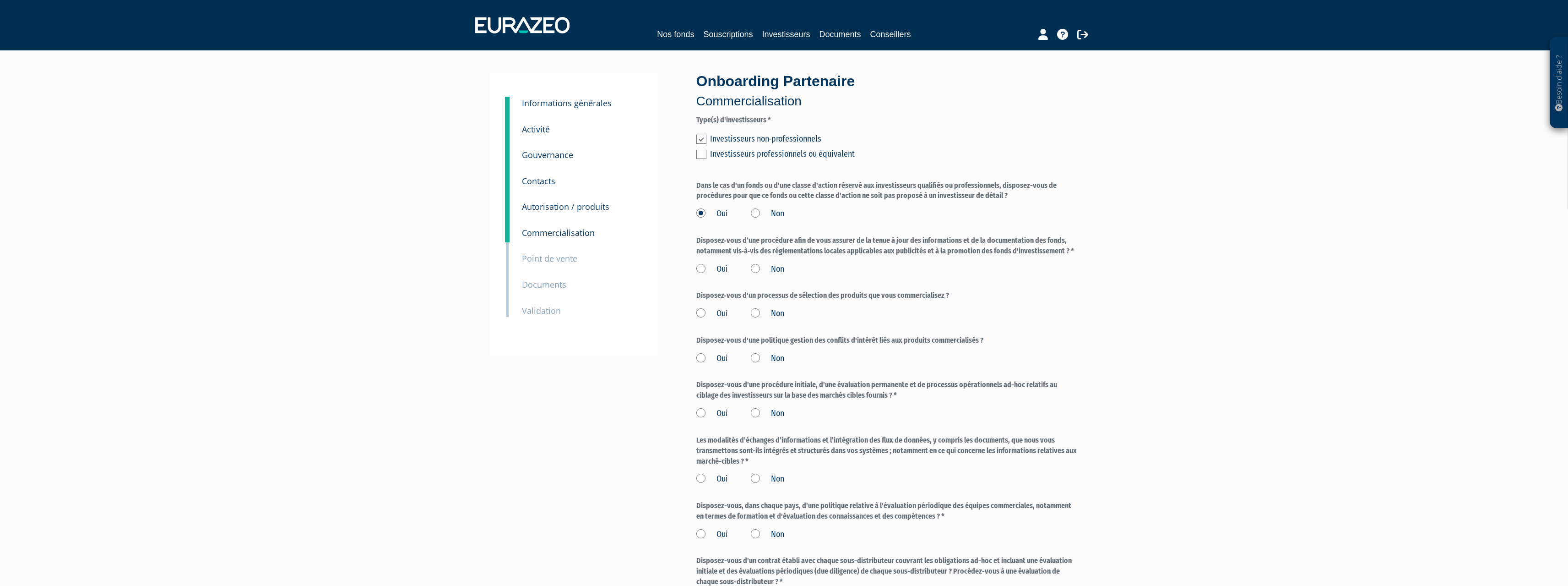
click at [705, 269] on label "Oui" at bounding box center [712, 269] width 32 height 12
click at [0, 0] on input "Oui" at bounding box center [0, 0] width 0 height 0
click at [698, 308] on label "Oui" at bounding box center [712, 313] width 32 height 12
click at [0, 0] on input "Oui" at bounding box center [0, 0] width 0 height 0
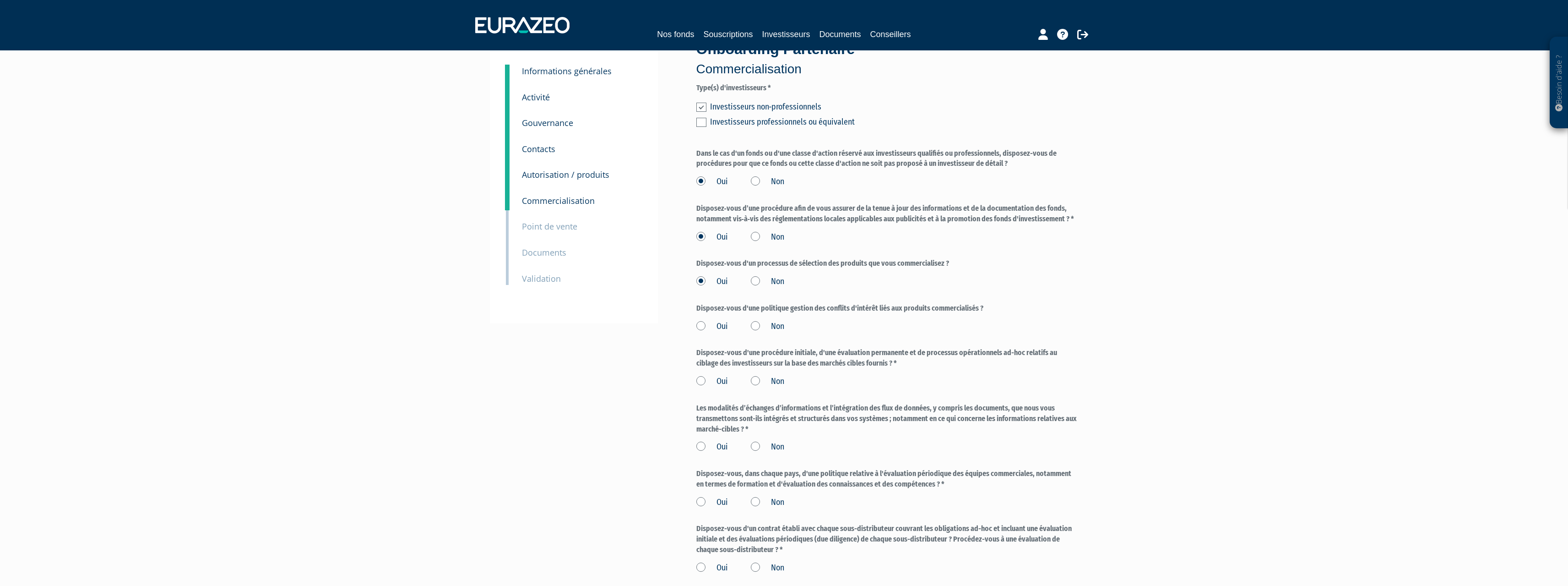
scroll to position [92, 0]
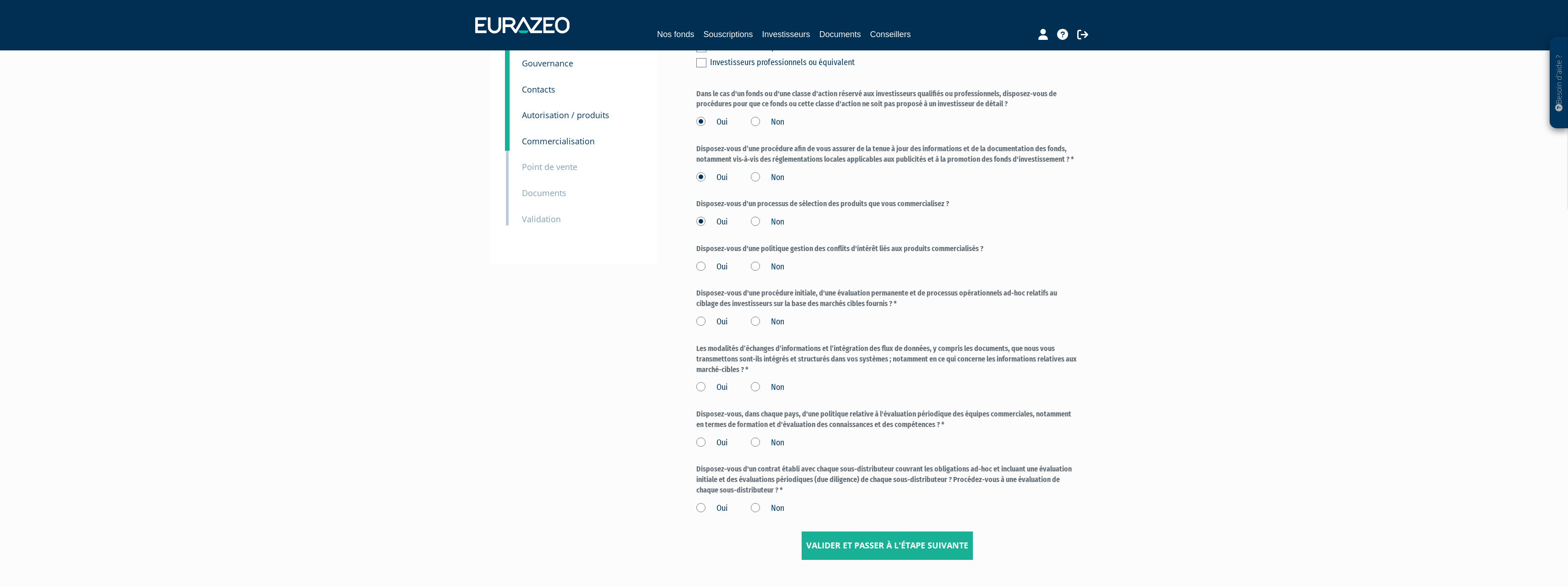
click at [705, 264] on label "Oui" at bounding box center [712, 267] width 32 height 12
click at [0, 0] on input "Oui" at bounding box center [0, 0] width 0 height 0
click at [704, 319] on label "Oui" at bounding box center [712, 322] width 32 height 12
click at [0, 0] on input "Oui" at bounding box center [0, 0] width 0 height 0
click at [701, 382] on label "Oui" at bounding box center [712, 387] width 32 height 12
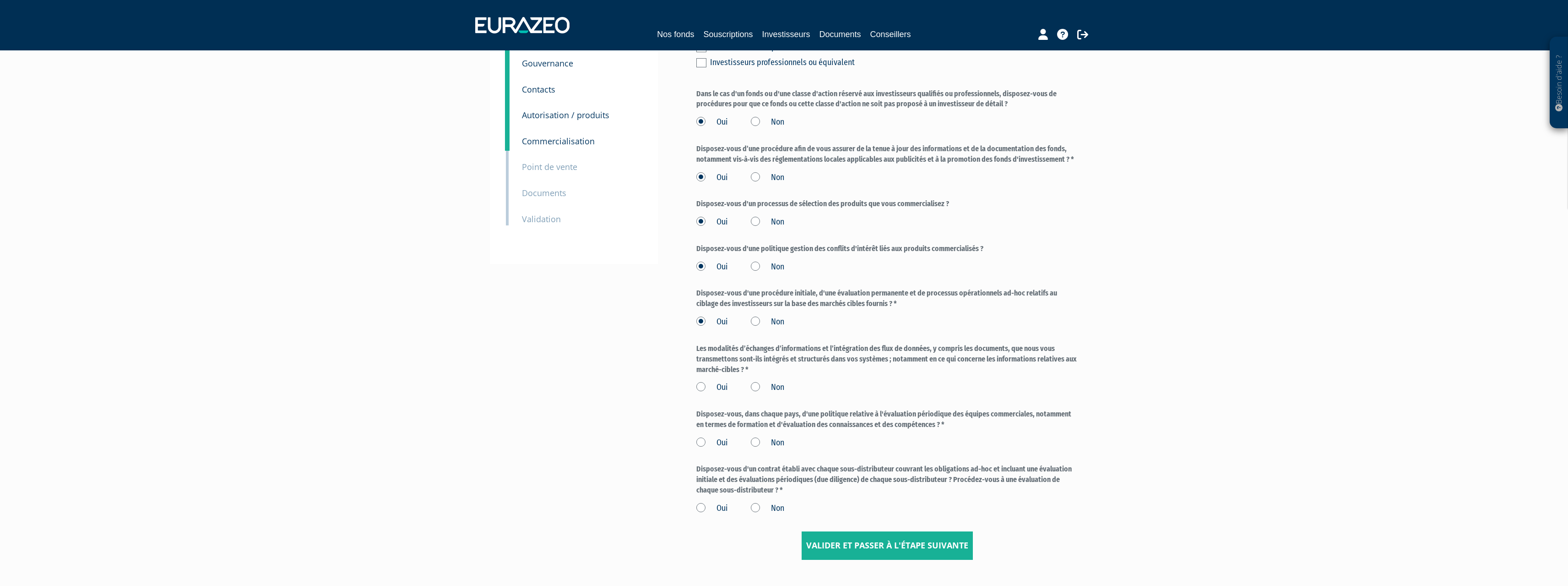
click at [0, 0] on input "Oui" at bounding box center [0, 0] width 0 height 0
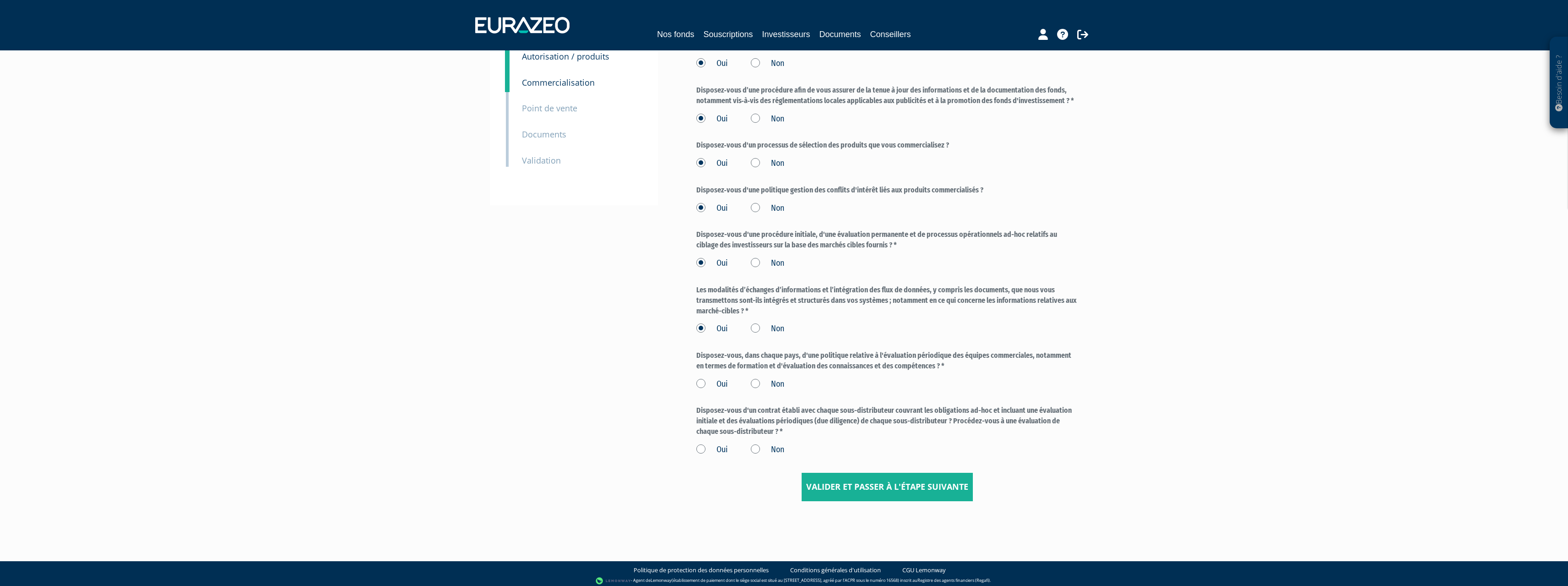
scroll to position [154, 0]
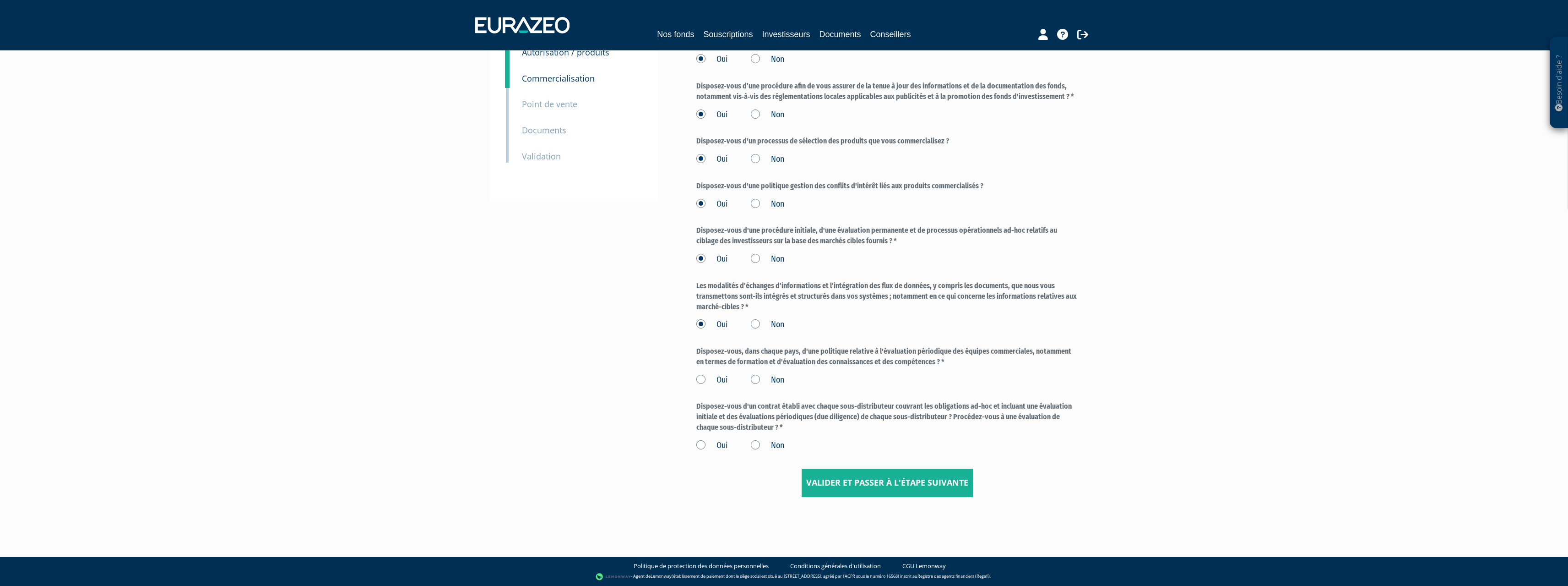
click at [700, 377] on label "Oui" at bounding box center [712, 380] width 32 height 12
click at [0, 0] on input "Oui" at bounding box center [0, 0] width 0 height 0
click at [759, 444] on label "Non" at bounding box center [767, 445] width 34 height 12
click at [0, 0] on input "Non" at bounding box center [0, 0] width 0 height 0
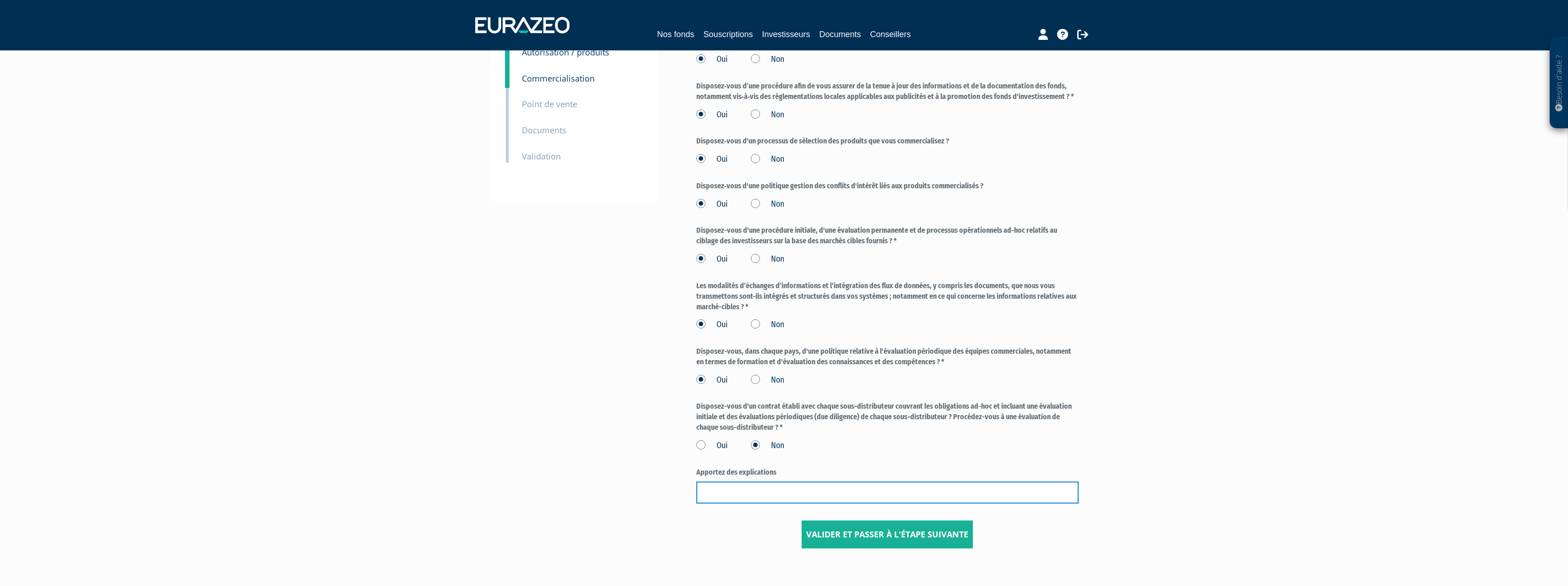
click at [745, 485] on input "text" at bounding box center [887, 492] width 382 height 22
type input "Non applicable : Pas de sous-distributeurs"
click at [925, 533] on input "Valider et passer à l'étape suivante" at bounding box center [887, 535] width 171 height 28
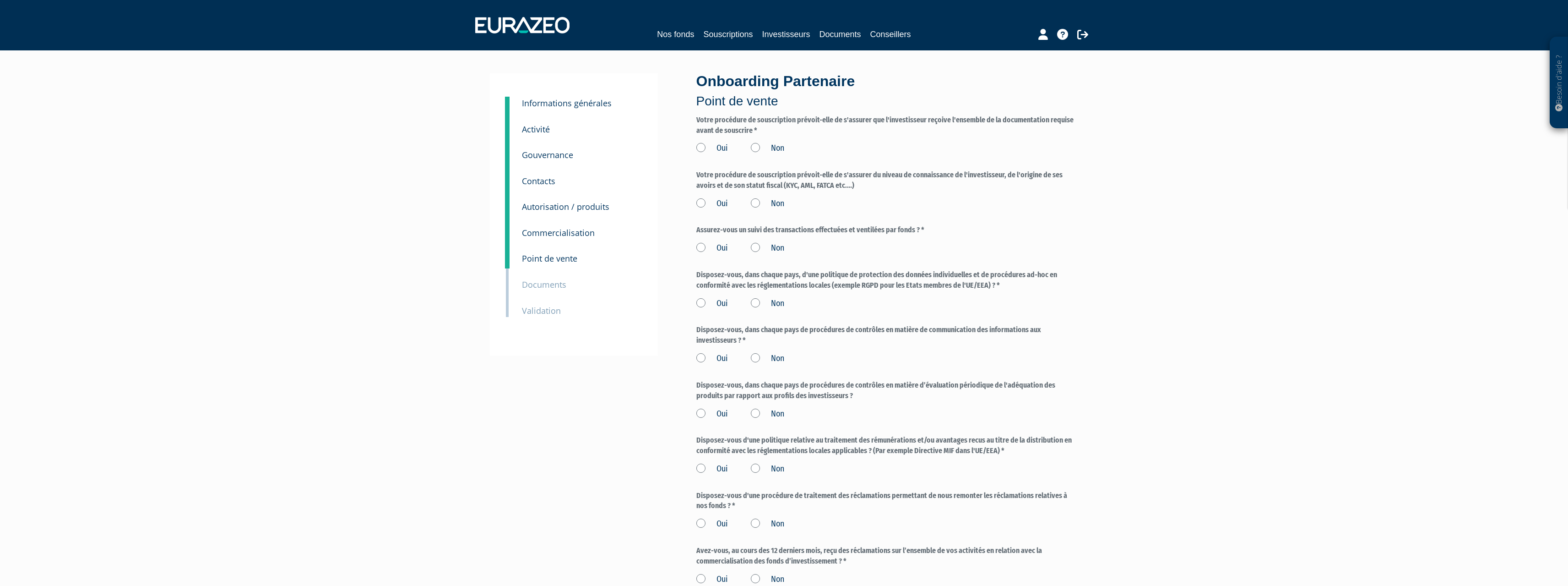
click at [711, 152] on label "Oui" at bounding box center [712, 148] width 32 height 12
click at [0, 0] on input "Oui" at bounding box center [0, 0] width 0 height 0
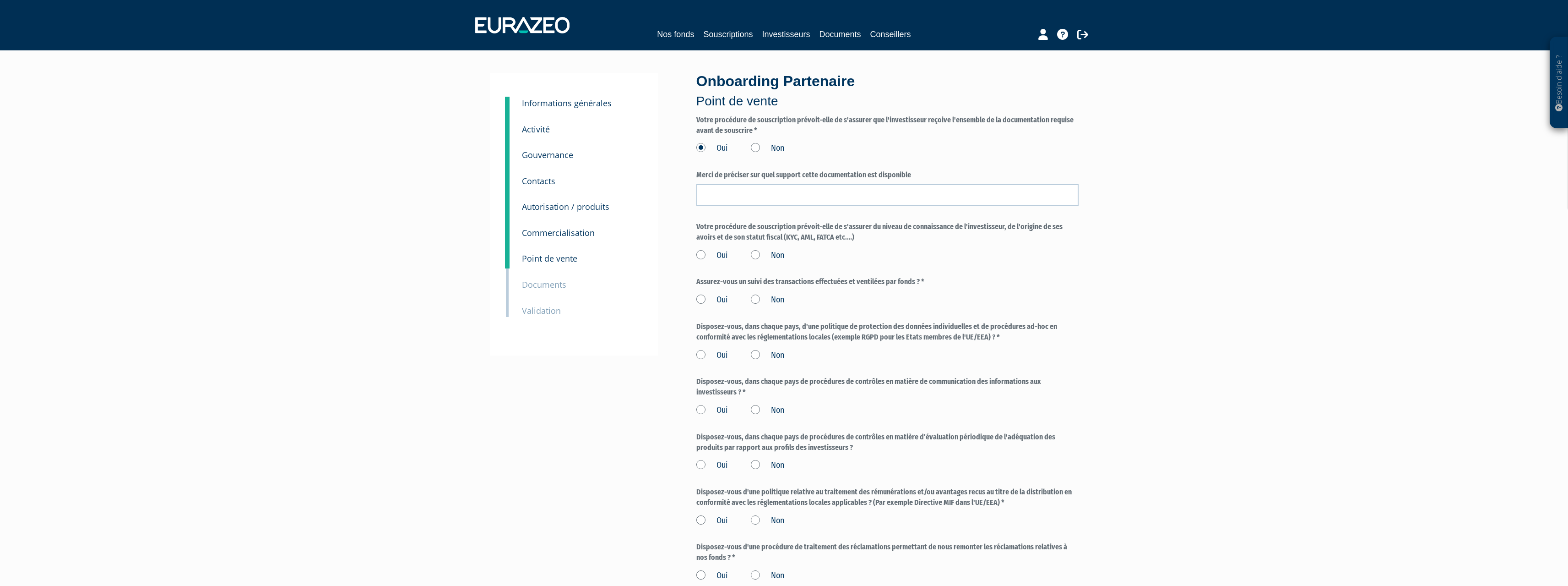
click at [759, 150] on label "Non" at bounding box center [767, 148] width 34 height 12
click at [0, 0] on input "Non" at bounding box center [0, 0] width 0 height 0
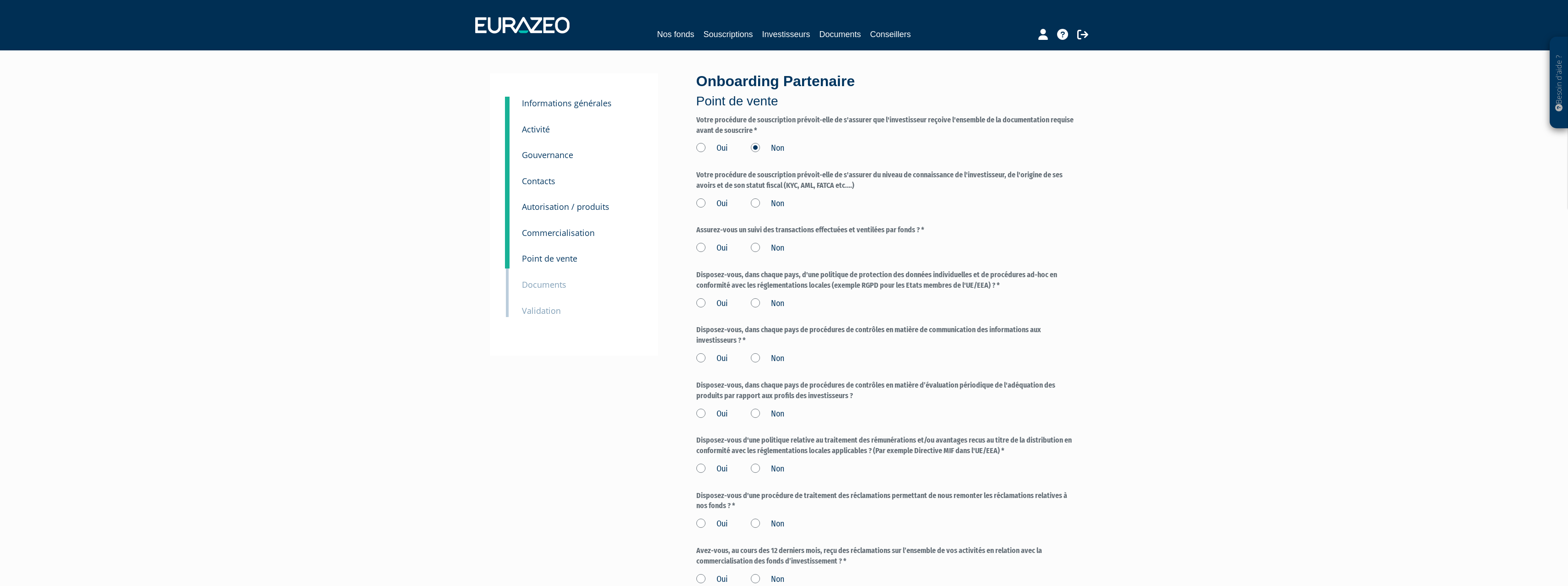
click at [704, 148] on label "Oui" at bounding box center [712, 148] width 32 height 12
click at [0, 0] on input "Oui" at bounding box center [0, 0] width 0 height 0
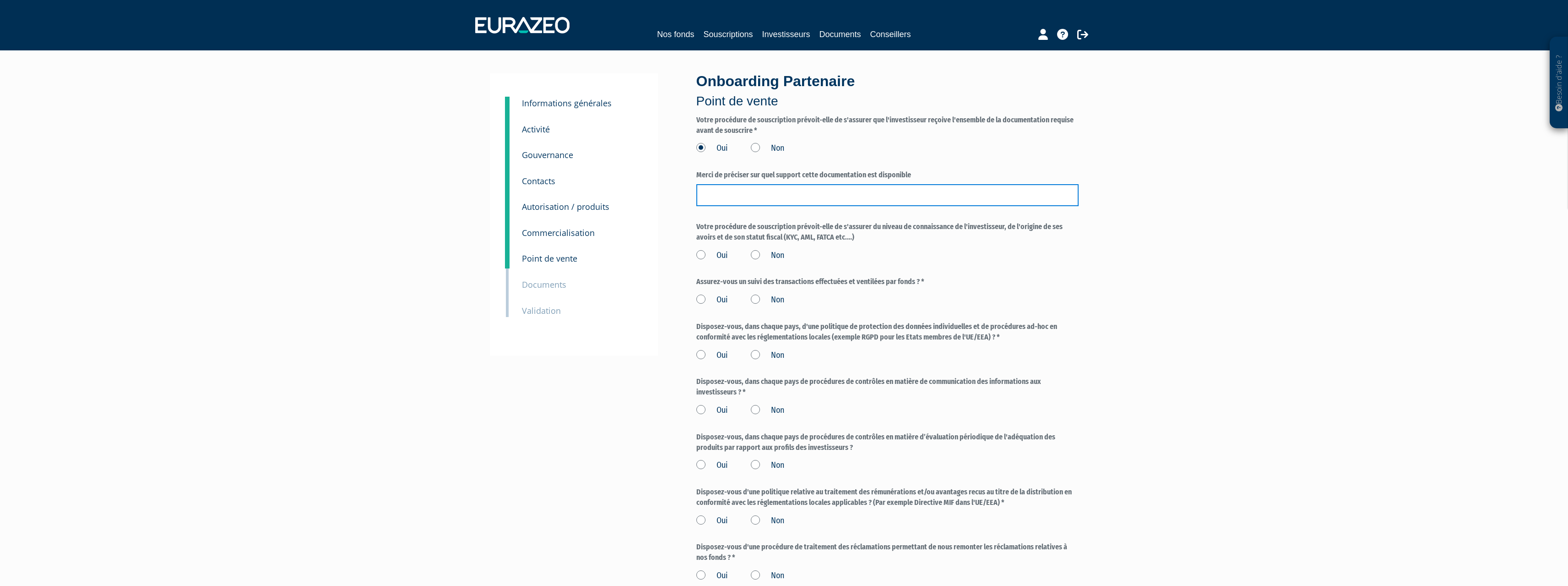
click at [807, 192] on input "text" at bounding box center [887, 195] width 382 height 22
type input "Digital"
click at [957, 240] on label "Votre procédure de souscription prévoit-elle de s'assurer du niveau de connaiss…" at bounding box center [887, 232] width 382 height 21
click at [706, 256] on label "Oui" at bounding box center [712, 255] width 32 height 12
click at [0, 0] on input "Oui" at bounding box center [0, 0] width 0 height 0
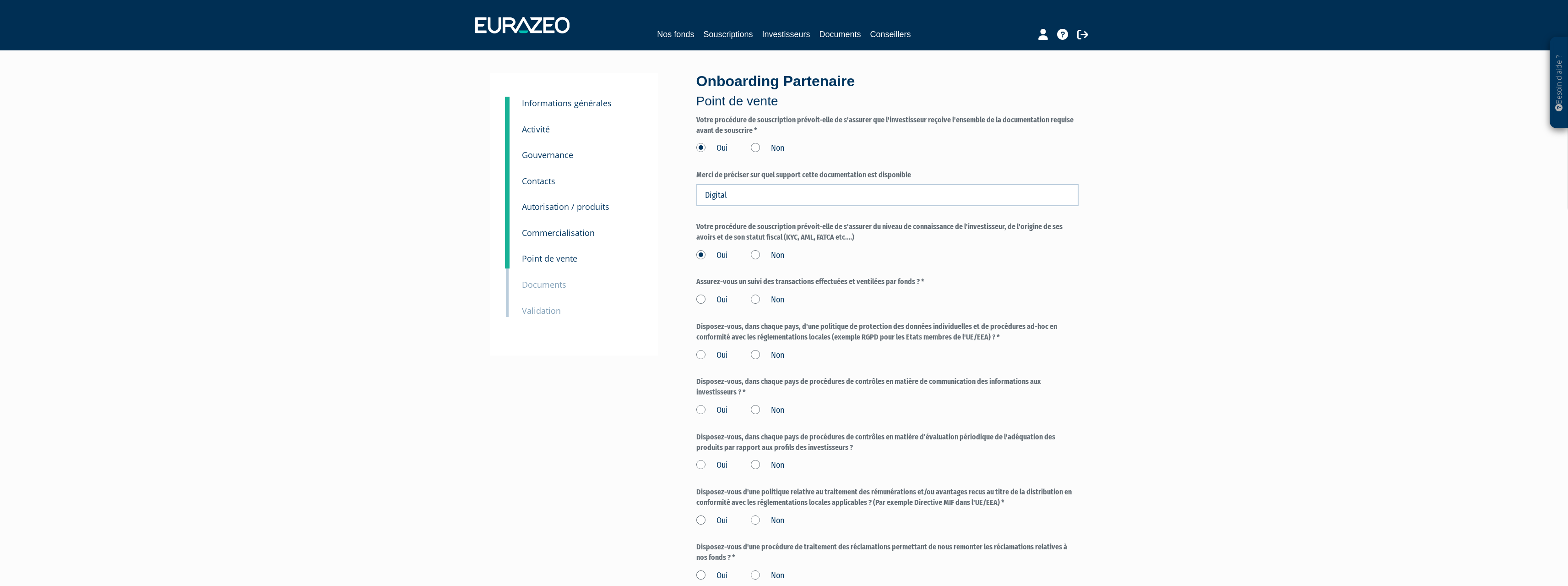
click at [699, 299] on label "Oui" at bounding box center [712, 300] width 32 height 12
click at [0, 0] on input "Oui" at bounding box center [0, 0] width 0 height 0
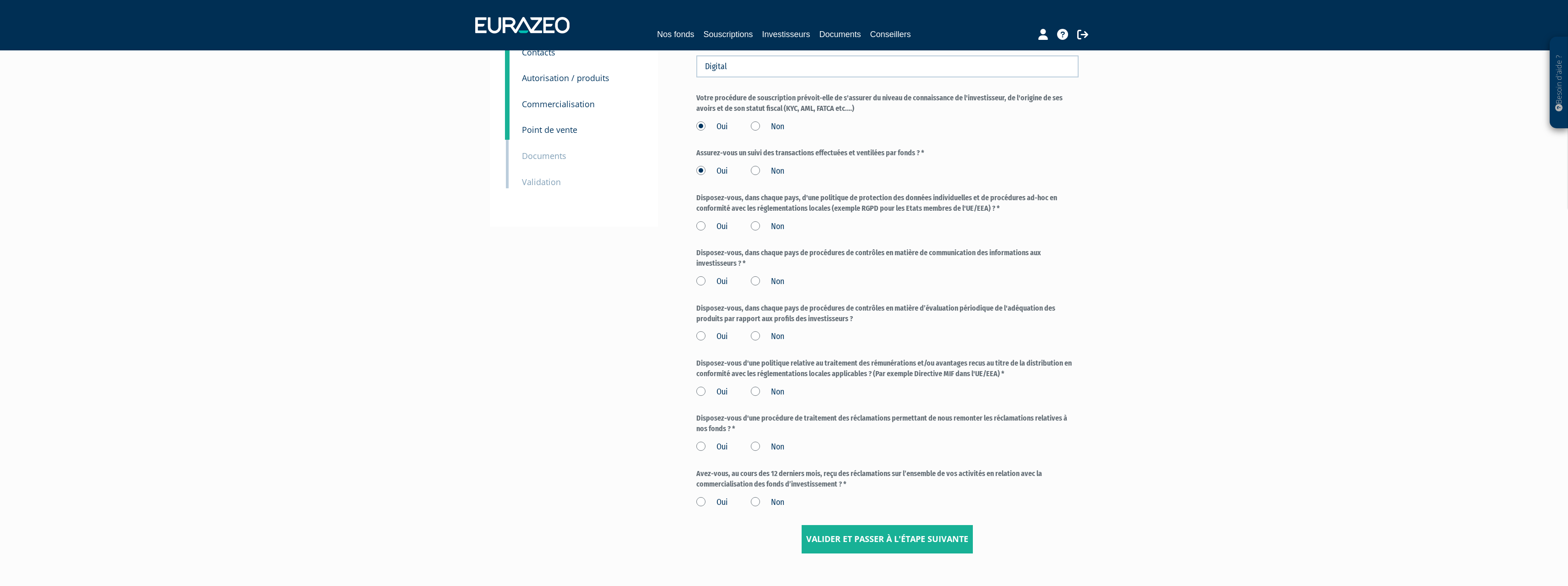
scroll to position [138, 0]
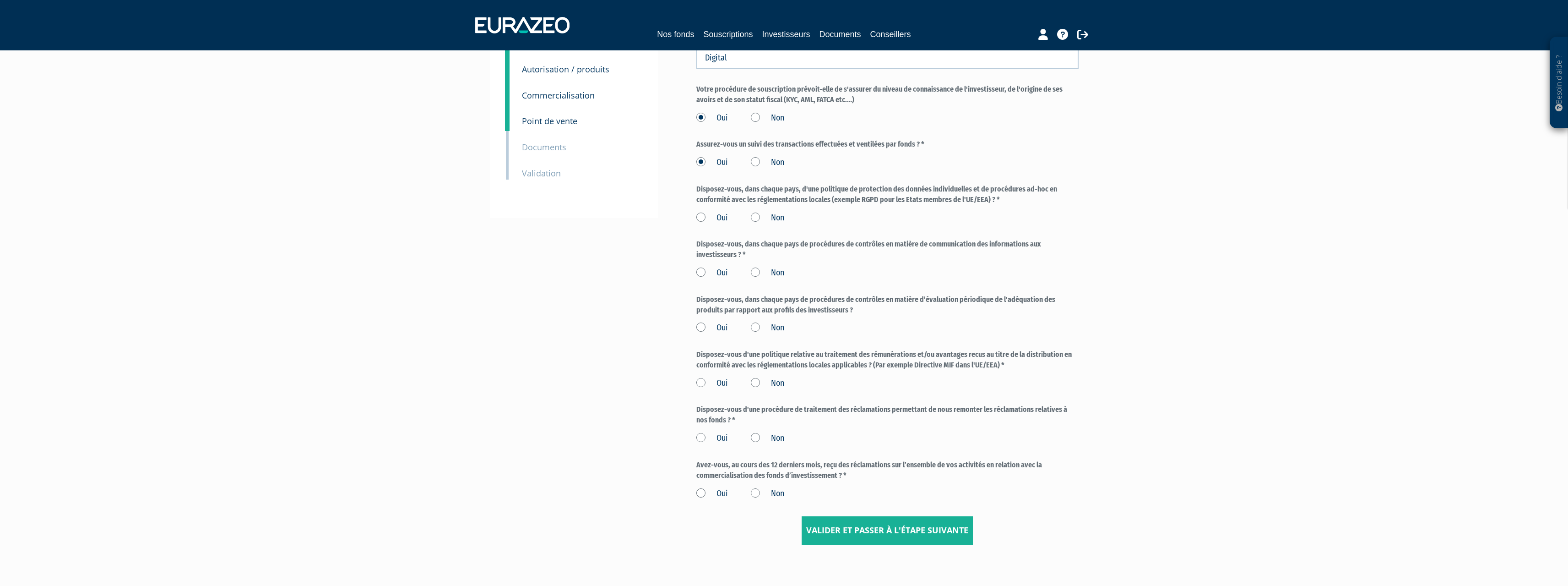
click at [702, 216] on label "Oui" at bounding box center [712, 218] width 32 height 12
click at [0, 0] on input "Oui" at bounding box center [0, 0] width 0 height 0
click at [699, 272] on label "Oui" at bounding box center [712, 273] width 32 height 12
click at [0, 0] on input "Oui" at bounding box center [0, 0] width 0 height 0
click at [701, 327] on label "Oui" at bounding box center [712, 327] width 32 height 12
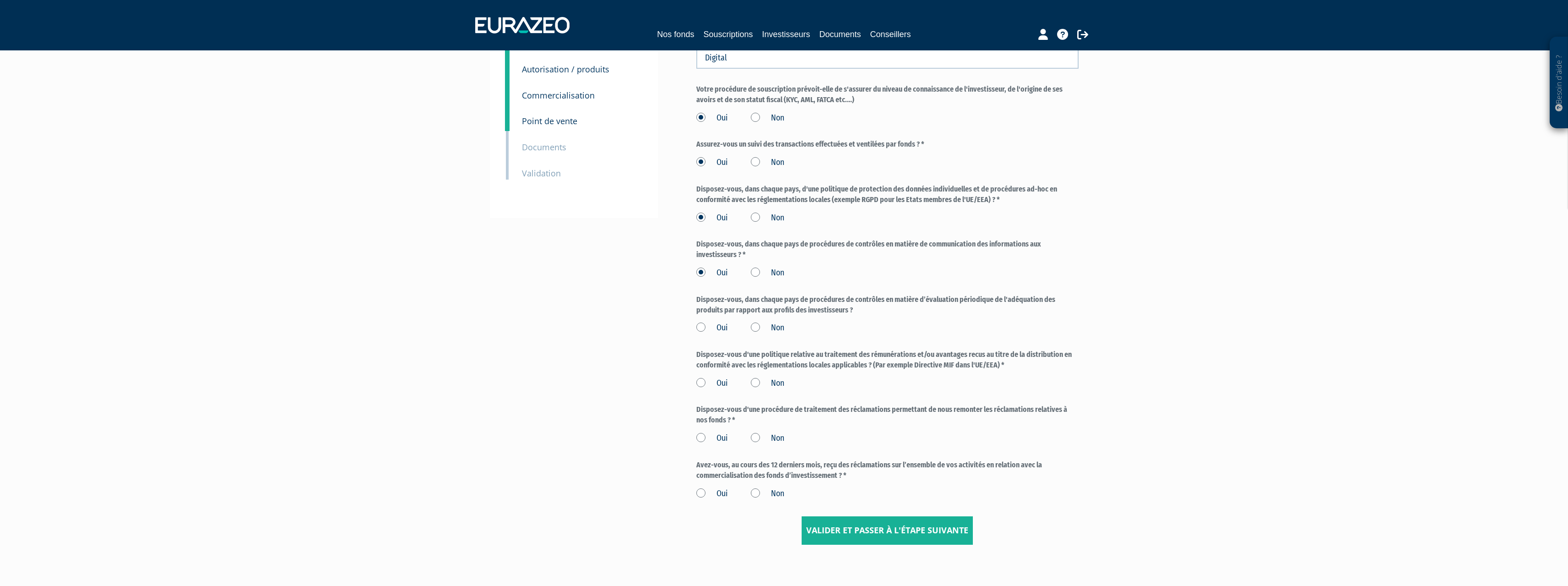
click at [0, 0] on input "Oui" at bounding box center [0, 0] width 0 height 0
click at [701, 382] on label "Oui" at bounding box center [712, 383] width 32 height 12
click at [0, 0] on input "Oui" at bounding box center [0, 0] width 0 height 0
click at [704, 434] on label "Oui" at bounding box center [712, 438] width 32 height 12
click at [0, 0] on input "Oui" at bounding box center [0, 0] width 0 height 0
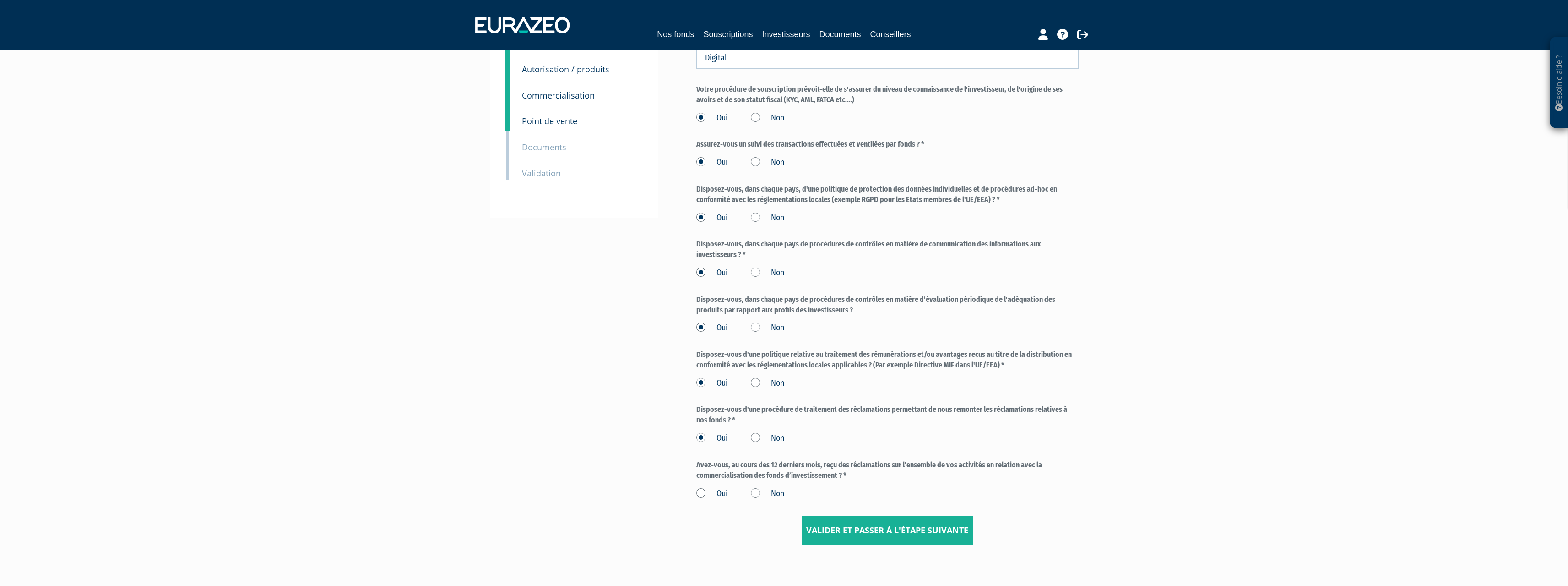
click at [697, 487] on div "Oui Non" at bounding box center [887, 492] width 382 height 15
click at [754, 495] on label "Non" at bounding box center [767, 494] width 34 height 12
click at [0, 0] on input "Non" at bounding box center [0, 0] width 0 height 0
click at [883, 527] on input "Valider et passer à l'étape suivante" at bounding box center [887, 530] width 171 height 28
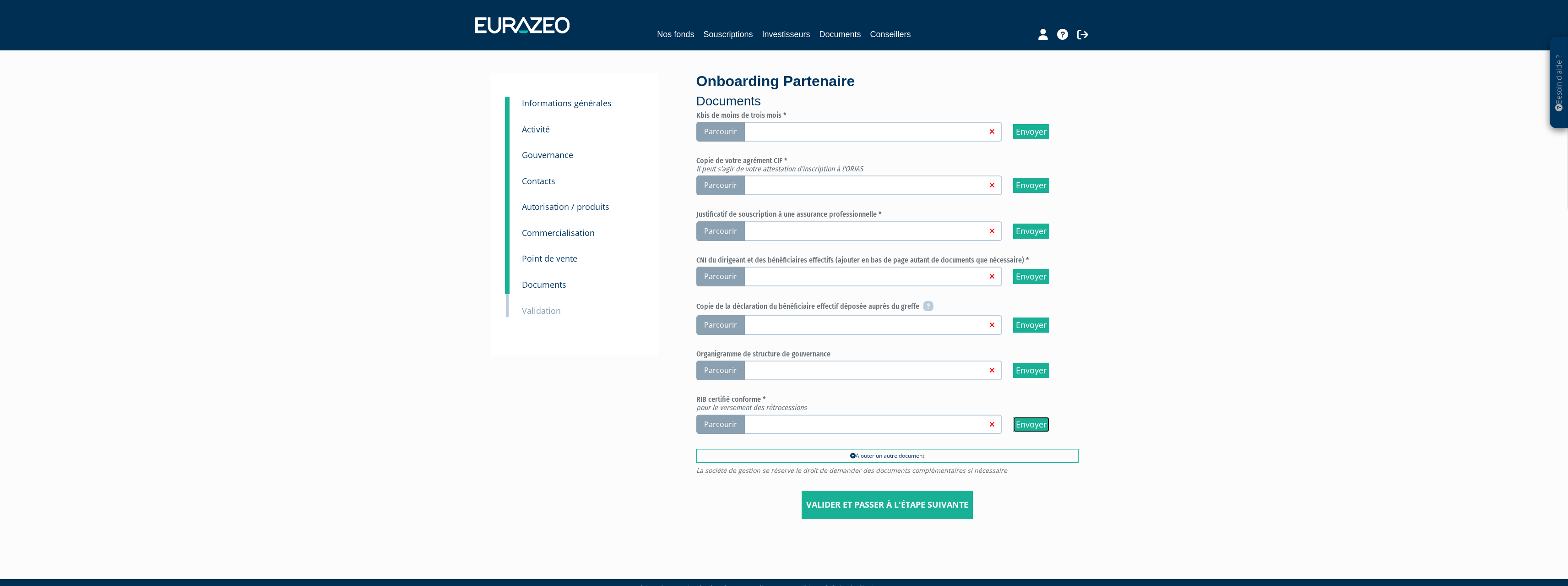
click at [1037, 424] on input "Envoyer" at bounding box center [1031, 424] width 36 height 15
click at [737, 424] on span "Parcourir" at bounding box center [720, 425] width 48 height 20
click at [0, 0] on input "Parcourir" at bounding box center [0, 0] width 0 height 0
click at [723, 133] on span "Parcourir" at bounding box center [720, 132] width 48 height 20
click at [0, 0] on input "Parcourir" at bounding box center [0, 0] width 0 height 0
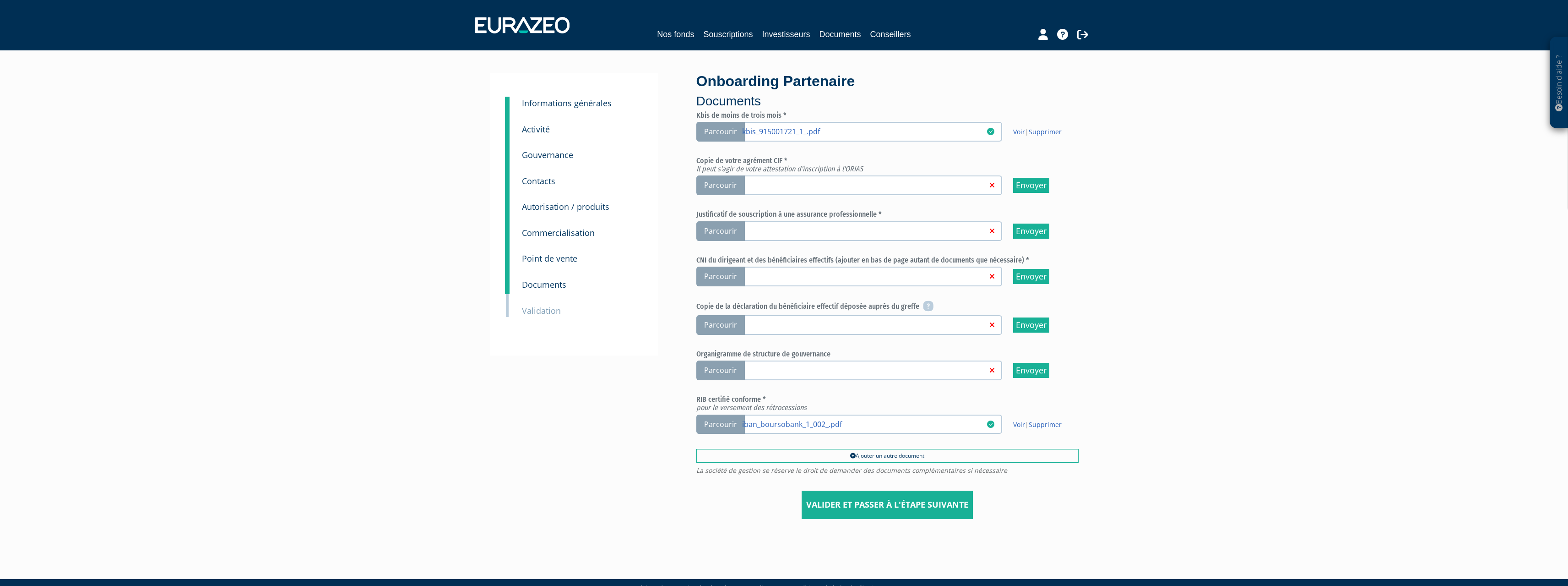
click at [723, 188] on span "Parcourir" at bounding box center [720, 185] width 48 height 20
click at [0, 0] on input "Parcourir" at bounding box center [0, 0] width 0 height 0
click at [730, 229] on span "Parcourir" at bounding box center [720, 231] width 48 height 20
click at [0, 0] on input "Parcourir" at bounding box center [0, 0] width 0 height 0
click at [728, 280] on span "Parcourir" at bounding box center [720, 276] width 48 height 20
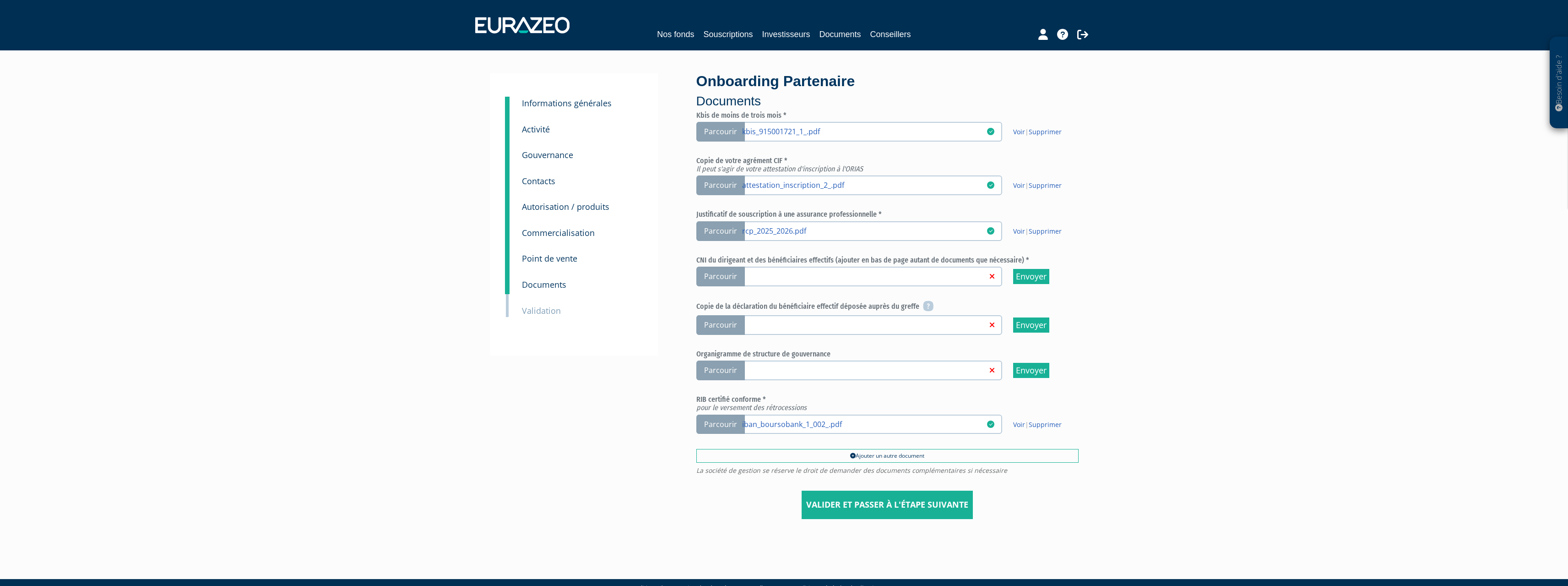
click at [0, 0] on input "Parcourir" at bounding box center [0, 0] width 0 height 0
click at [923, 305] on icon at bounding box center [928, 306] width 10 height 11
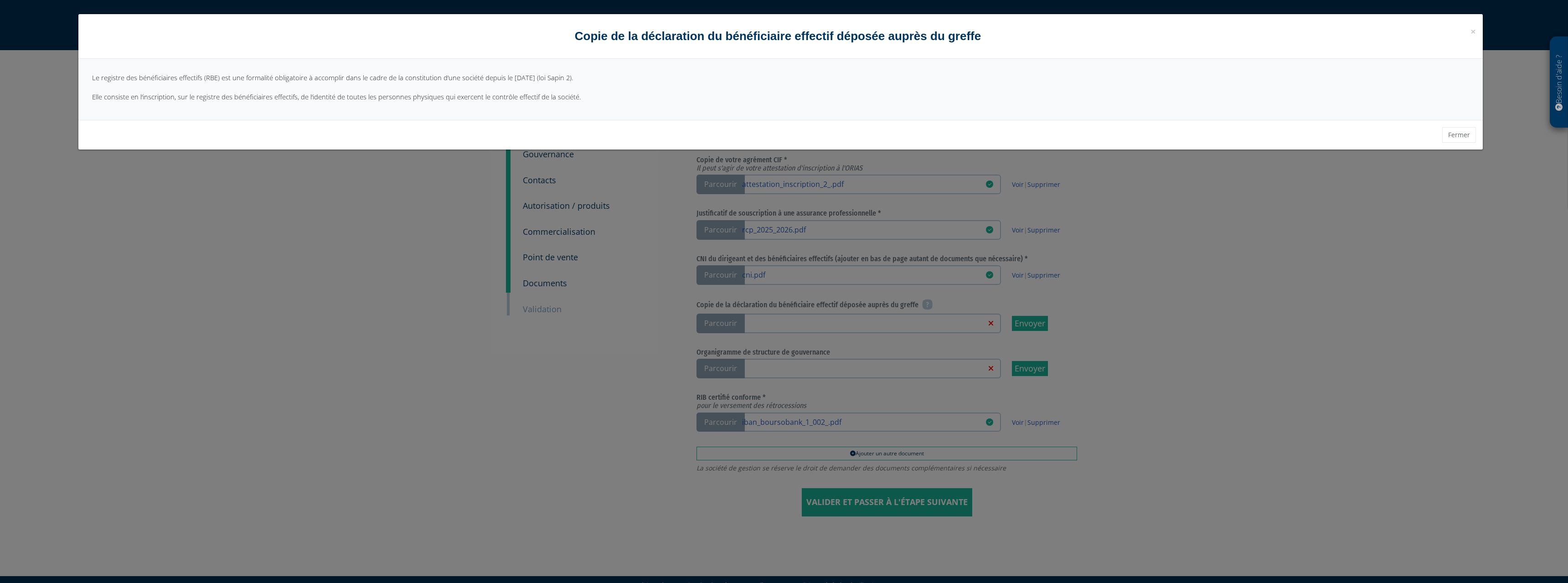
click at [687, 290] on div "× Fermer Copie de la déclaration du bénéficiaire effectif déposée auprès du gre…" at bounding box center [784, 292] width 1568 height 583
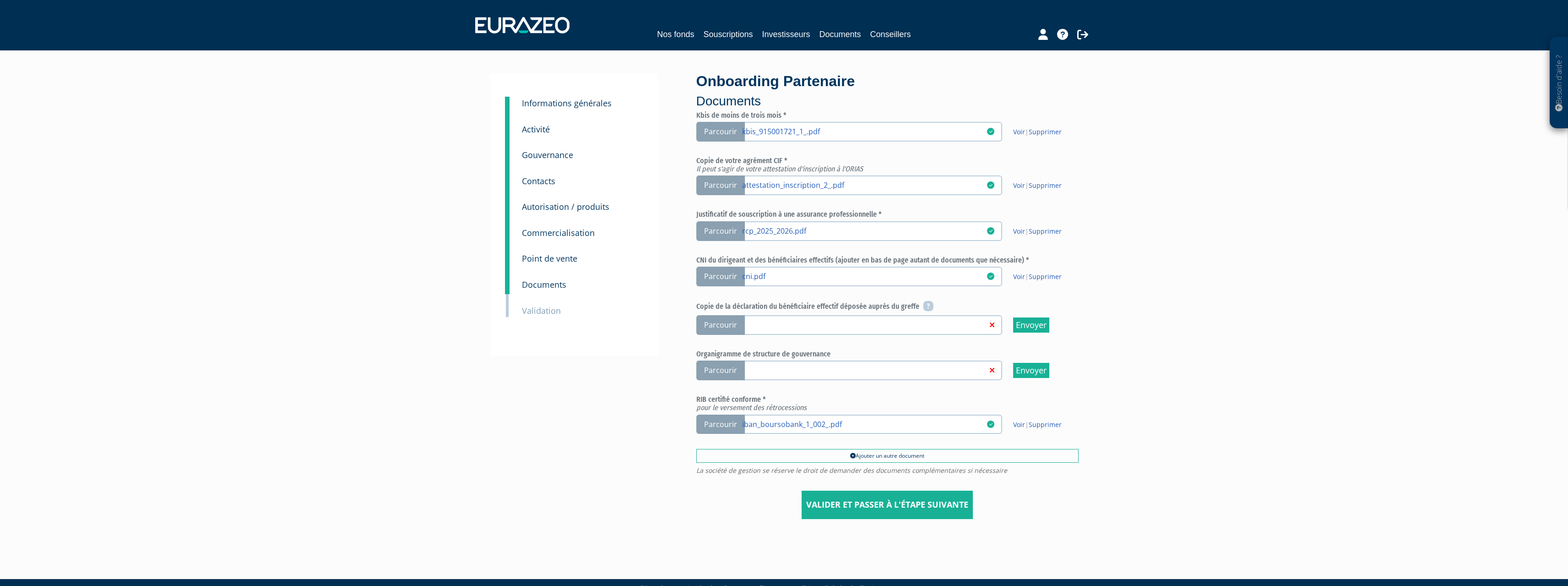
click at [993, 323] on icon at bounding box center [992, 325] width 4 height 7
click at [0, 0] on input "Parcourir" at bounding box center [0, 0] width 0 height 0
click at [740, 368] on span "Parcourir" at bounding box center [720, 370] width 48 height 20
click at [0, 0] on input "Parcourir" at bounding box center [0, 0] width 0 height 0
click at [1171, 308] on div "Besoin d'aide ? × J'ai besoin d'aide Si vous avez une question à propos du fonc…" at bounding box center [784, 271] width 1568 height 542
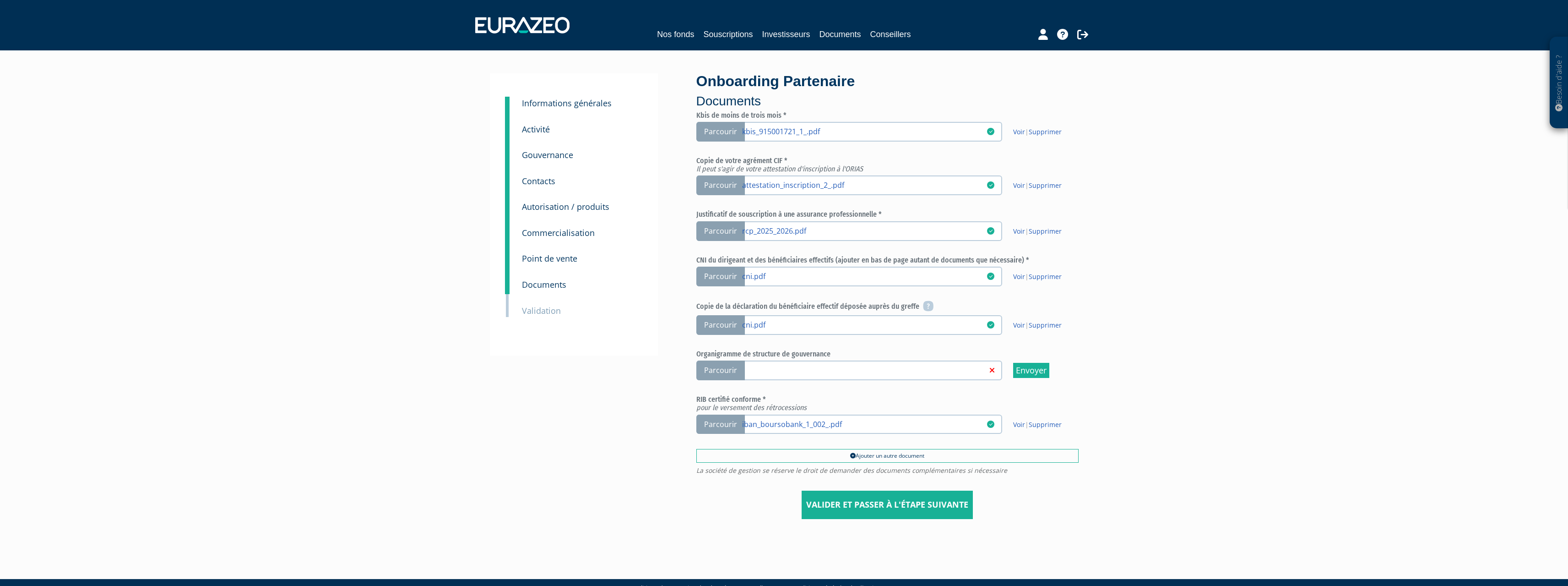
click at [729, 364] on span "Parcourir" at bounding box center [720, 370] width 48 height 20
click at [0, 0] on input "Parcourir" at bounding box center [0, 0] width 0 height 0
click at [1133, 279] on div "Besoin d'aide ? × J'ai besoin d'aide Si vous avez une question à propos du fonc…" at bounding box center [784, 271] width 1568 height 542
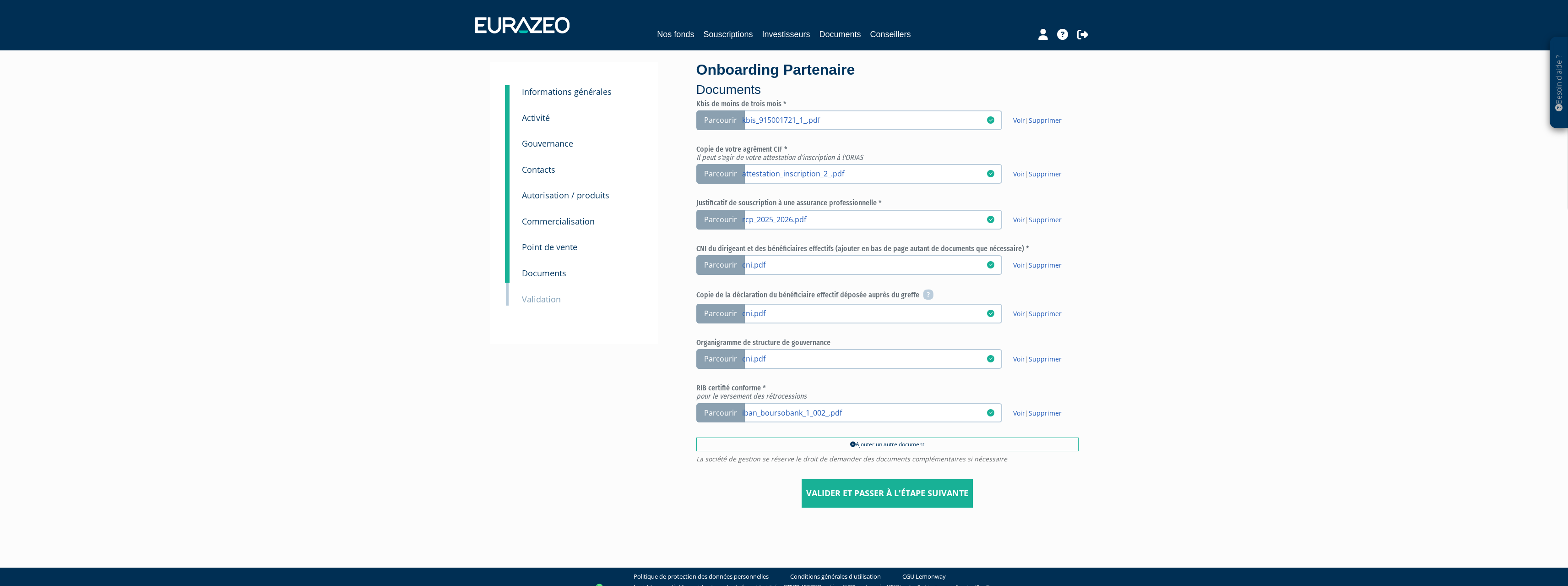
scroll to position [22, 0]
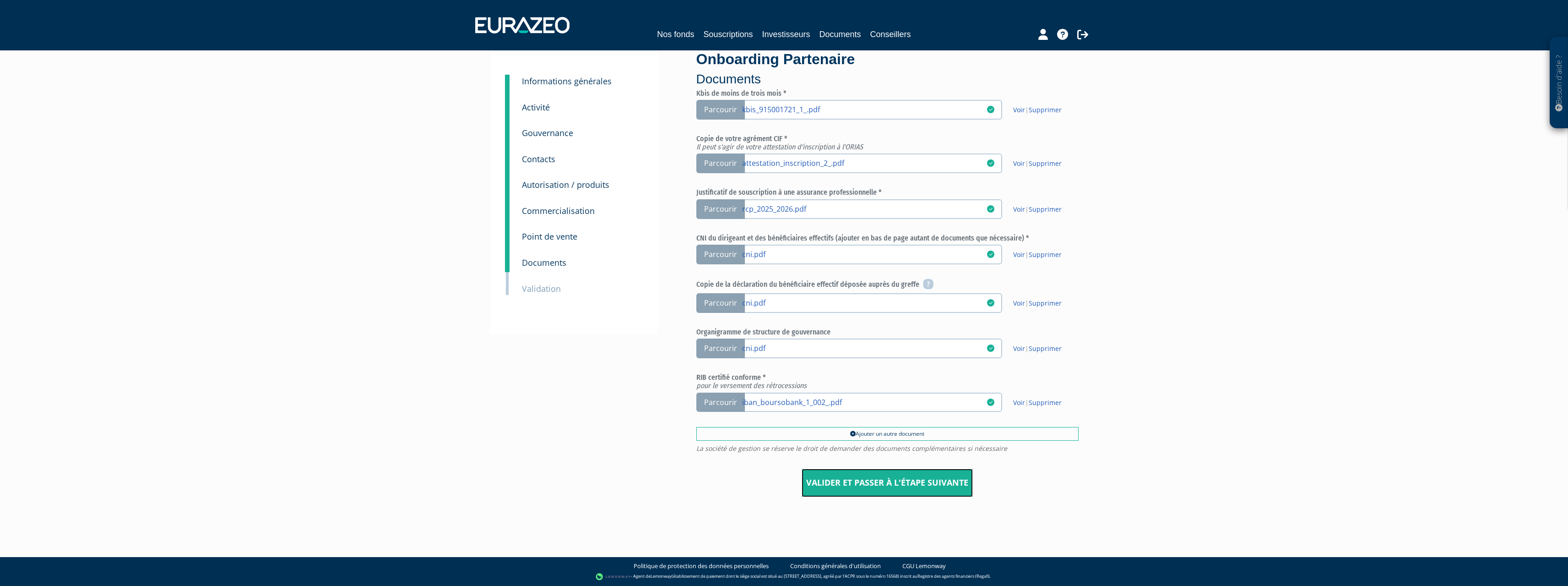
click at [872, 481] on input "Valider et passer à l'étape suivante" at bounding box center [887, 483] width 171 height 28
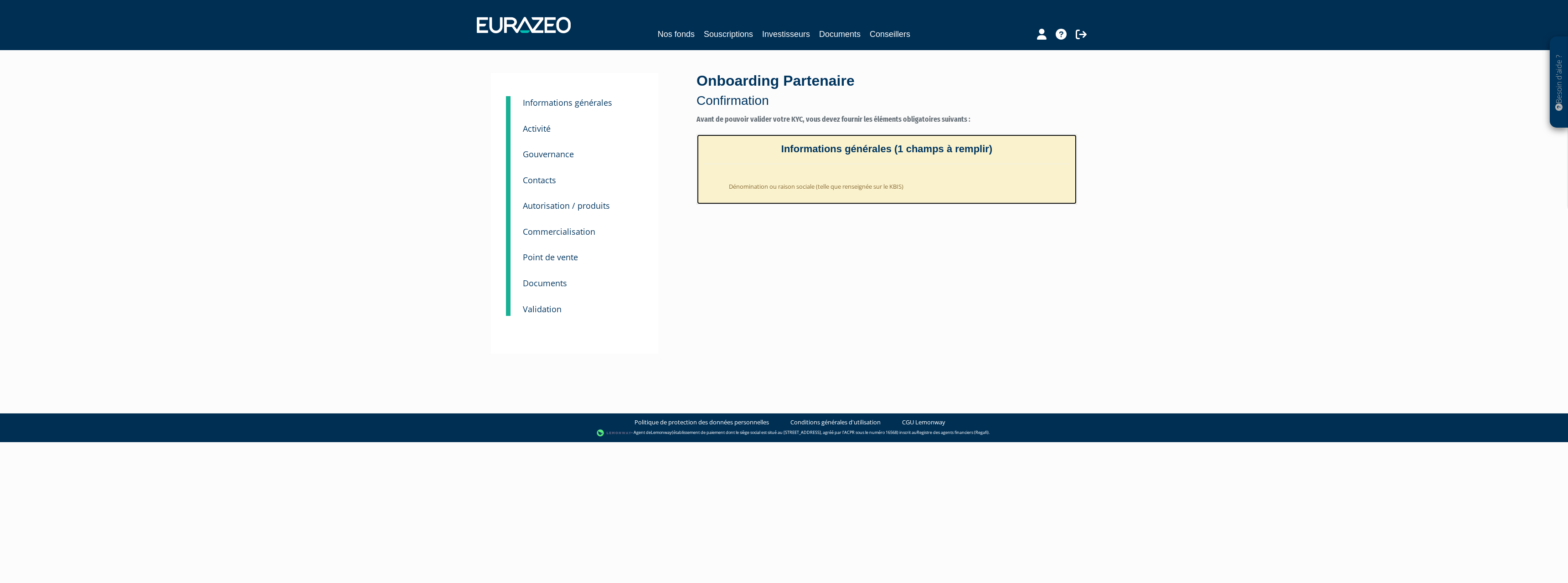
click at [823, 153] on h4 "Informations générales (1 champs à remplir)" at bounding box center [886, 154] width 366 height 21
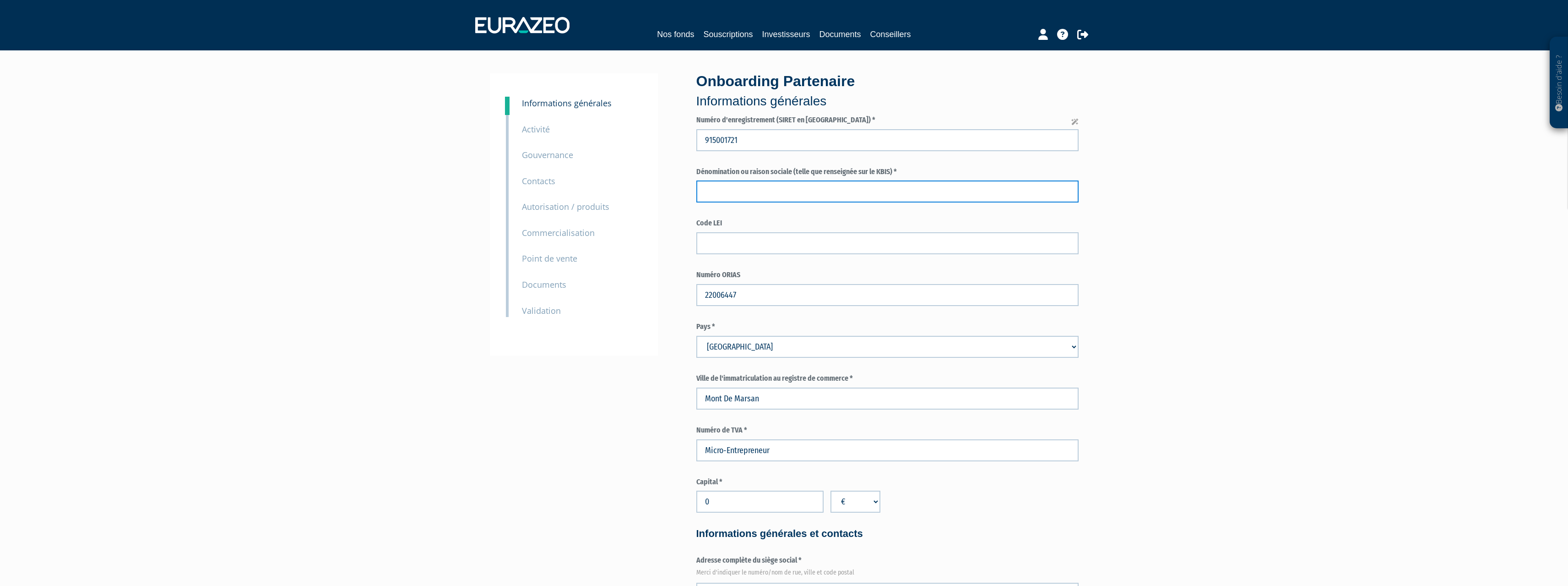
click at [808, 199] on input "text" at bounding box center [887, 191] width 382 height 22
type input "Pierre PELHATE"
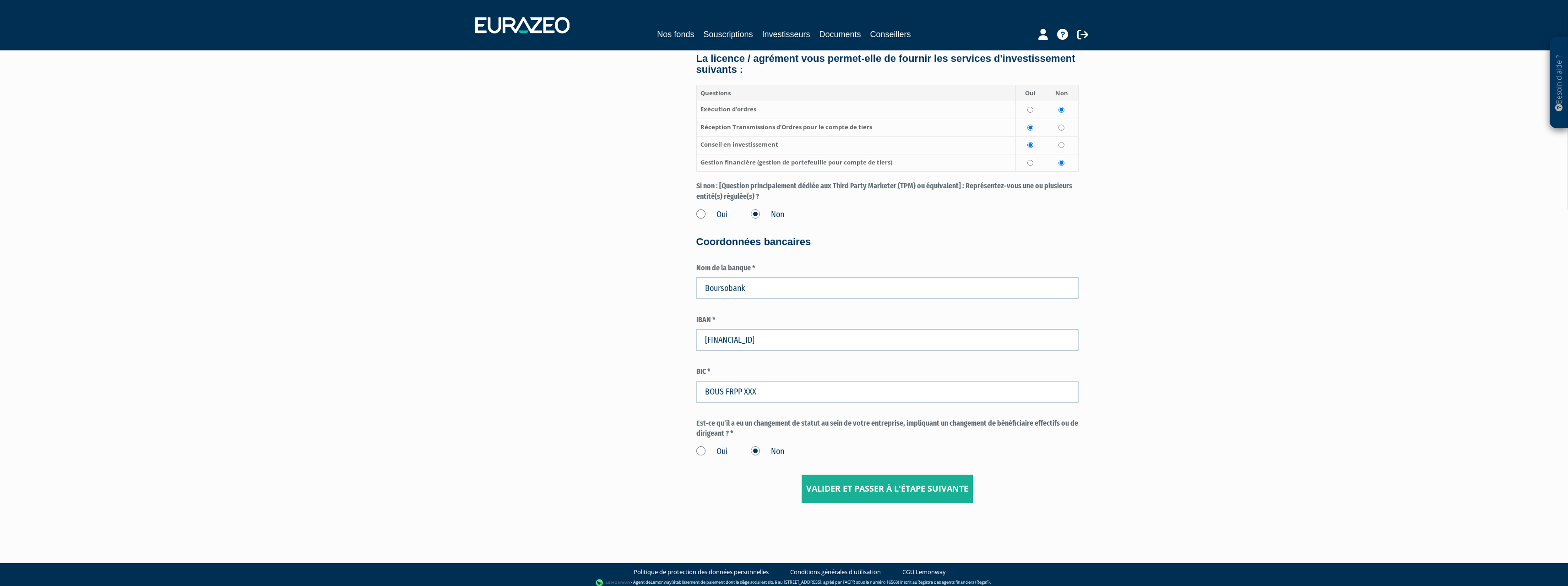
scroll to position [1197, 0]
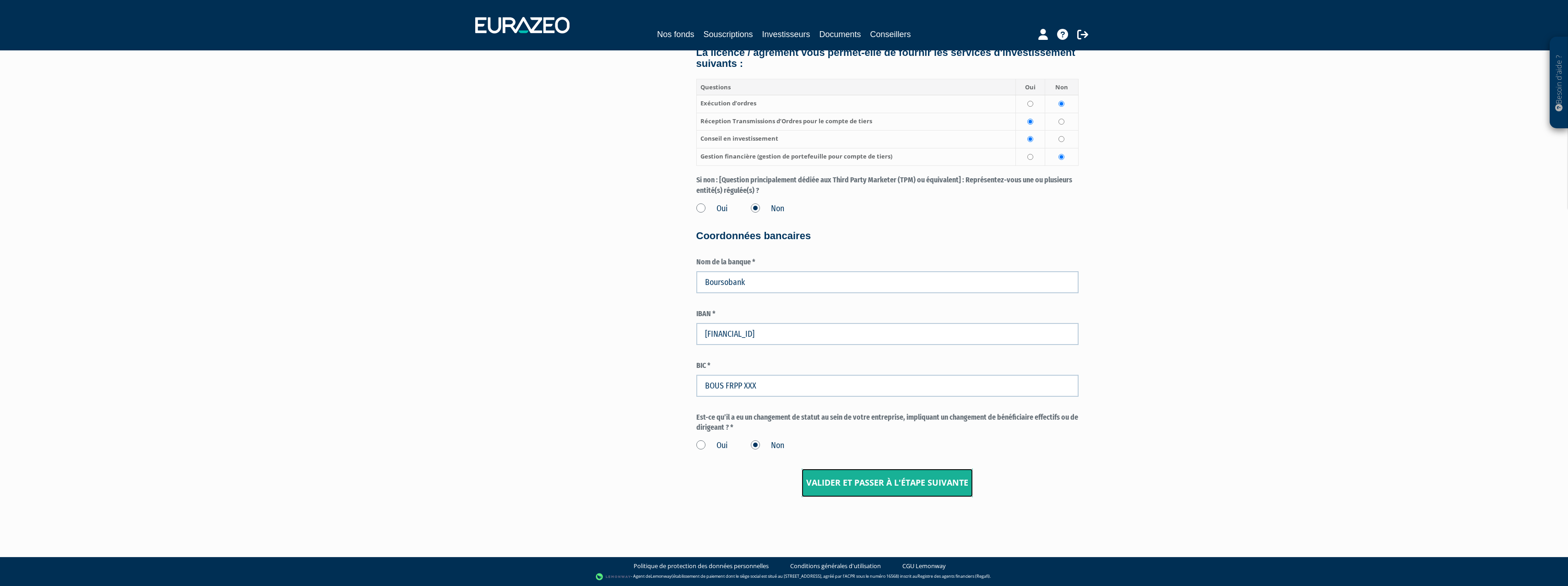
click at [897, 494] on input "Valider et passer à l'étape suivante" at bounding box center [887, 483] width 171 height 28
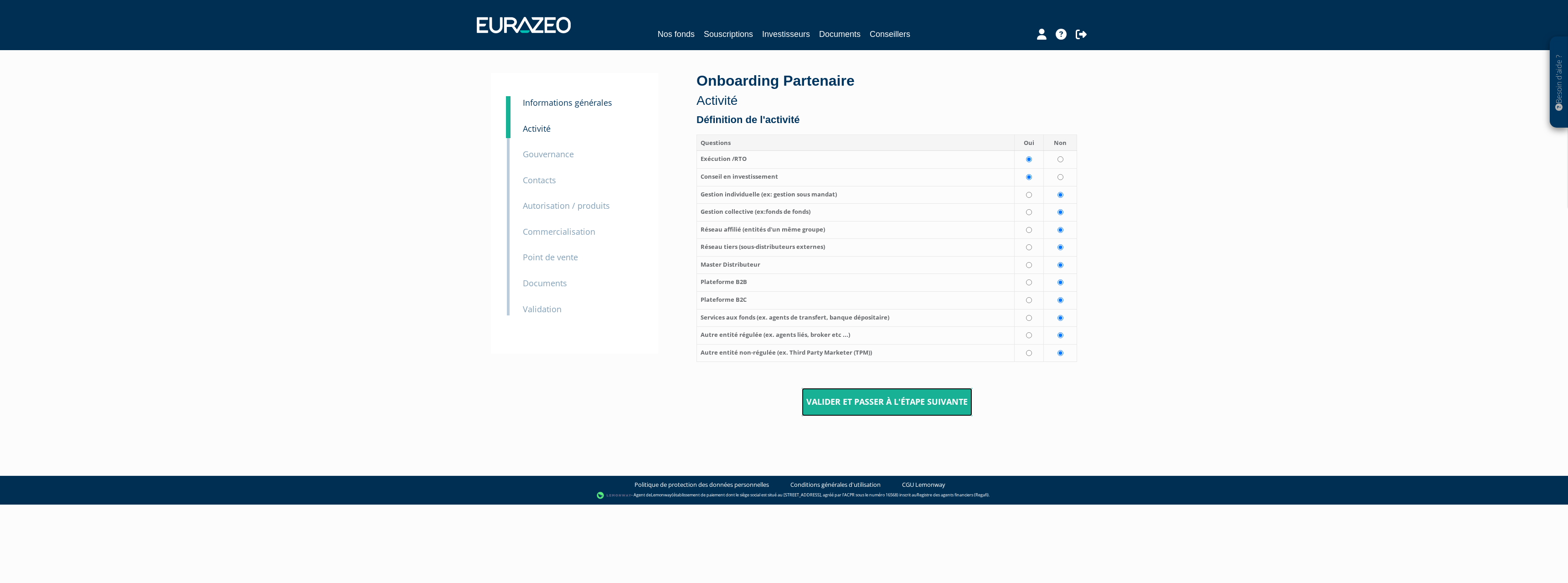
click at [843, 398] on input "Valider et passer à l'étape suivante" at bounding box center [887, 402] width 170 height 28
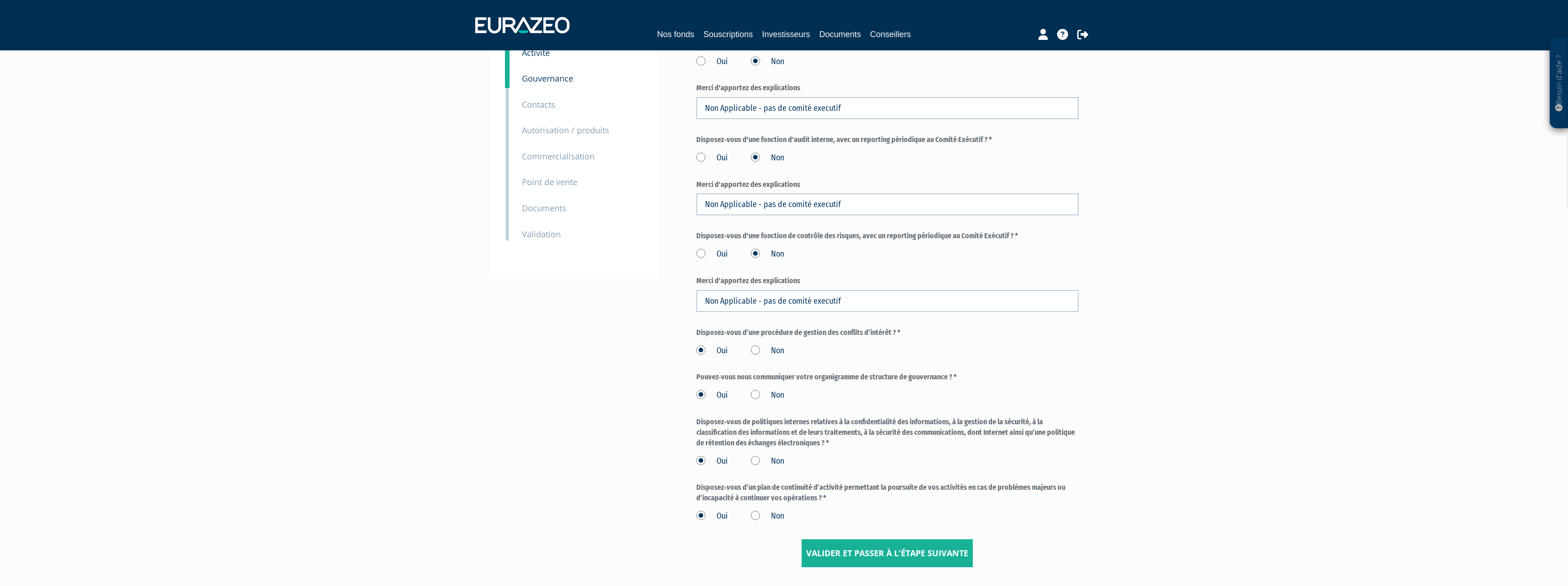
scroll to position [147, 0]
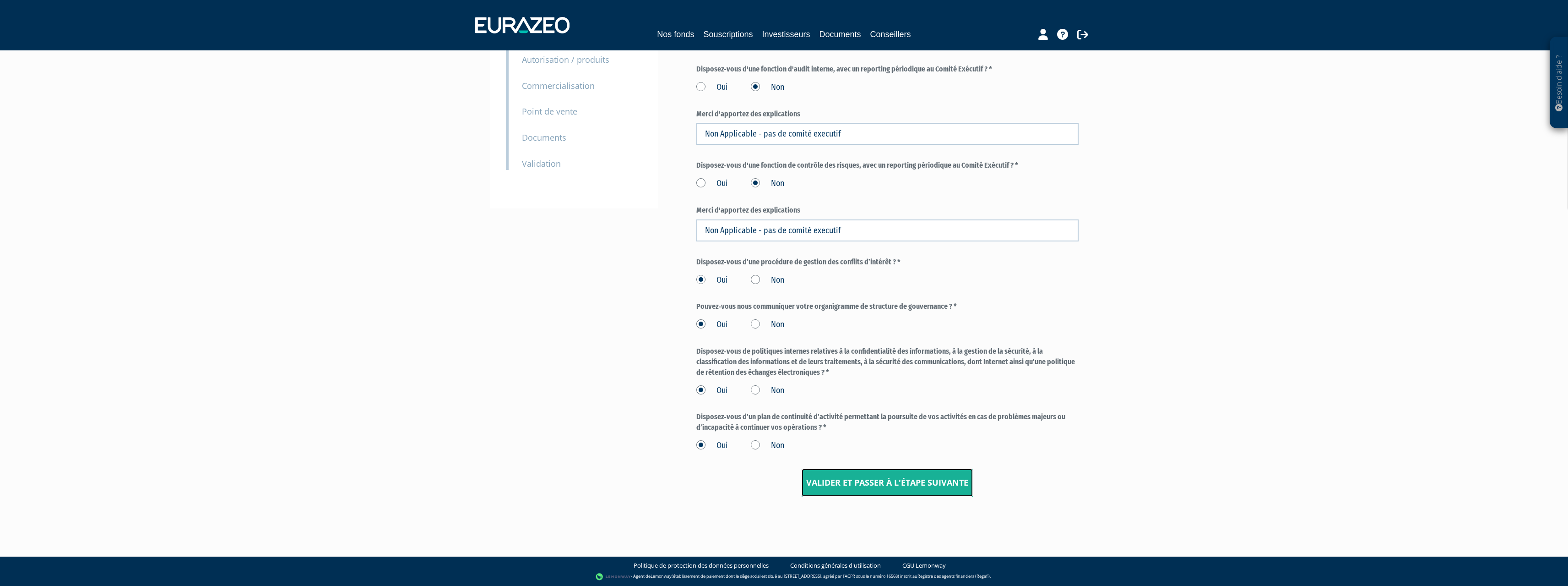
click at [896, 491] on input "Valider et passer à l'étape suivante" at bounding box center [887, 483] width 171 height 28
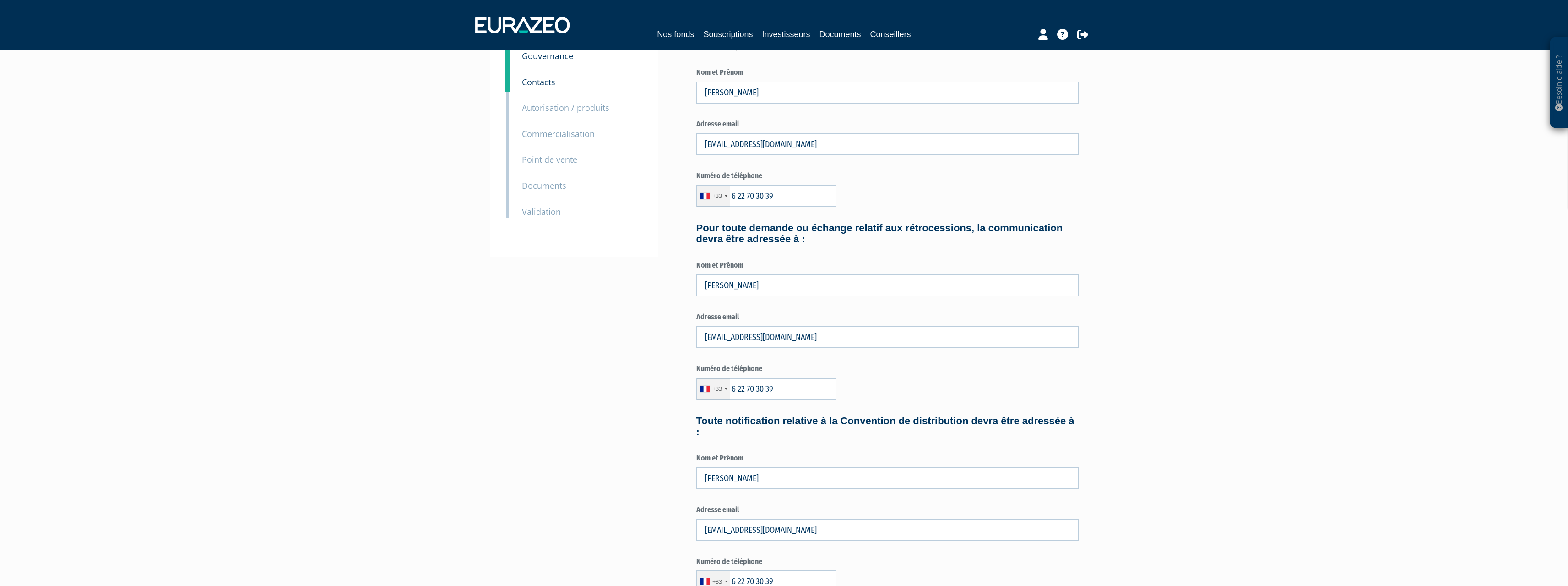
scroll to position [240, 0]
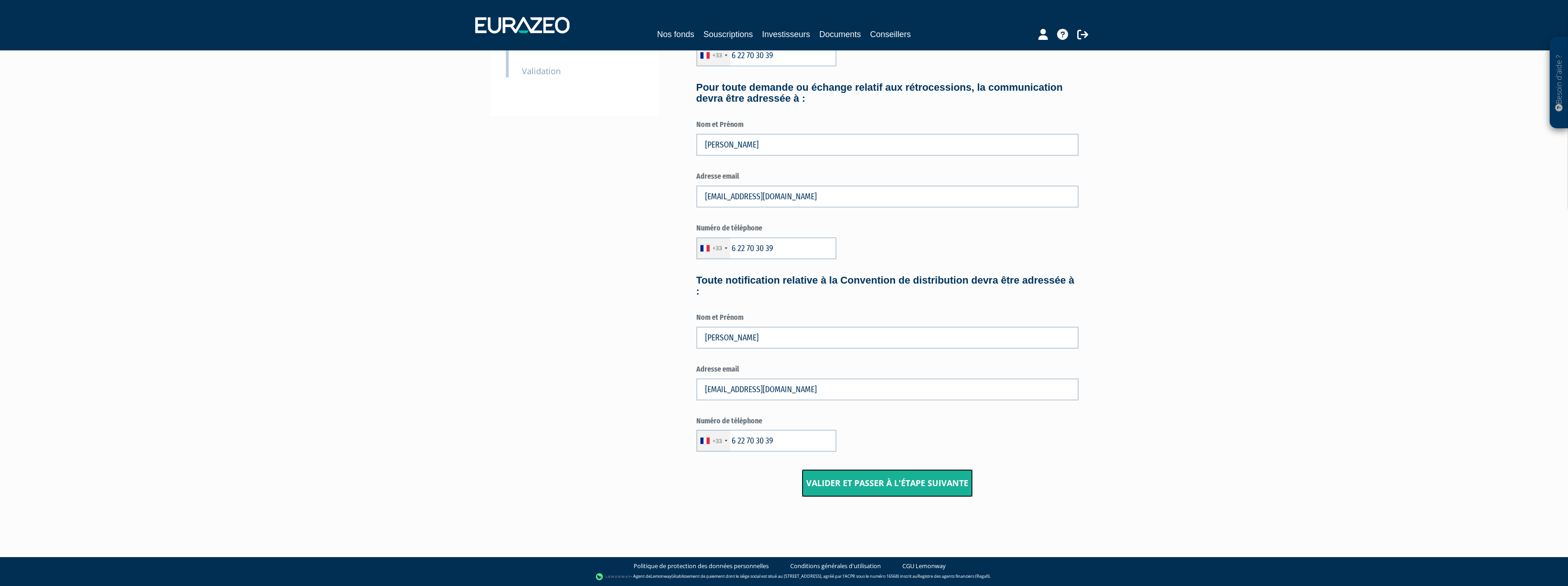
click at [892, 483] on input "Valider et passer à l'étape suivante" at bounding box center [887, 483] width 171 height 28
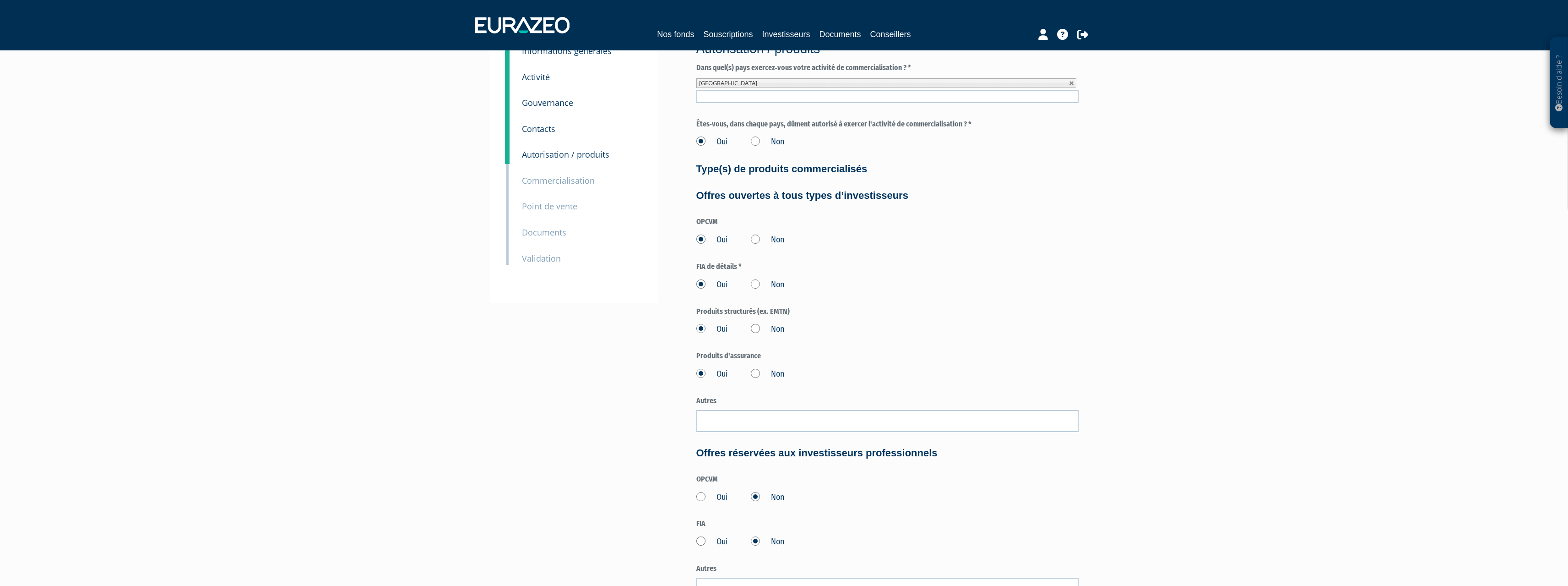
scroll to position [245, 0]
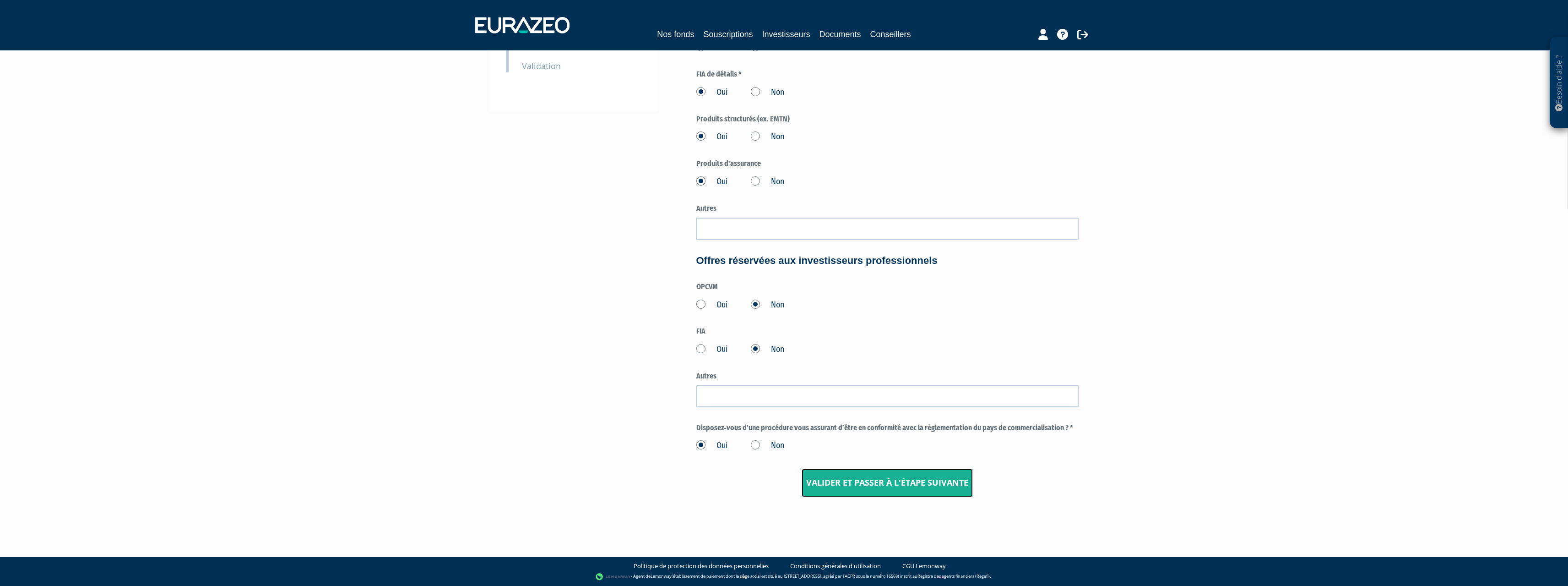
click at [898, 475] on input "Valider et passer à l'étape suivante" at bounding box center [887, 483] width 171 height 28
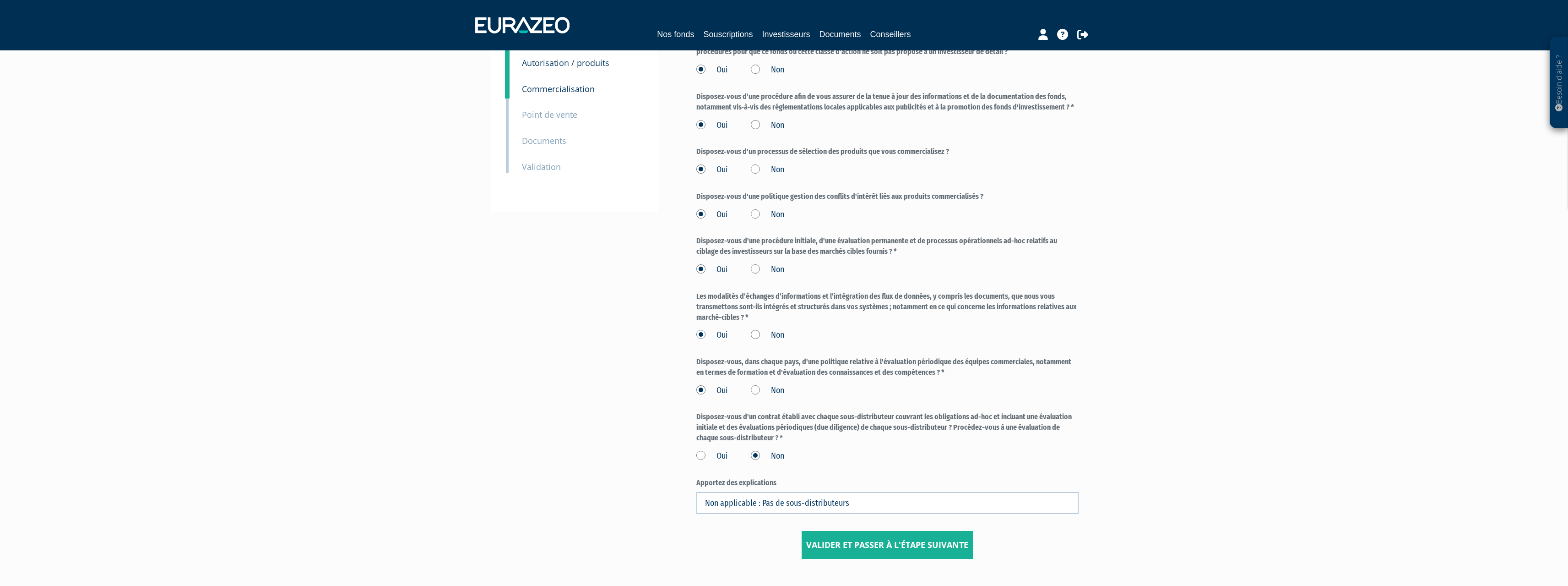
scroll to position [206, 0]
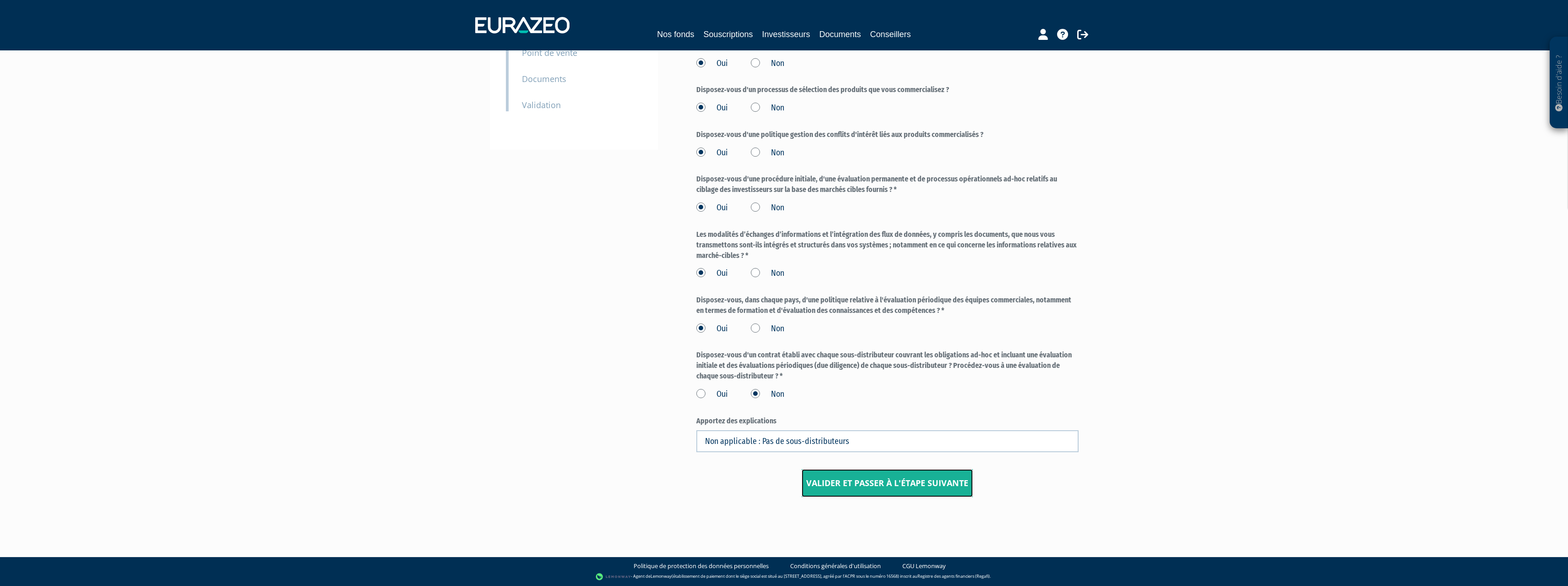
click at [910, 491] on input "Valider et passer à l'étape suivante" at bounding box center [887, 483] width 171 height 28
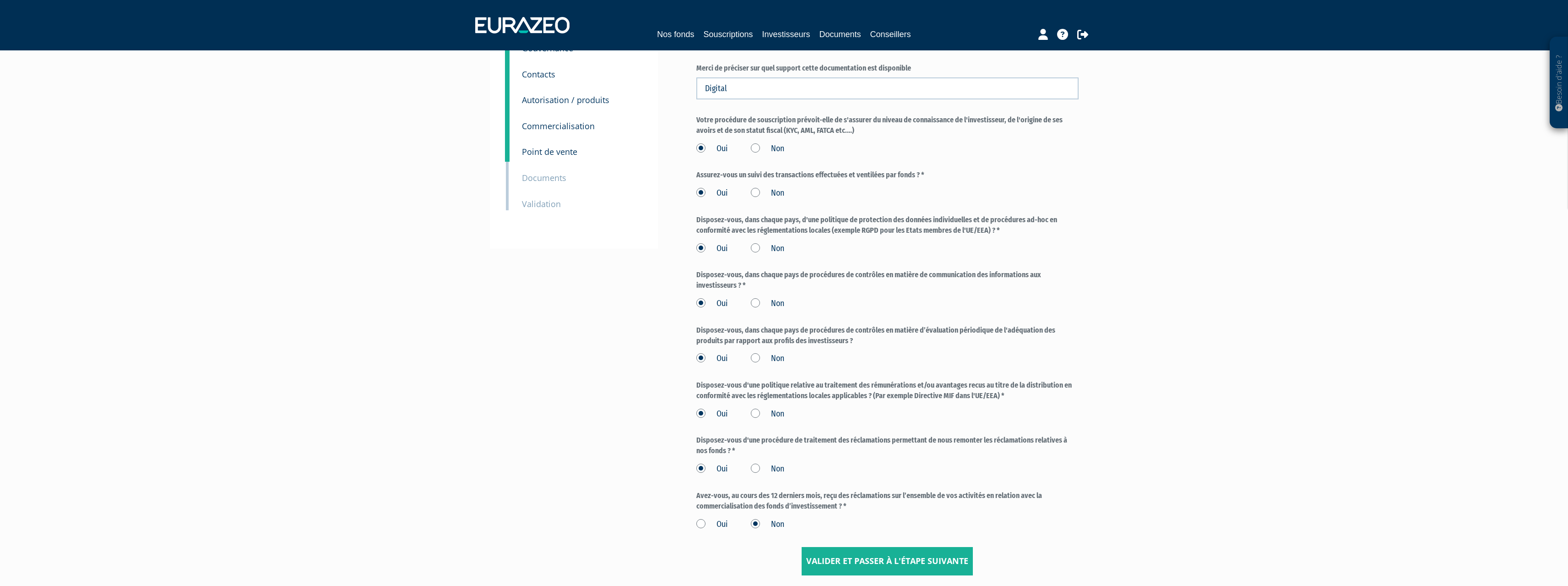
scroll to position [185, 0]
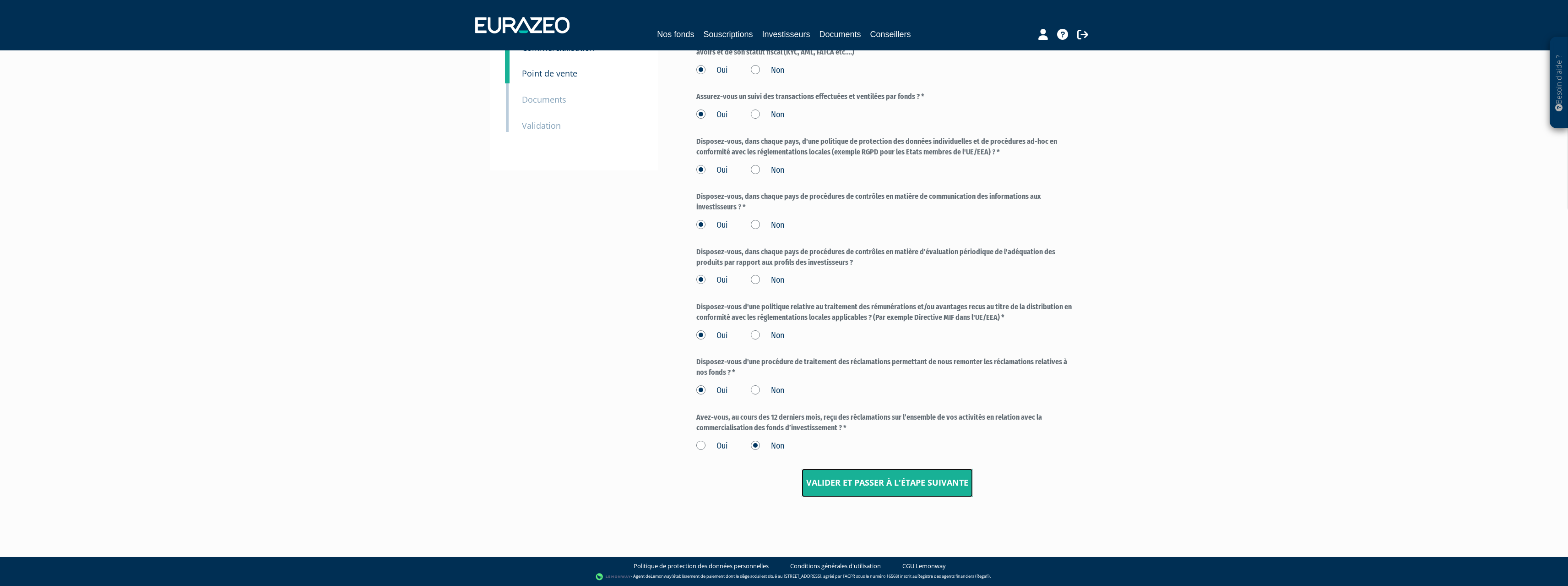
click at [867, 472] on input "Valider et passer à l'étape suivante" at bounding box center [887, 483] width 171 height 28
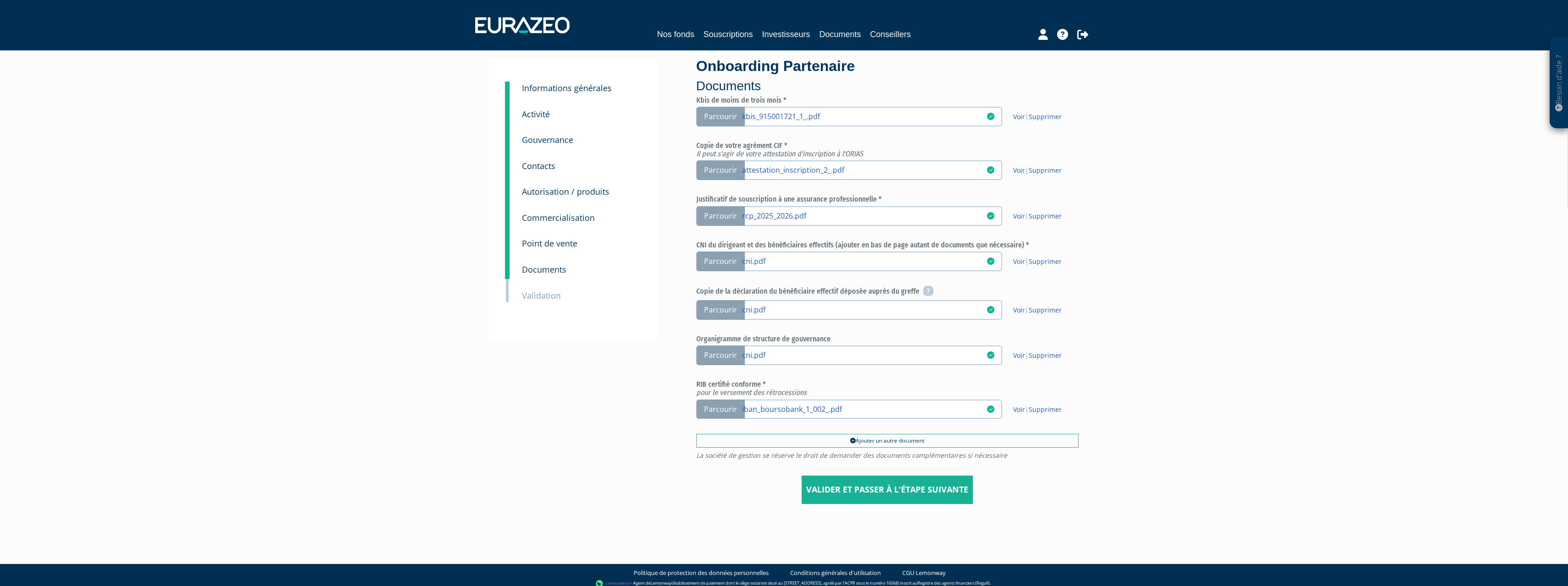
scroll to position [22, 0]
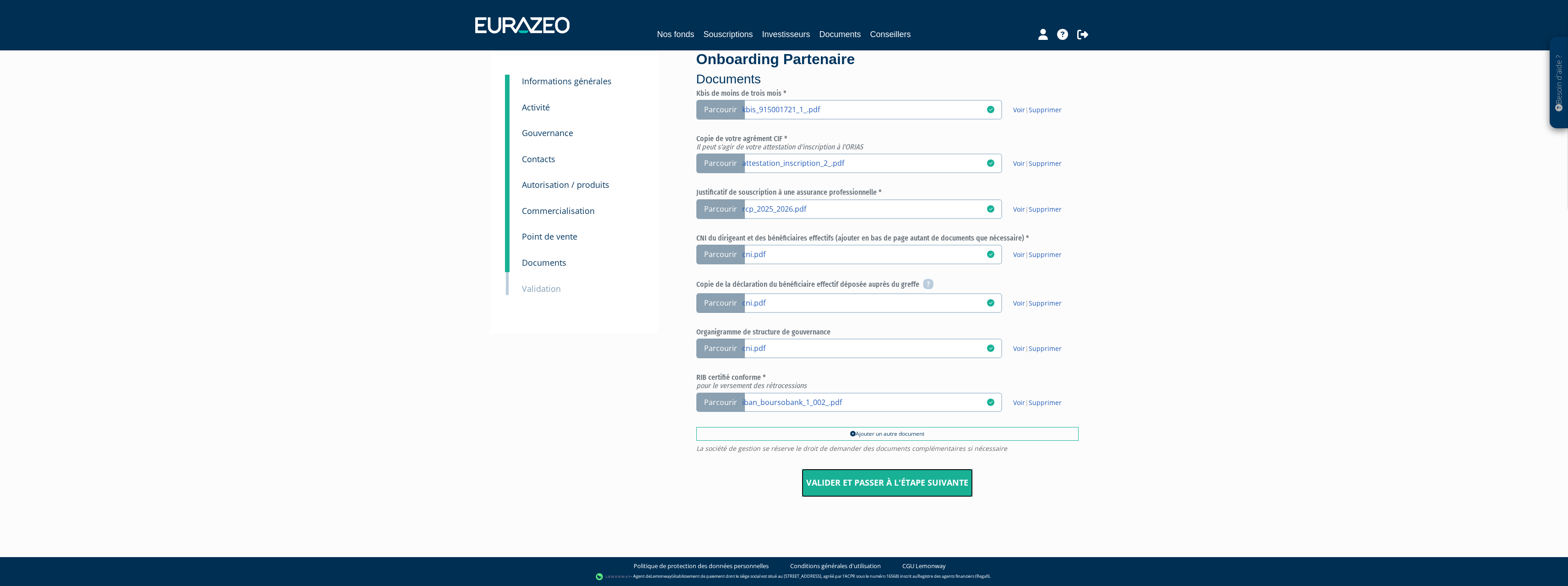
click at [908, 488] on input "Valider et passer à l'étape suivante" at bounding box center [887, 483] width 171 height 28
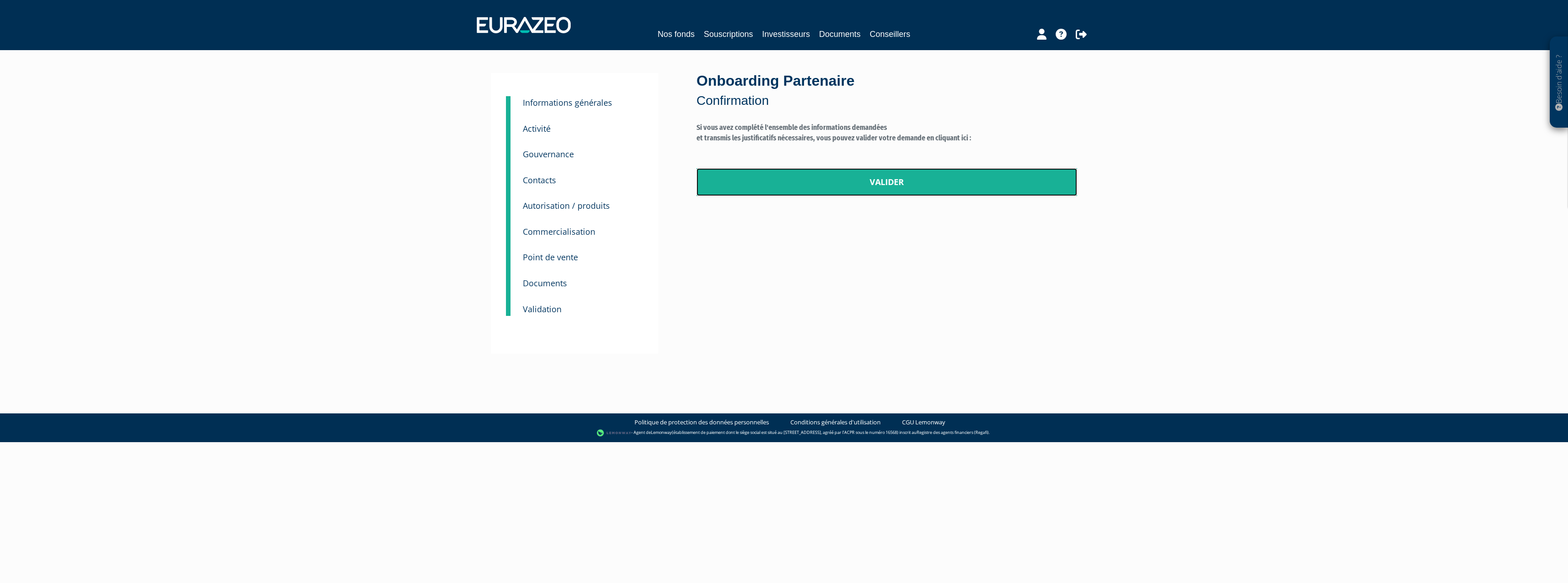
click at [939, 187] on link "Valider" at bounding box center [886, 182] width 380 height 28
